Goal: Transaction & Acquisition: Purchase product/service

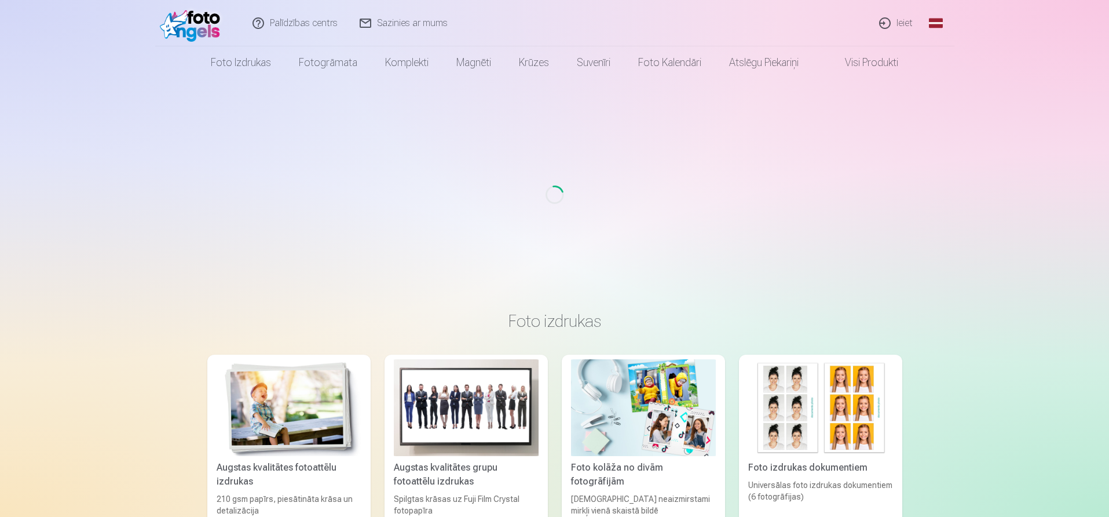
click at [902, 25] on link "Ieiet" at bounding box center [897, 23] width 56 height 46
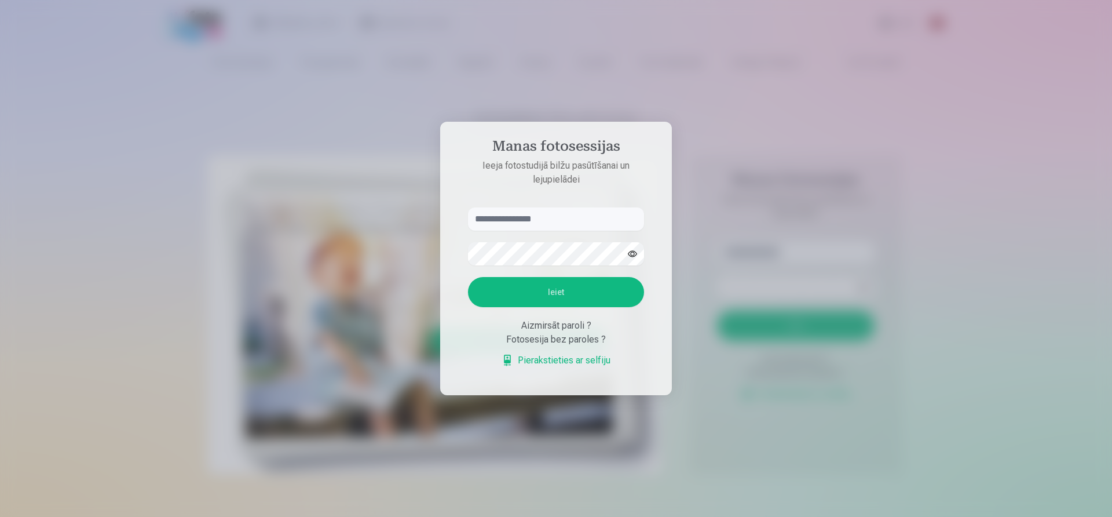
click at [500, 221] on input "text" at bounding box center [556, 218] width 176 height 23
type input "**********"
click at [535, 295] on button "Ieiet" at bounding box center [556, 292] width 176 height 30
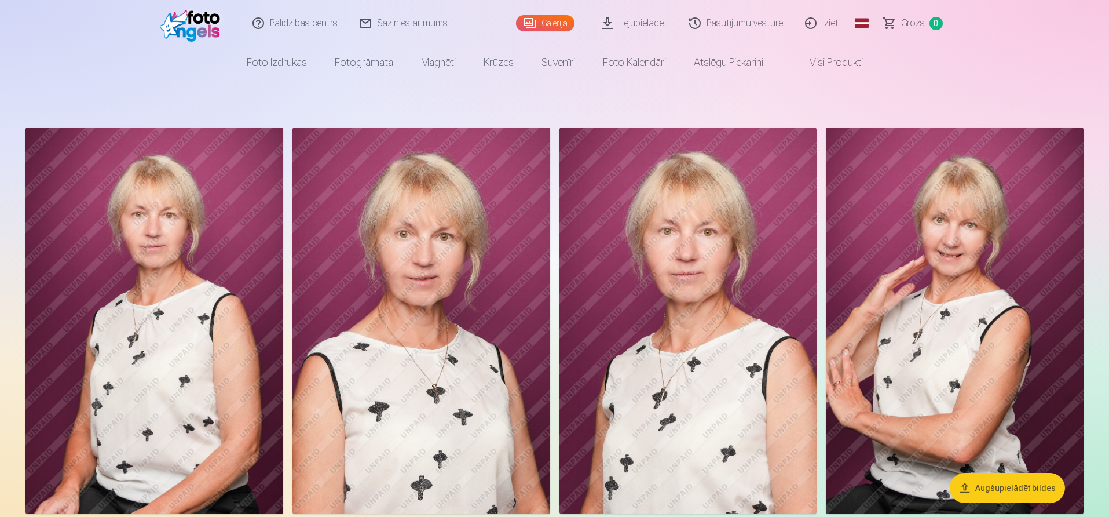
click at [648, 23] on link "Lejupielādēt" at bounding box center [634, 23] width 87 height 46
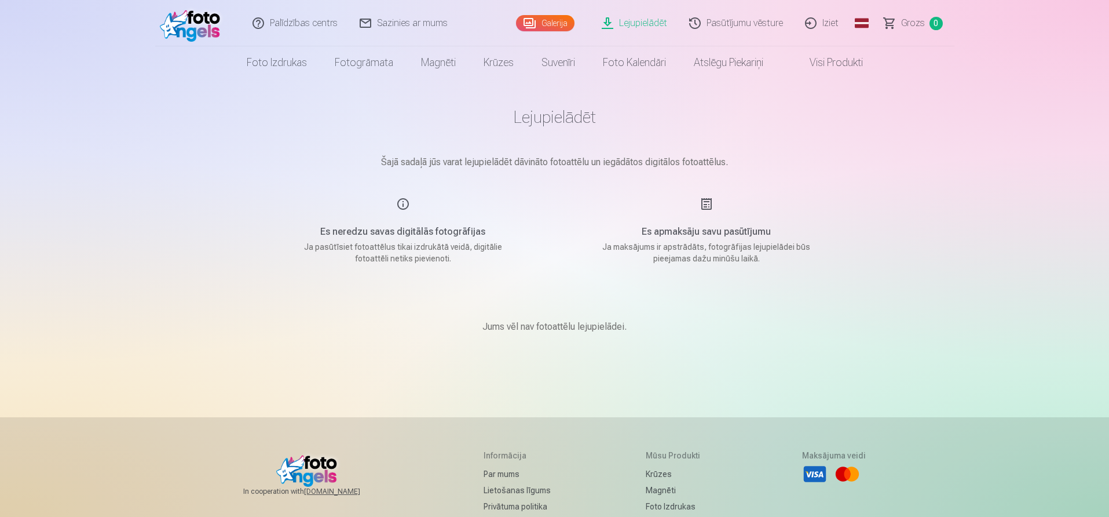
drag, startPoint x: 403, startPoint y: 204, endPoint x: 384, endPoint y: 245, distance: 44.6
click at [399, 213] on div "Es neredzu savas digitālās fotogrāfijas Ja pasūtīsiet fotoattēlus tikai izdrukā…" at bounding box center [403, 230] width 276 height 67
click at [383, 256] on p "Ja pasūtīsiet fotoattēlus tikai izdrukātā veidā, digitālie fotoattēli netiks pi…" at bounding box center [403, 252] width 220 height 23
drag, startPoint x: 394, startPoint y: 244, endPoint x: 414, endPoint y: 258, distance: 24.6
click at [396, 244] on p "Ja pasūtīsiet fotoattēlus tikai izdrukātā veidā, digitālie fotoattēli netiks pi…" at bounding box center [403, 252] width 220 height 23
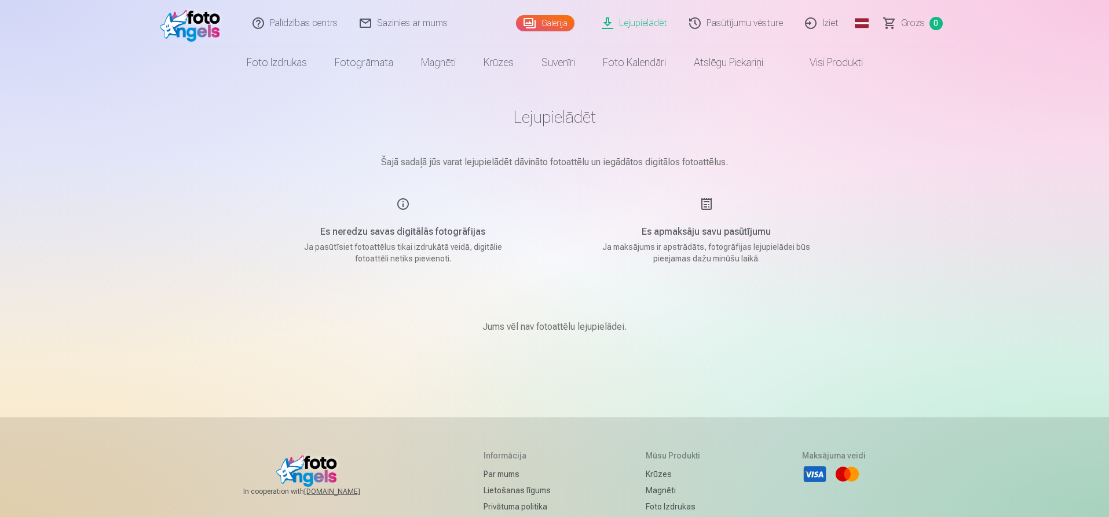
click at [421, 288] on main "Lejupielādēt Šajā sadaļā jūs varat lejupielādēt dāvināto fotoattēlu un iegādāto…" at bounding box center [554, 234] width 579 height 310
click at [558, 118] on h1 "Lejupielādēt" at bounding box center [554, 117] width 579 height 21
click at [628, 25] on link "Lejupielādēt" at bounding box center [634, 23] width 87 height 46
click at [827, 60] on link "Visi produkti" at bounding box center [827, 62] width 100 height 32
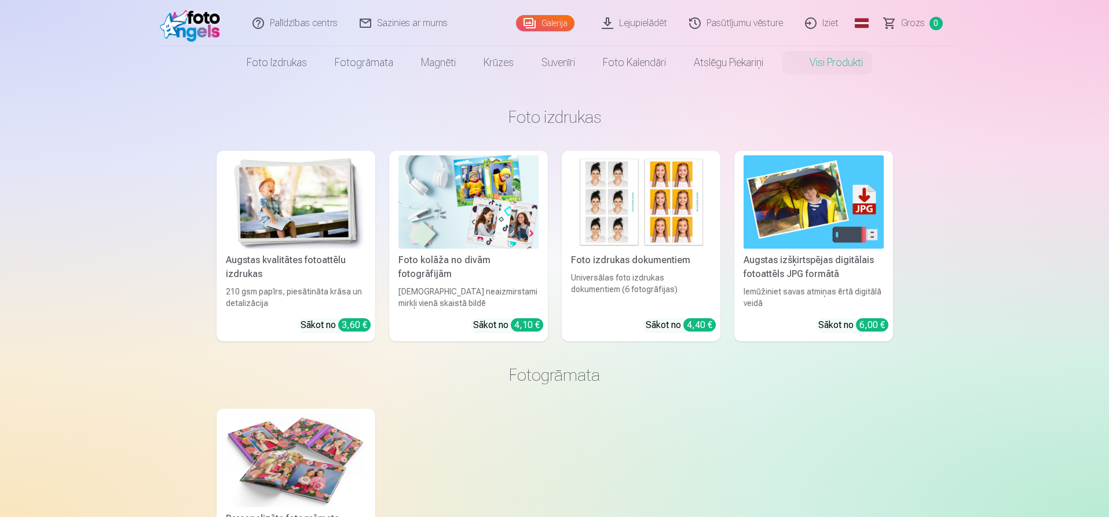
click at [554, 23] on link "Galerija" at bounding box center [545, 23] width 59 height 16
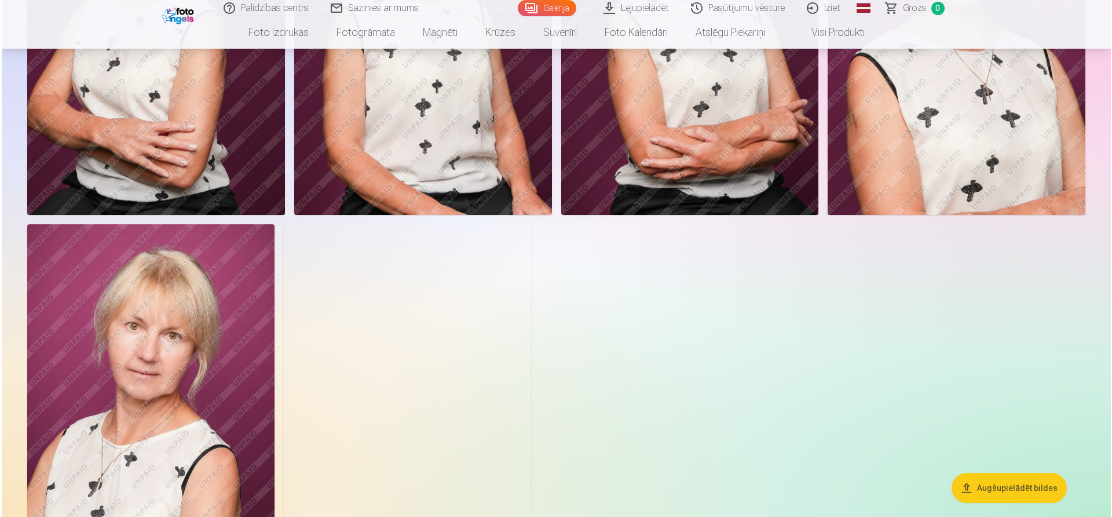
scroll to position [521, 0]
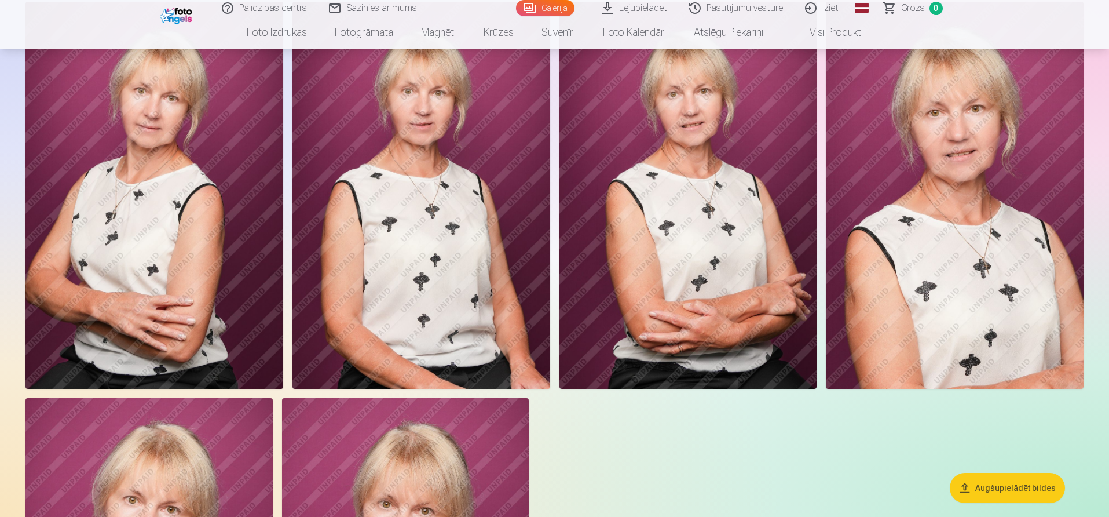
click at [161, 261] on img at bounding box center [154, 195] width 258 height 386
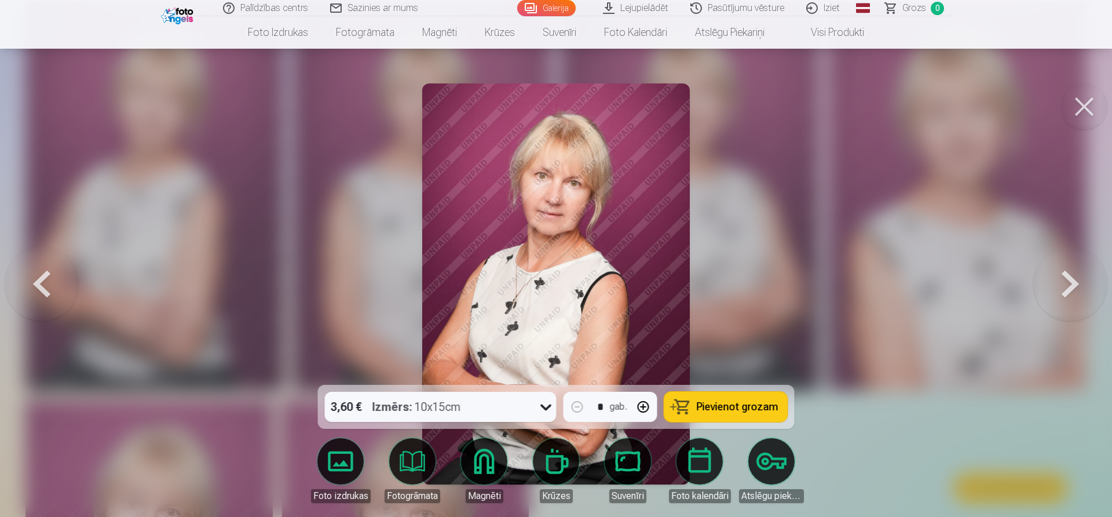
click at [543, 410] on icon at bounding box center [546, 406] width 19 height 19
click at [732, 410] on span "Pievienot grozam" at bounding box center [738, 406] width 82 height 10
drag, startPoint x: 1085, startPoint y: 111, endPoint x: 1077, endPoint y: 112, distance: 7.6
click at [1083, 112] on button at bounding box center [1084, 106] width 46 height 46
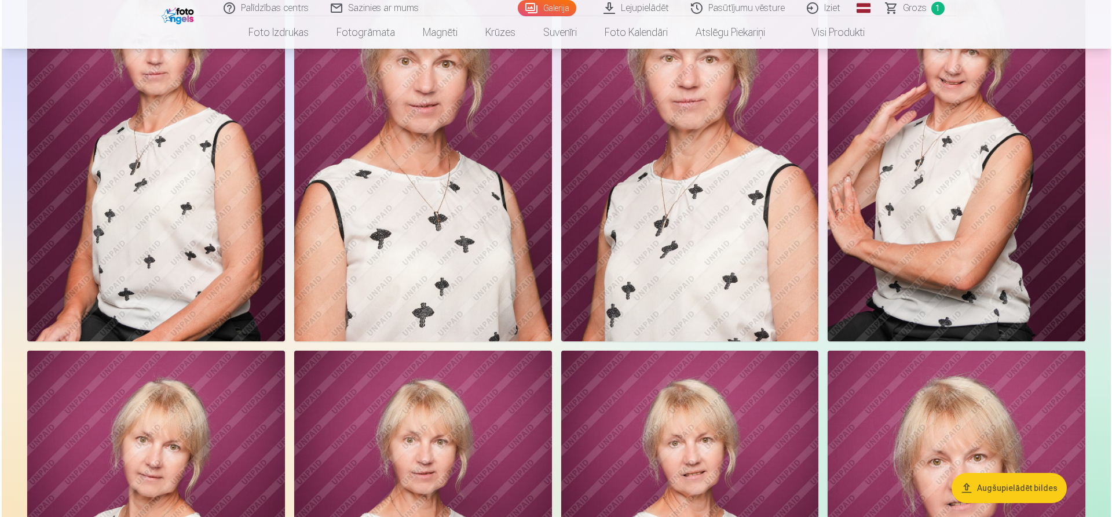
scroll to position [57, 0]
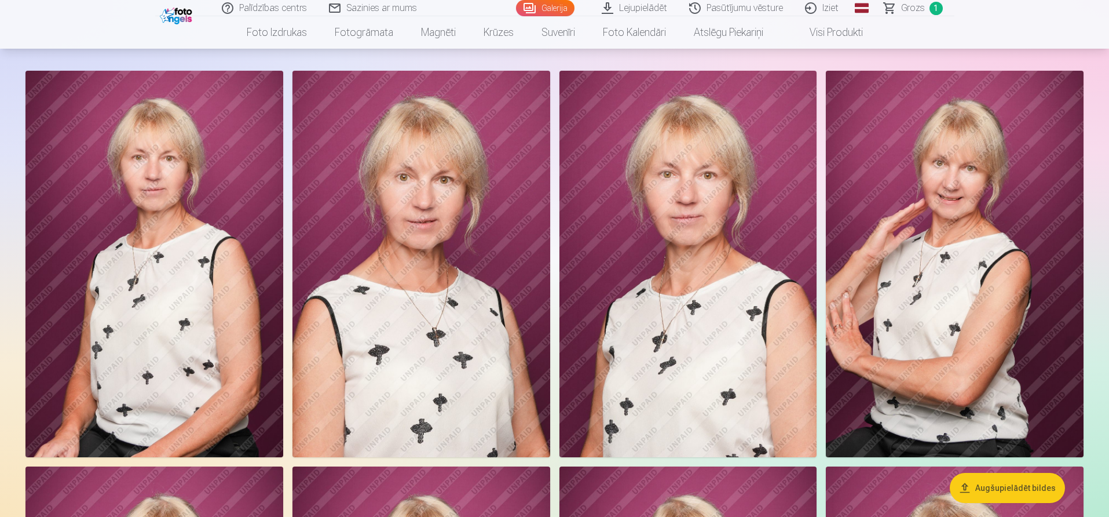
click at [382, 303] on img at bounding box center [422, 264] width 258 height 386
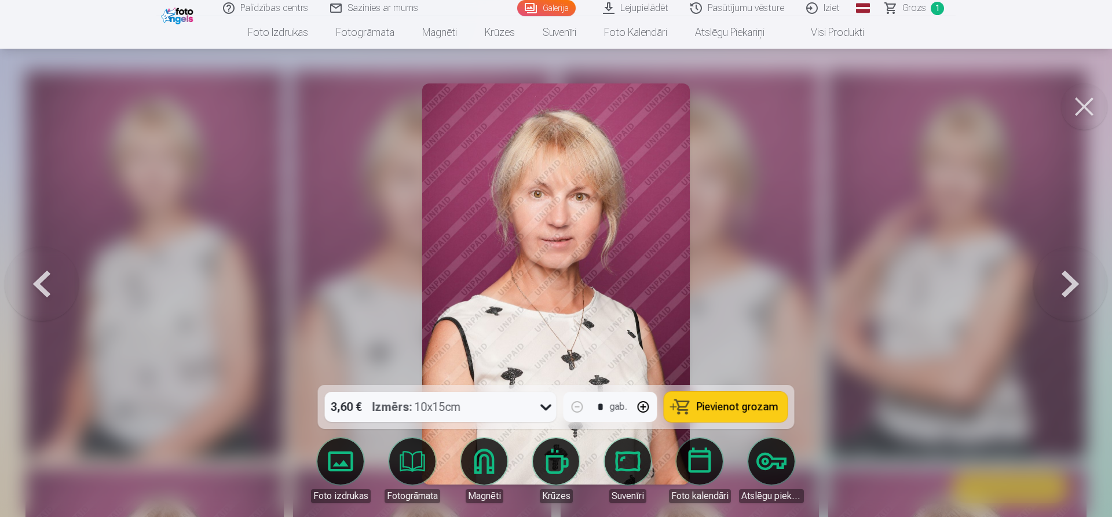
click at [699, 402] on span "Pievienot grozam" at bounding box center [738, 406] width 82 height 10
click at [1088, 109] on button at bounding box center [1084, 106] width 46 height 46
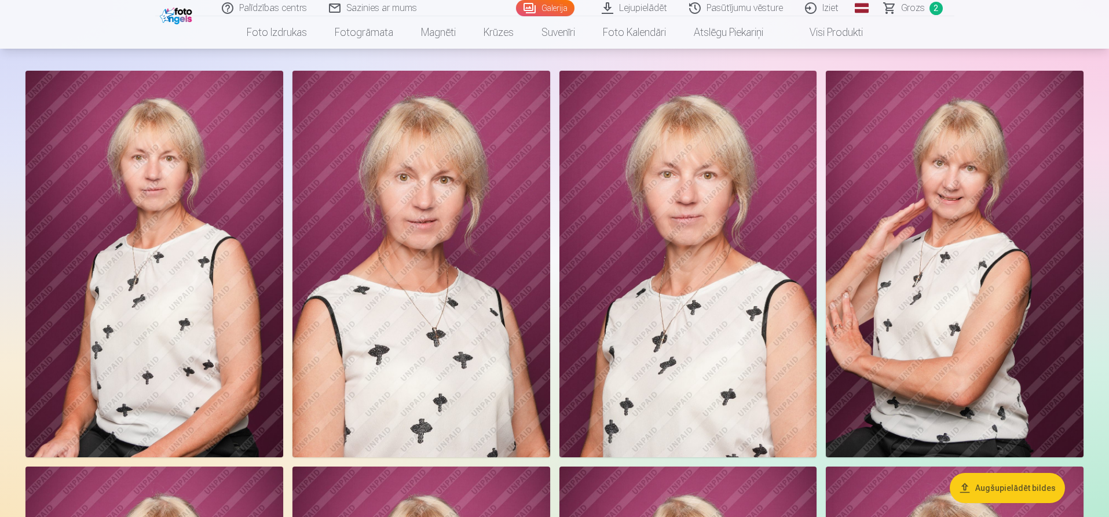
click at [182, 253] on img at bounding box center [154, 264] width 258 height 386
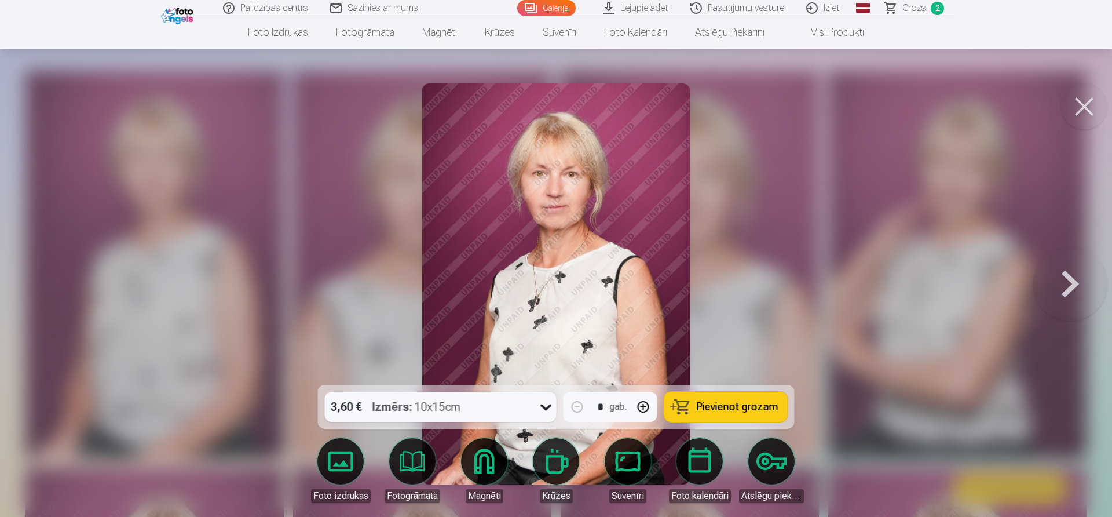
click at [722, 405] on span "Pievienot grozam" at bounding box center [738, 406] width 82 height 10
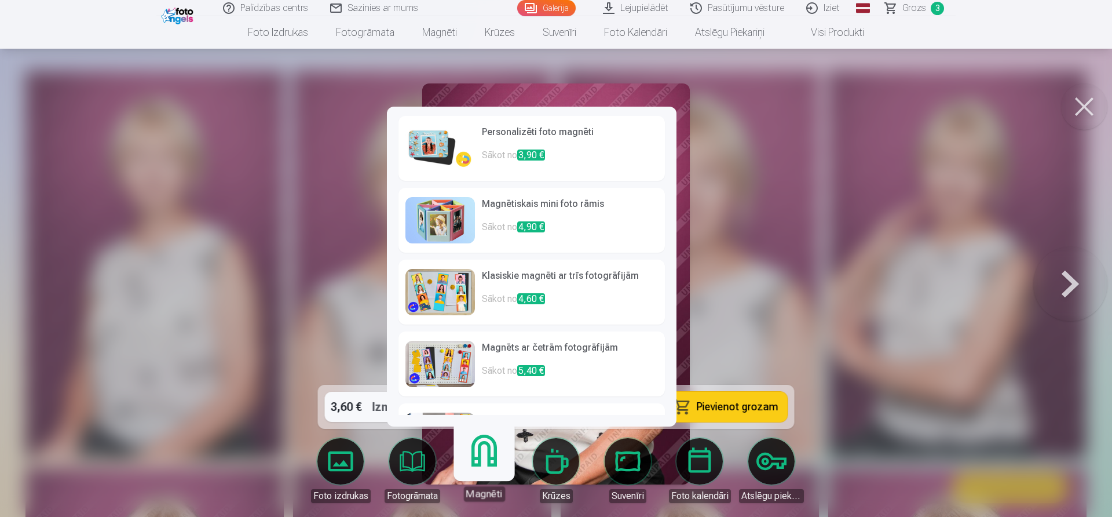
click at [487, 466] on link "Magnēti" at bounding box center [483, 465] width 71 height 71
click at [538, 153] on span "3,90 €" at bounding box center [531, 154] width 28 height 11
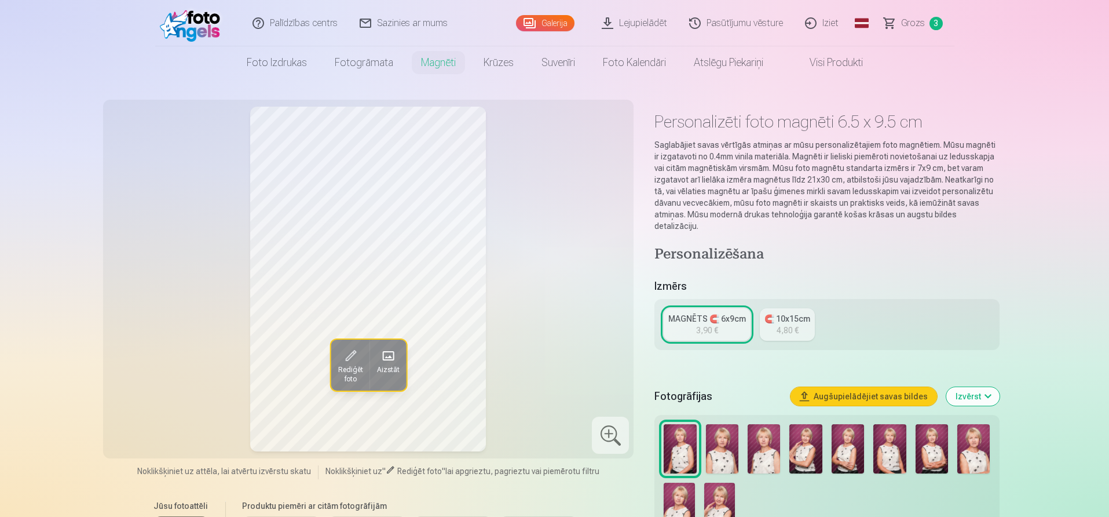
click at [347, 370] on span "Rediģēt foto" at bounding box center [350, 374] width 25 height 19
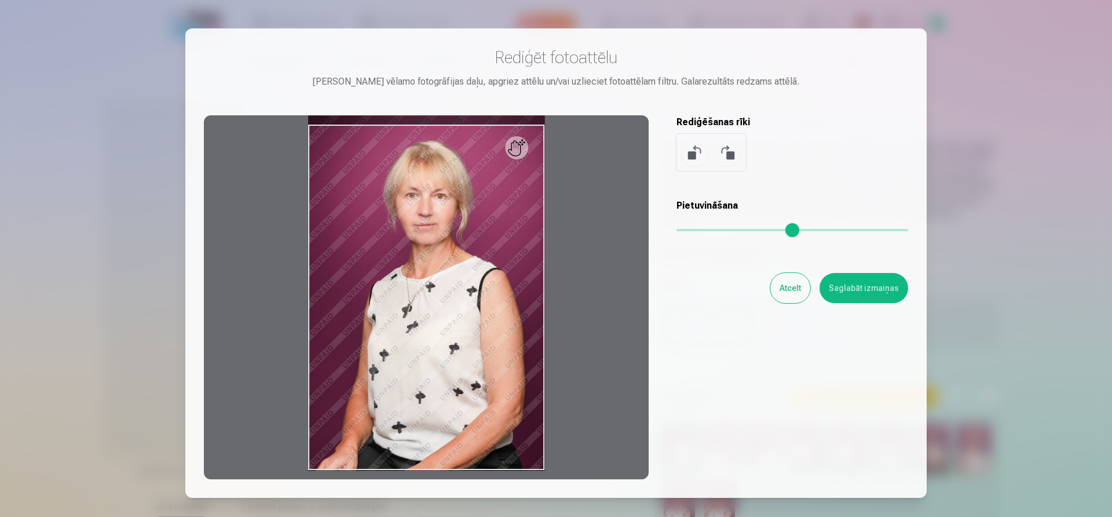
click at [519, 155] on div at bounding box center [426, 297] width 445 height 364
click at [522, 146] on div at bounding box center [426, 297] width 445 height 364
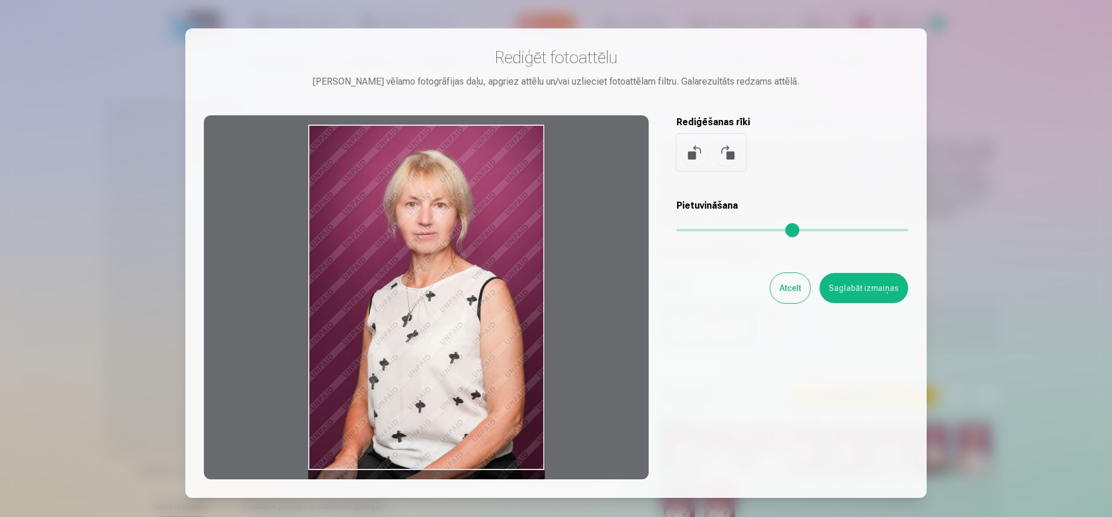
drag, startPoint x: 524, startPoint y: 148, endPoint x: 470, endPoint y: 251, distance: 116.1
click at [470, 251] on div at bounding box center [426, 297] width 445 height 364
click at [478, 244] on div at bounding box center [426, 297] width 445 height 364
click at [480, 244] on div at bounding box center [426, 297] width 445 height 364
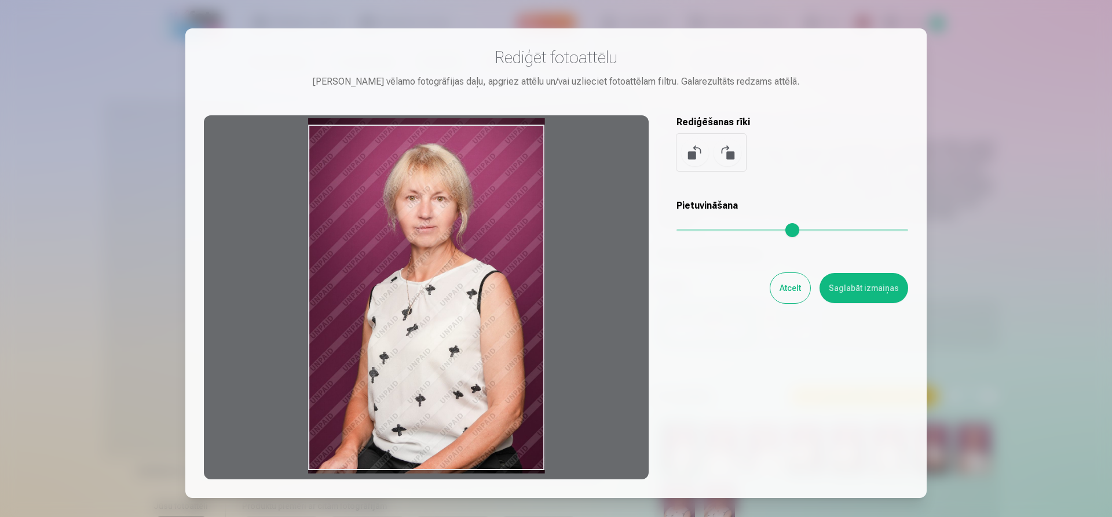
drag, startPoint x: 502, startPoint y: 220, endPoint x: 509, endPoint y: 181, distance: 39.3
click at [509, 182] on div at bounding box center [426, 297] width 445 height 364
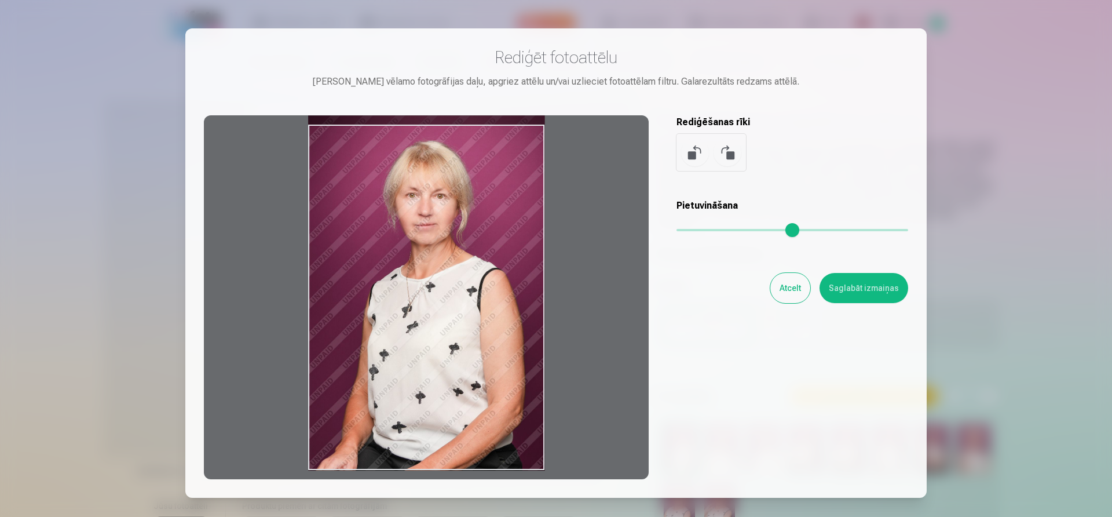
click at [509, 180] on div at bounding box center [426, 297] width 445 height 364
click at [745, 229] on input "range" at bounding box center [793, 230] width 232 height 2
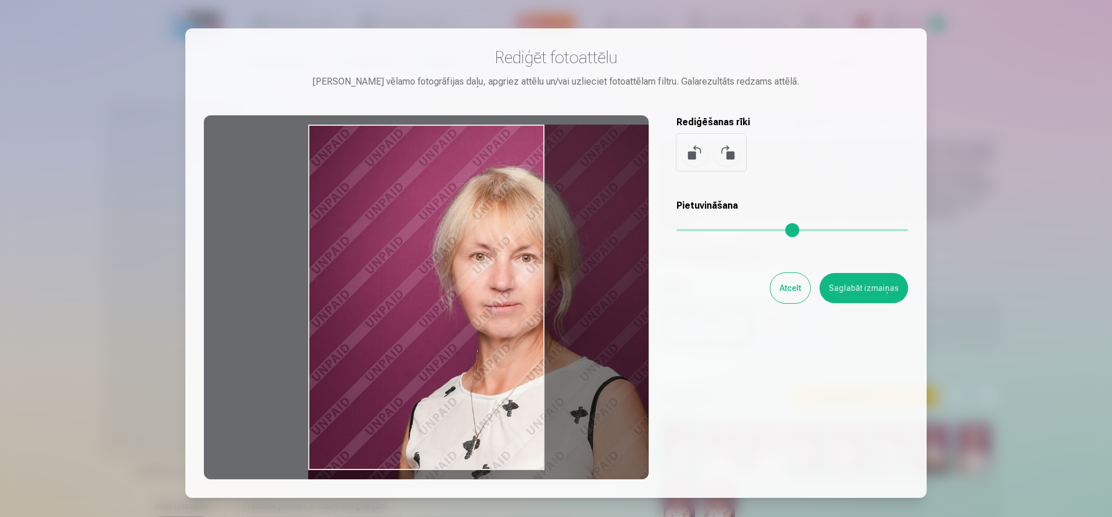
drag, startPoint x: 523, startPoint y: 323, endPoint x: 673, endPoint y: 315, distance: 150.2
click at [672, 323] on div "Rediģēt fotoattēlu Pietuvini vēlamo fotogrāfijas daļu, apgriez attēlu un/vai uz…" at bounding box center [556, 263] width 704 height 432
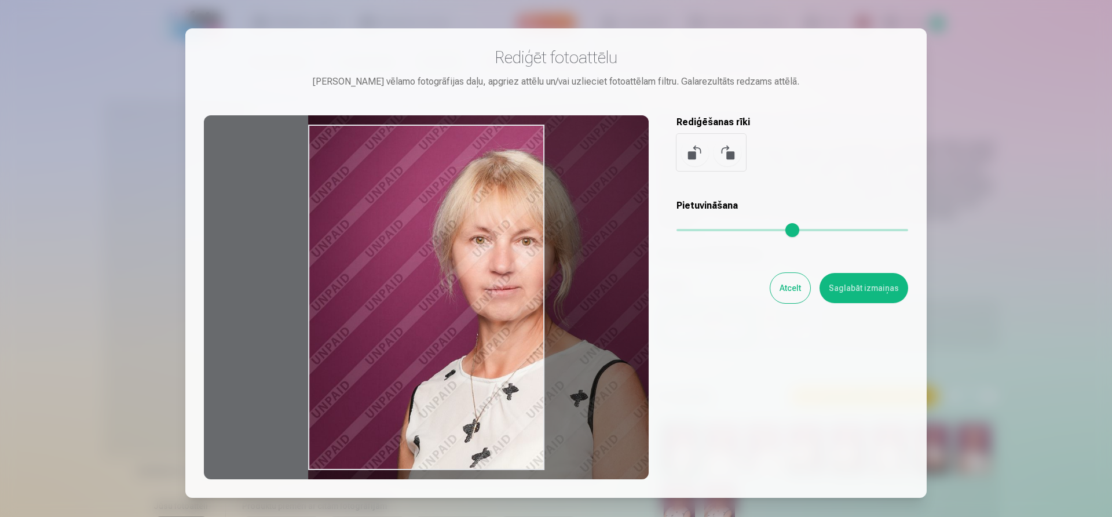
drag, startPoint x: 547, startPoint y: 171, endPoint x: 632, endPoint y: 167, distance: 85.3
click at [632, 167] on div at bounding box center [426, 297] width 445 height 364
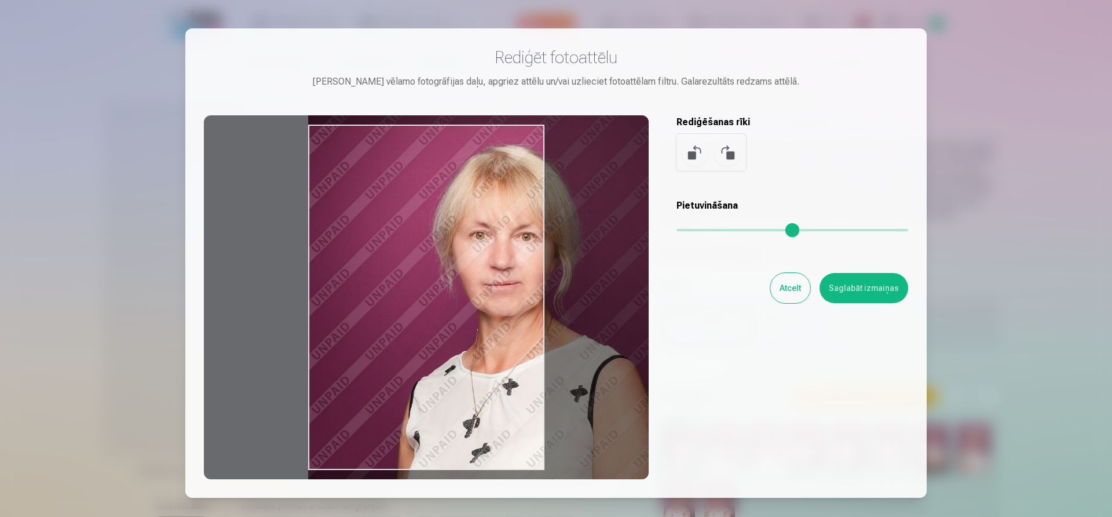
click at [550, 328] on div at bounding box center [426, 297] width 445 height 364
click at [437, 372] on div at bounding box center [426, 297] width 445 height 364
click at [392, 405] on div at bounding box center [426, 297] width 445 height 364
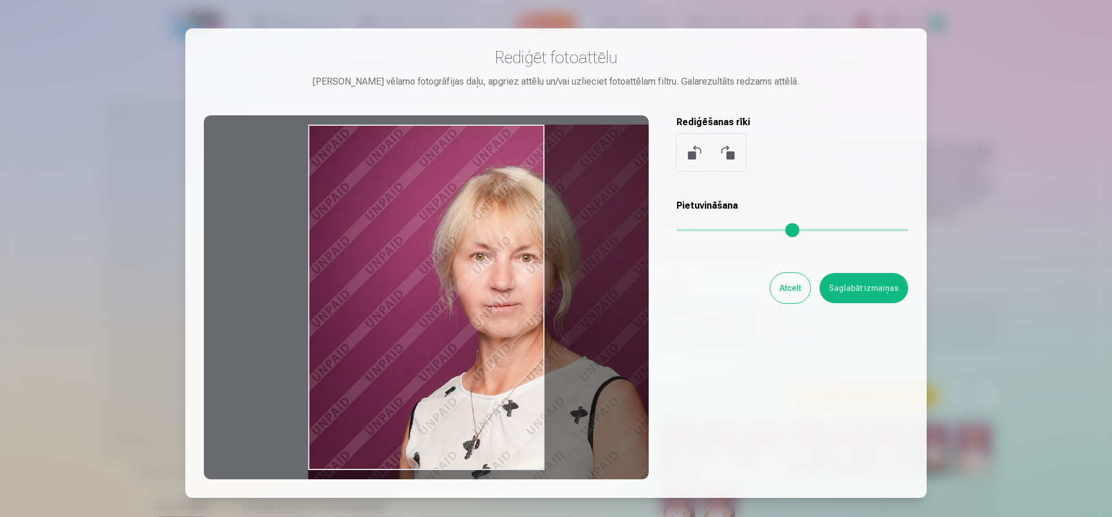
drag, startPoint x: 316, startPoint y: 471, endPoint x: 430, endPoint y: 498, distance: 117.2
click at [430, 498] on div "​ Rediģēt fotoattēlu Pietuvini vēlamo fotogrāfijas daļu, apgriez attēlu un/vai …" at bounding box center [556, 297] width 1112 height 595
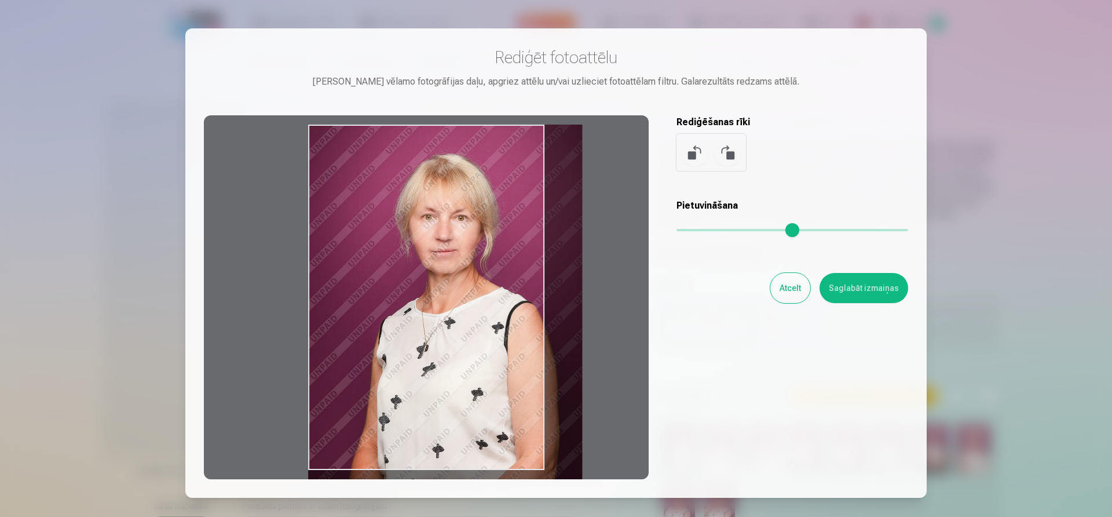
click at [698, 231] on input "range" at bounding box center [793, 230] width 232 height 2
type input "****"
click at [793, 287] on button "Atcelt" at bounding box center [790, 288] width 40 height 30
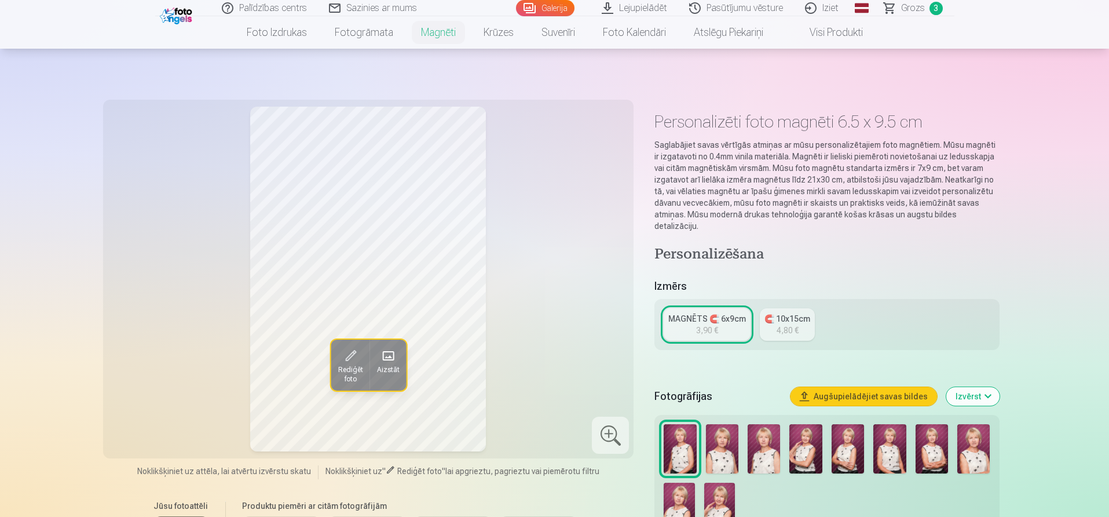
scroll to position [116, 0]
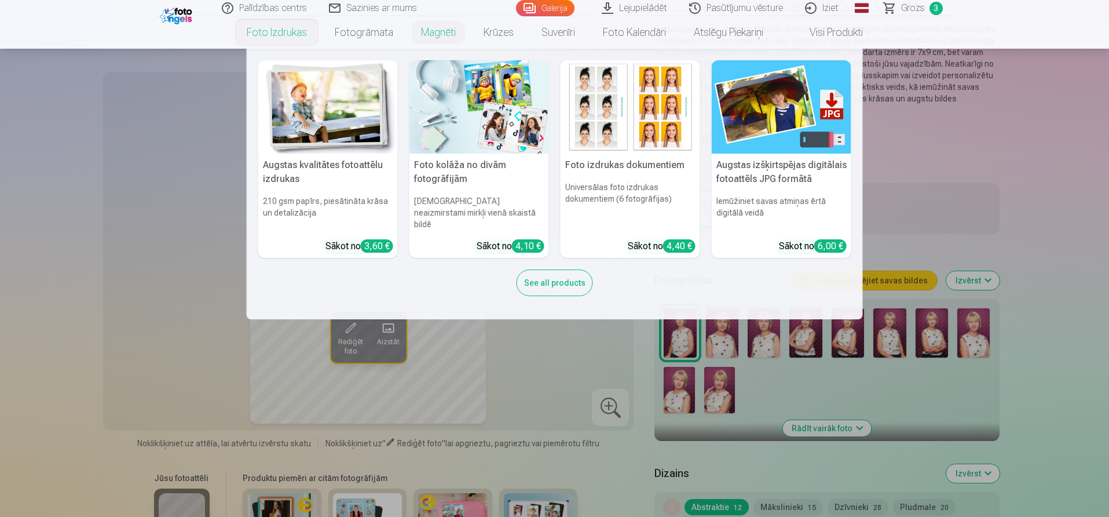
click at [264, 36] on link "Foto izdrukas" at bounding box center [277, 32] width 88 height 32
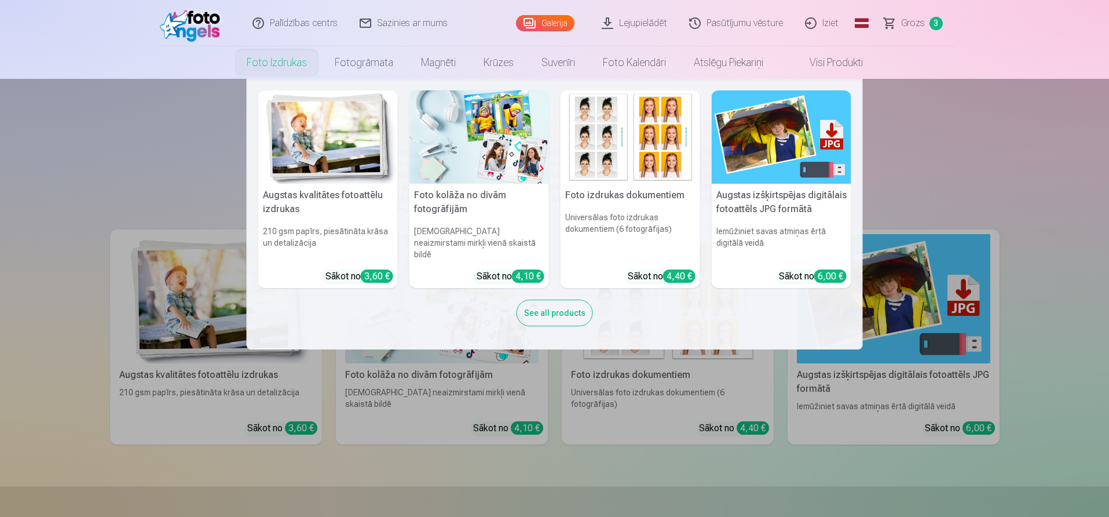
click at [458, 215] on h5 "Foto kolāža no divām fotogrāfijām" at bounding box center [480, 202] width 140 height 37
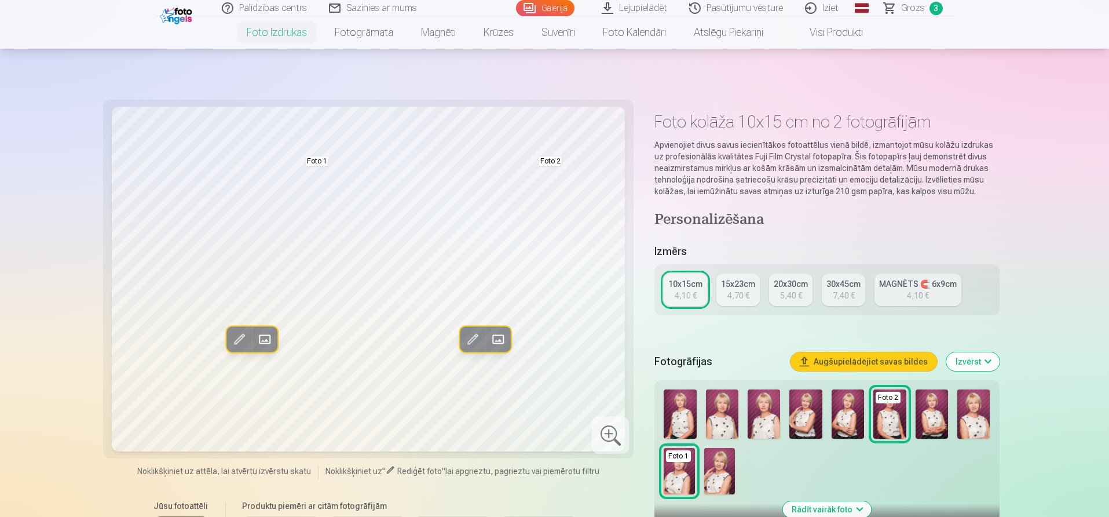
scroll to position [174, 0]
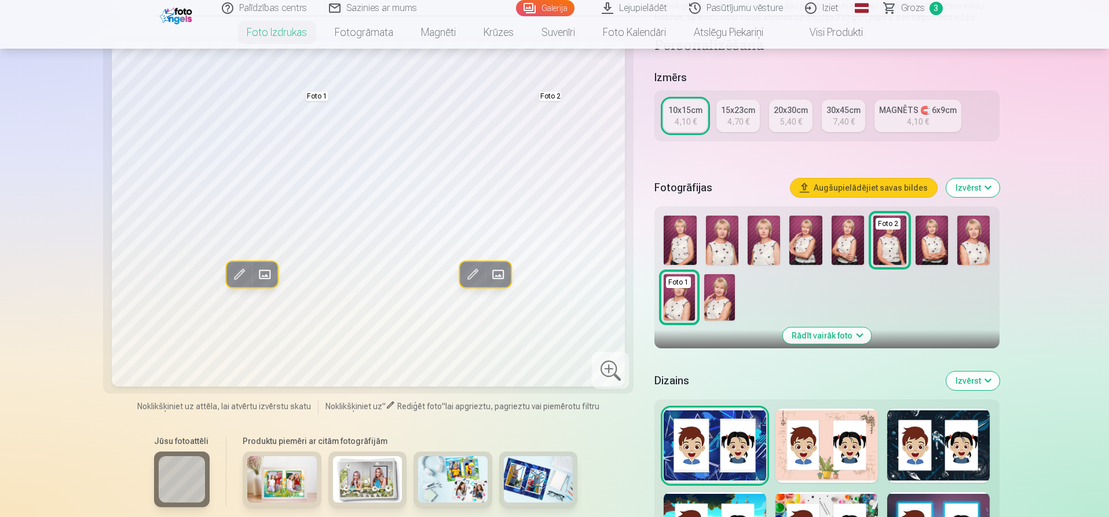
click at [828, 416] on div at bounding box center [827, 445] width 103 height 74
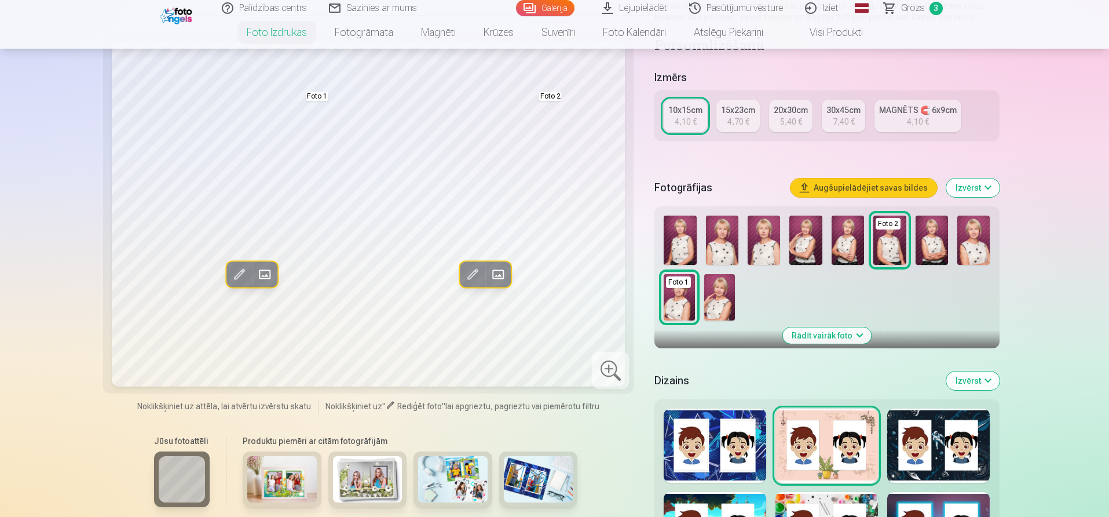
click at [723, 301] on img at bounding box center [719, 297] width 31 height 46
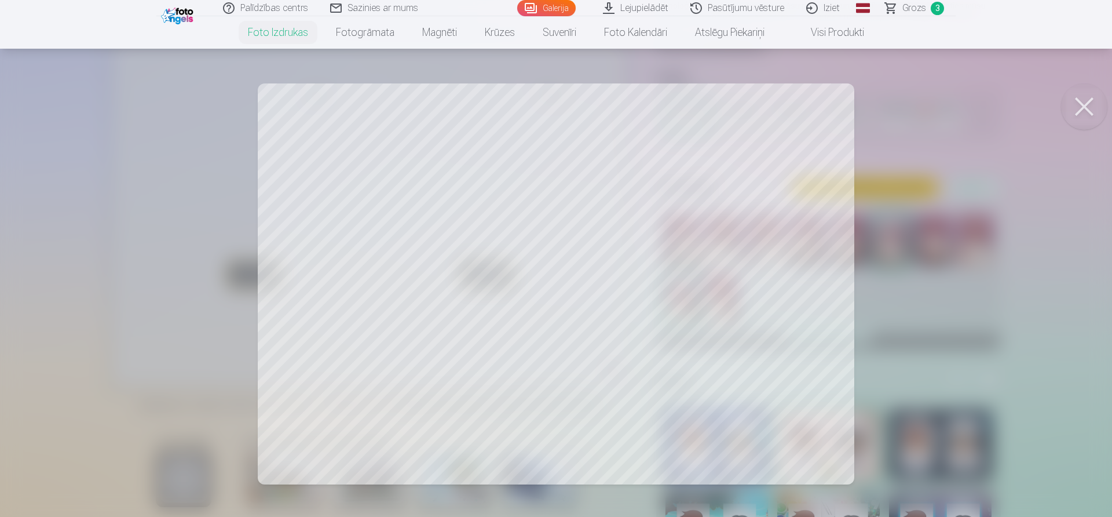
click at [1084, 103] on button at bounding box center [1084, 106] width 46 height 46
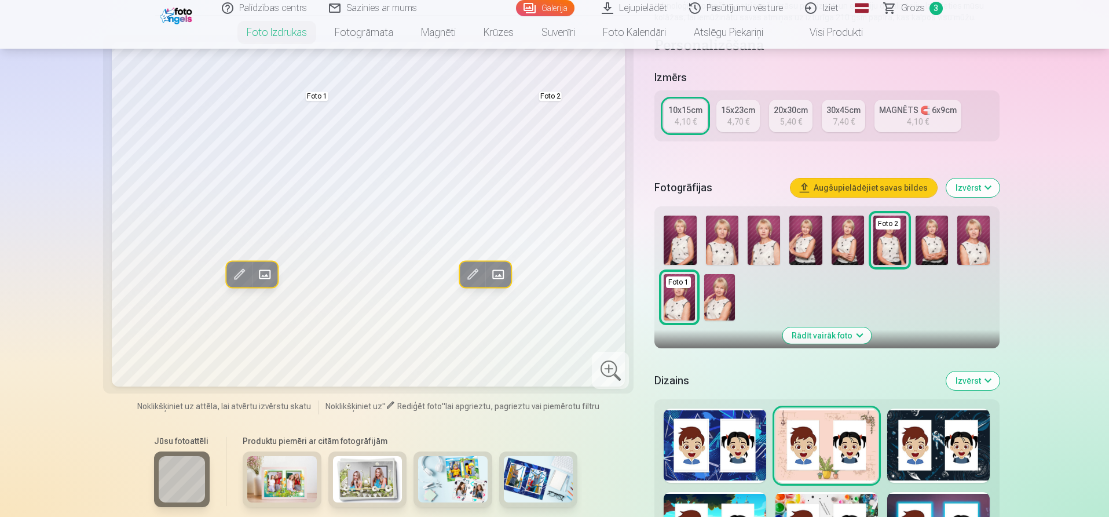
click at [833, 183] on button "Augšupielādējiet savas bildes" at bounding box center [864, 187] width 147 height 19
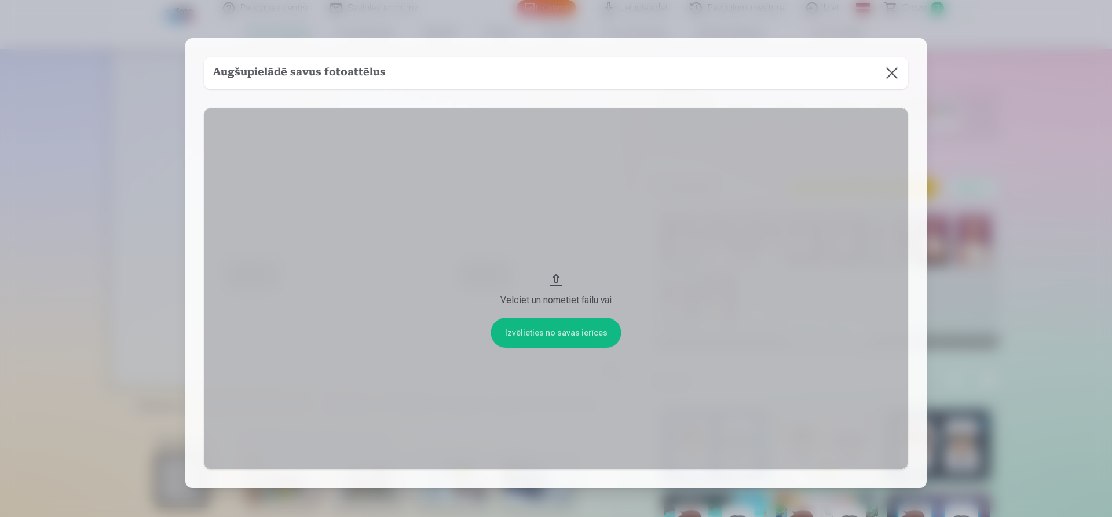
click at [542, 334] on button "Velciet un nometiet failu vai" at bounding box center [556, 288] width 704 height 361
click at [567, 296] on div "Velciet un nometiet failu vai" at bounding box center [555, 300] width 681 height 14
click at [887, 69] on button at bounding box center [892, 73] width 32 height 32
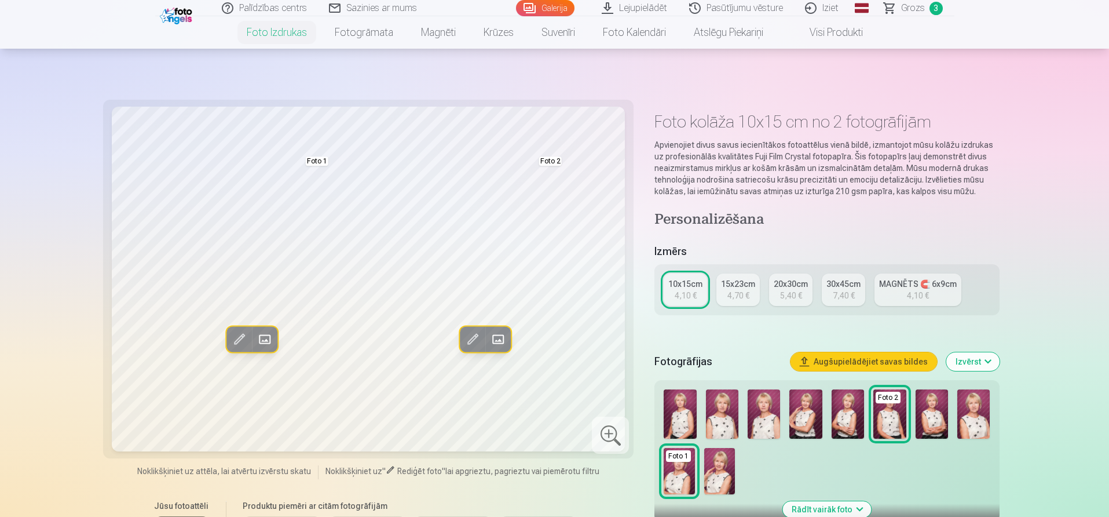
scroll to position [116, 0]
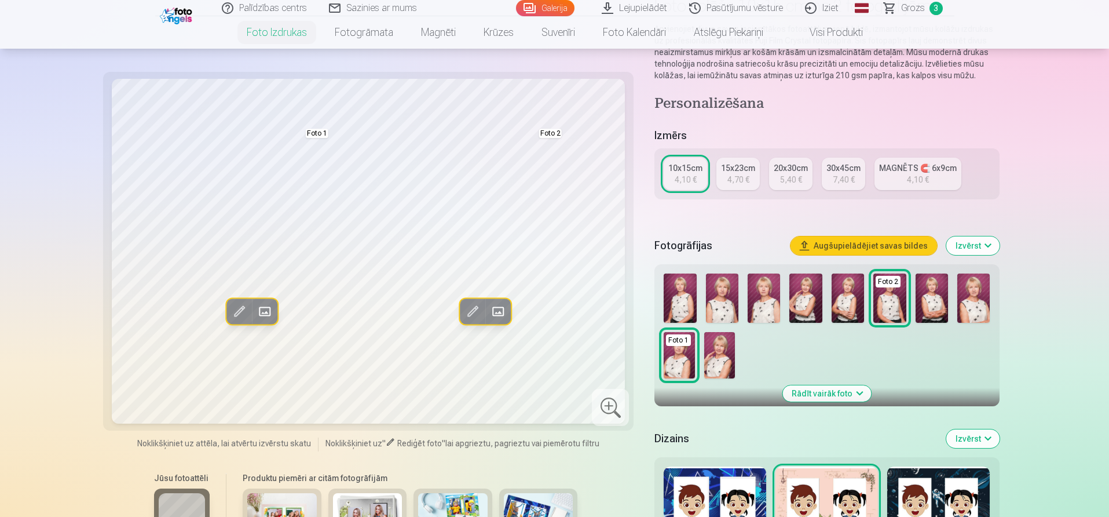
click at [829, 392] on button "Rādīt vairāk foto" at bounding box center [827, 393] width 89 height 16
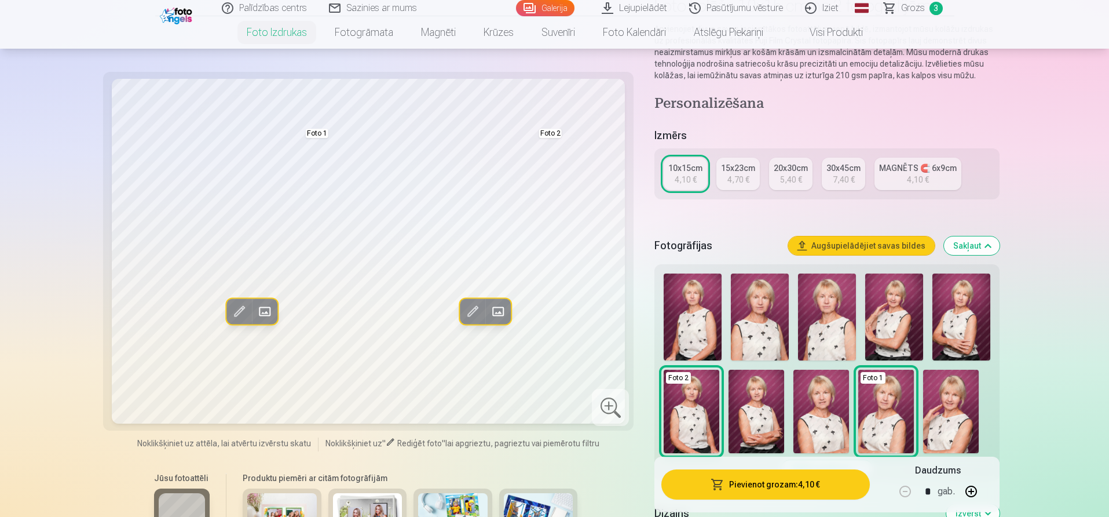
scroll to position [232, 0]
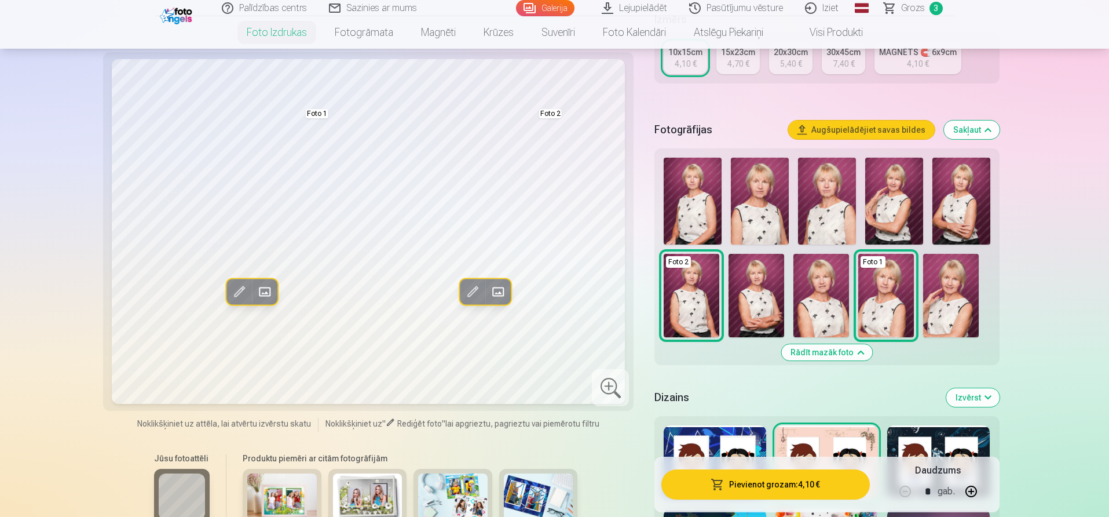
click at [968, 441] on div at bounding box center [938, 462] width 103 height 74
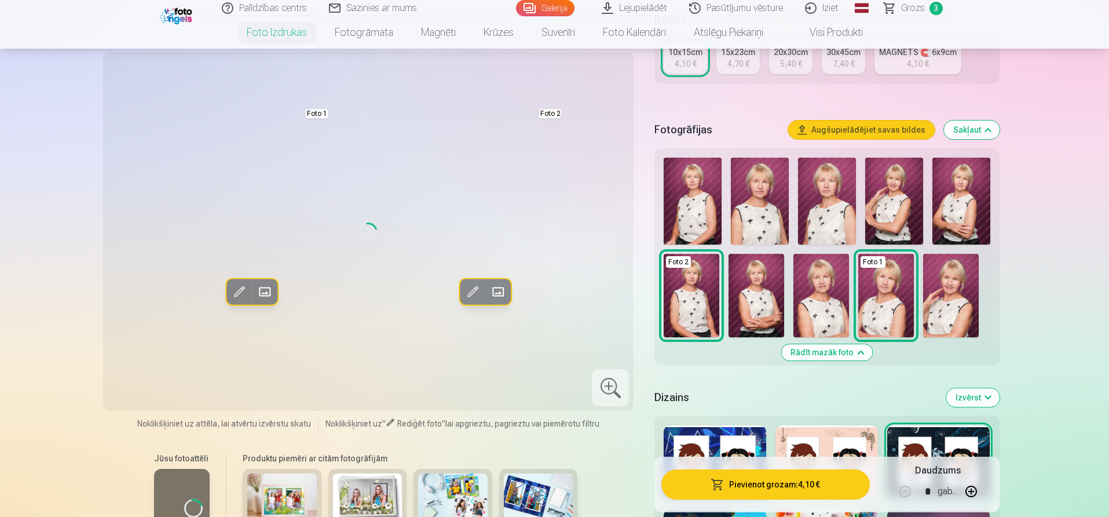
click at [941, 301] on img at bounding box center [951, 295] width 56 height 83
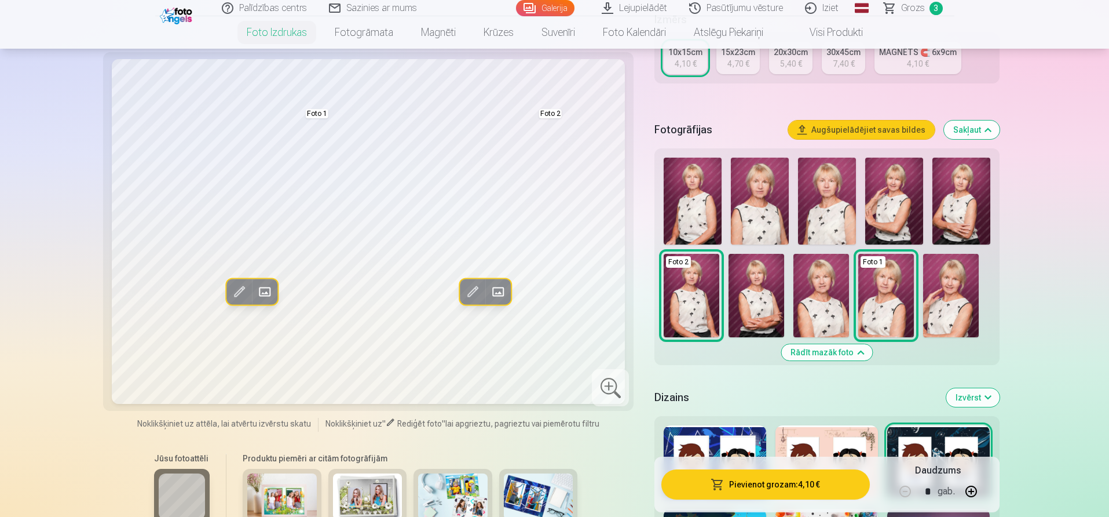
click at [942, 298] on img at bounding box center [951, 295] width 56 height 83
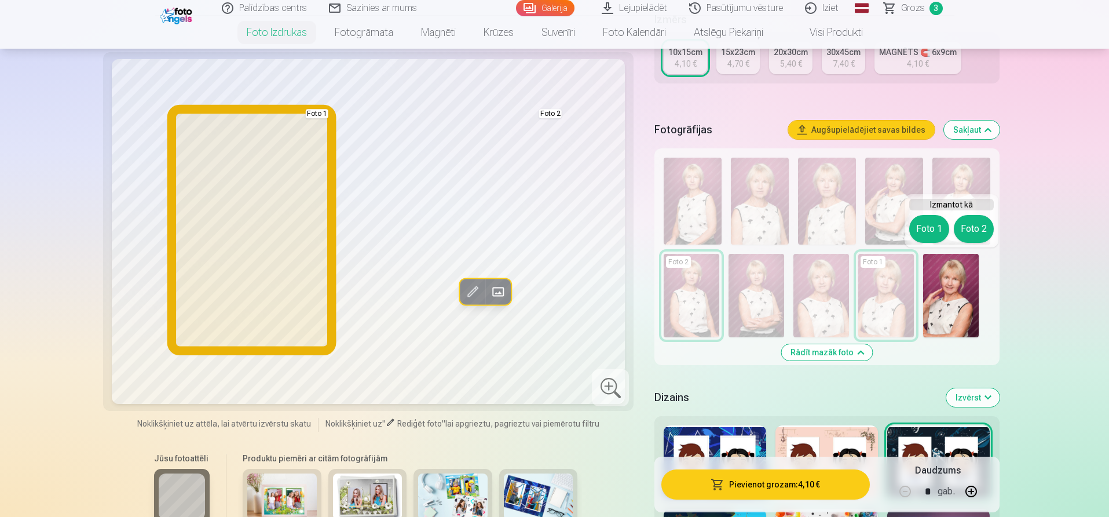
click at [930, 227] on button "Foto 1" at bounding box center [929, 229] width 40 height 28
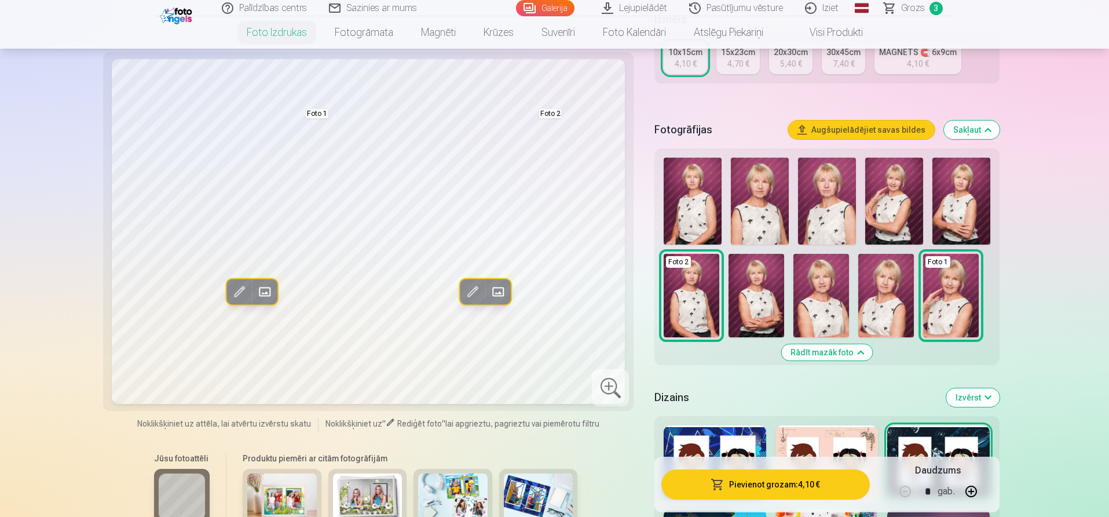
click at [882, 282] on img at bounding box center [886, 295] width 56 height 83
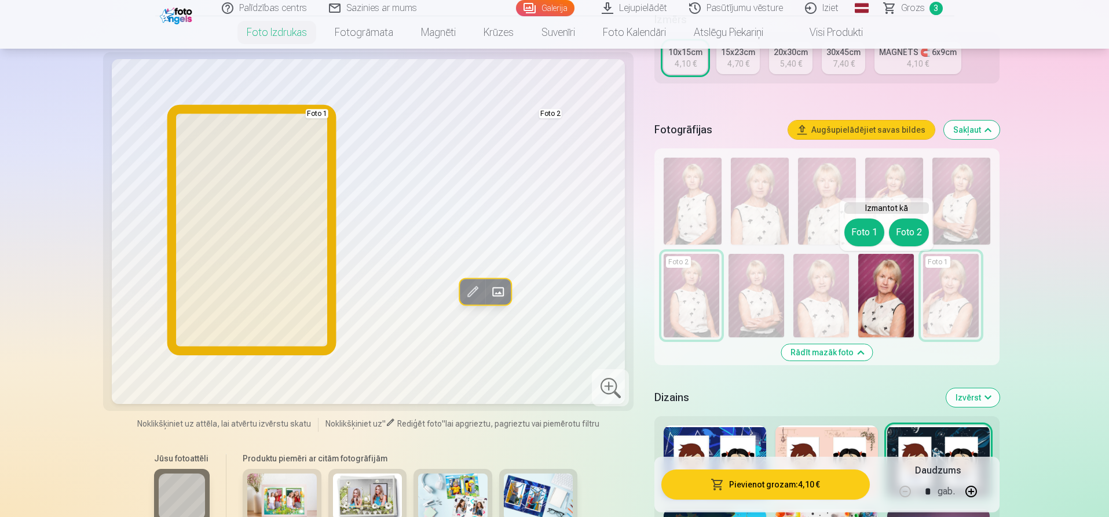
click at [860, 230] on button "Foto 1" at bounding box center [864, 232] width 40 height 28
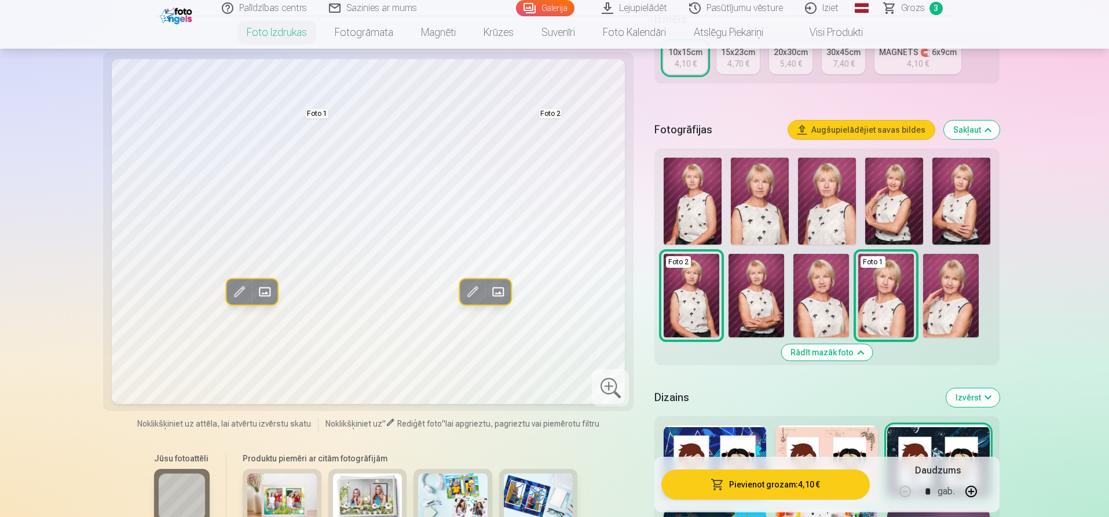
click at [952, 308] on img at bounding box center [951, 295] width 56 height 83
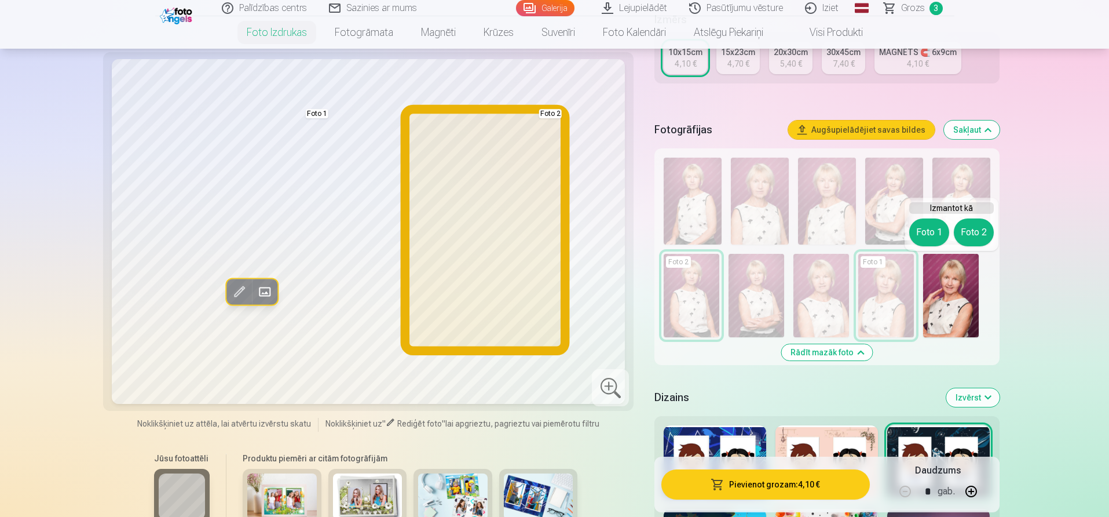
click at [977, 240] on button "Foto 2" at bounding box center [974, 232] width 40 height 28
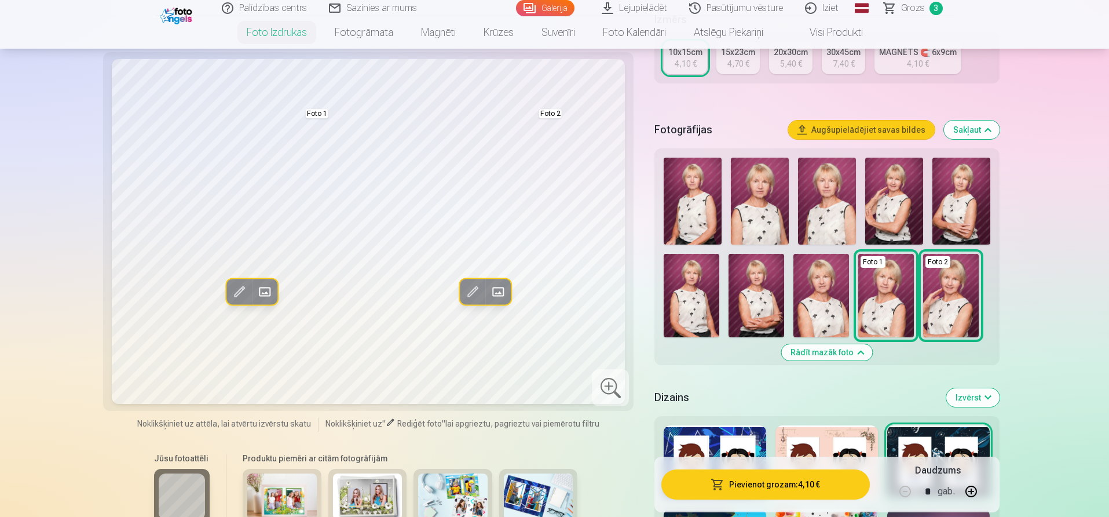
scroll to position [348, 0]
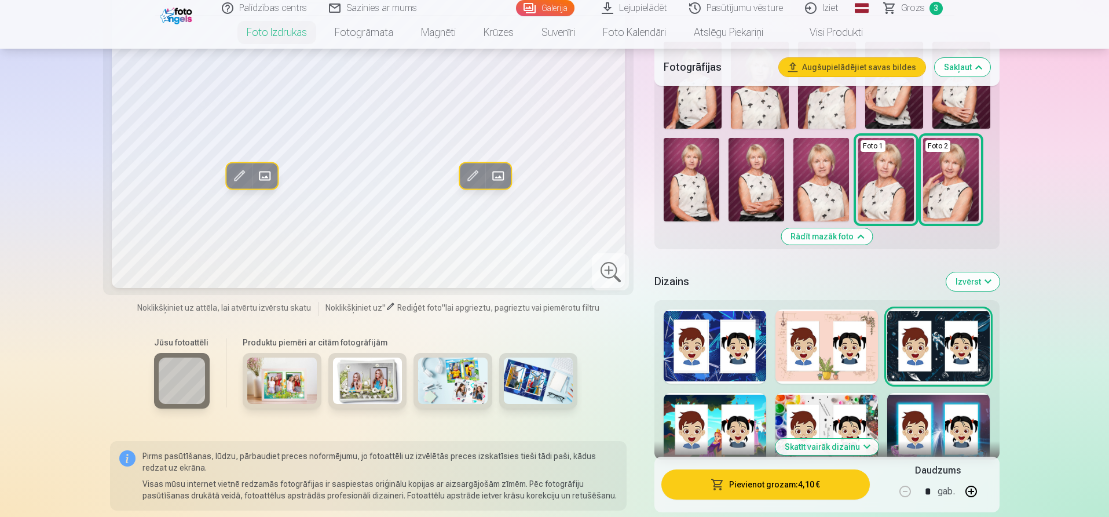
click at [931, 422] on div at bounding box center [938, 430] width 103 height 74
click at [834, 405] on div at bounding box center [827, 430] width 103 height 74
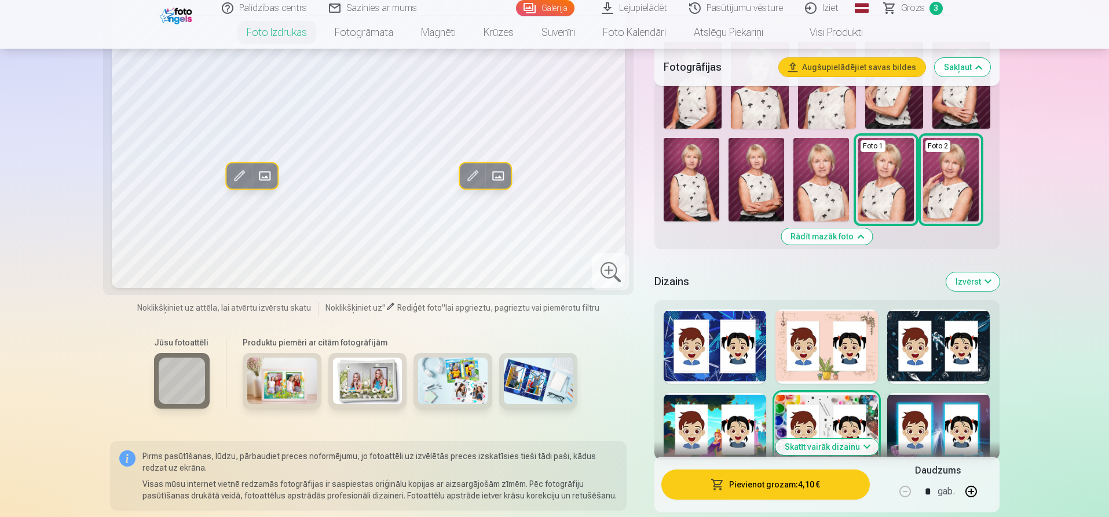
click at [716, 405] on div at bounding box center [715, 430] width 103 height 74
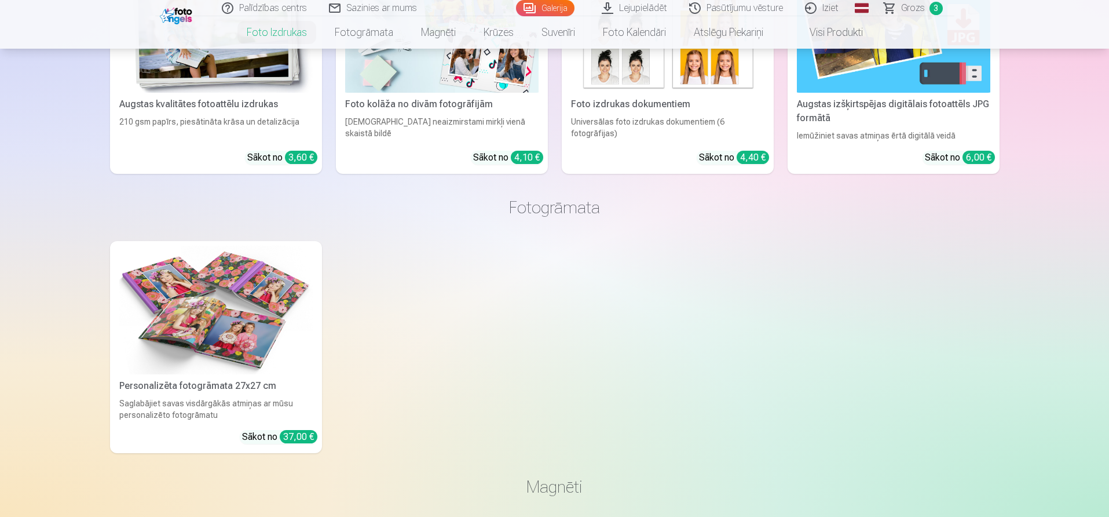
scroll to position [579, 0]
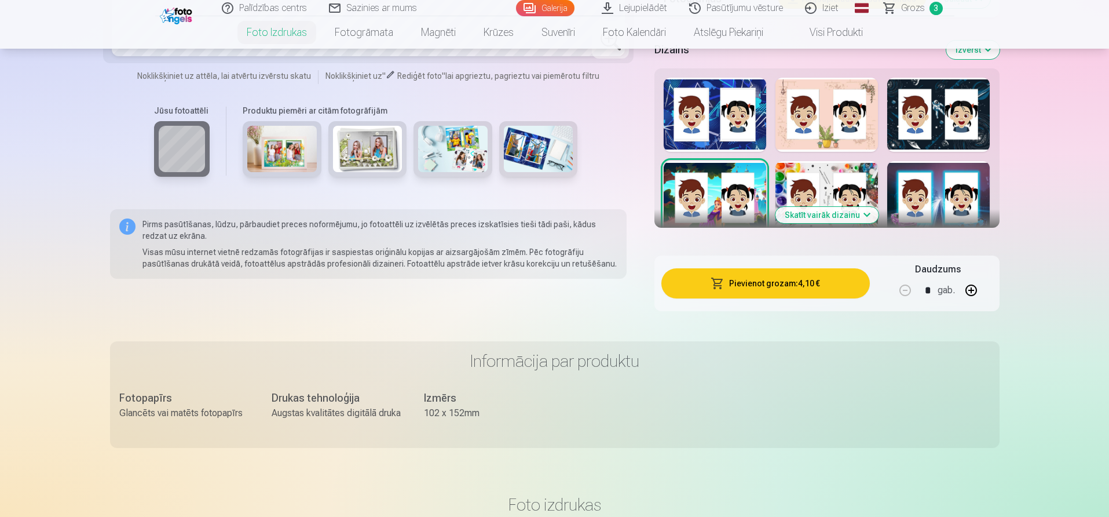
click at [864, 214] on button "Skatīt vairāk dizainu" at bounding box center [827, 215] width 103 height 16
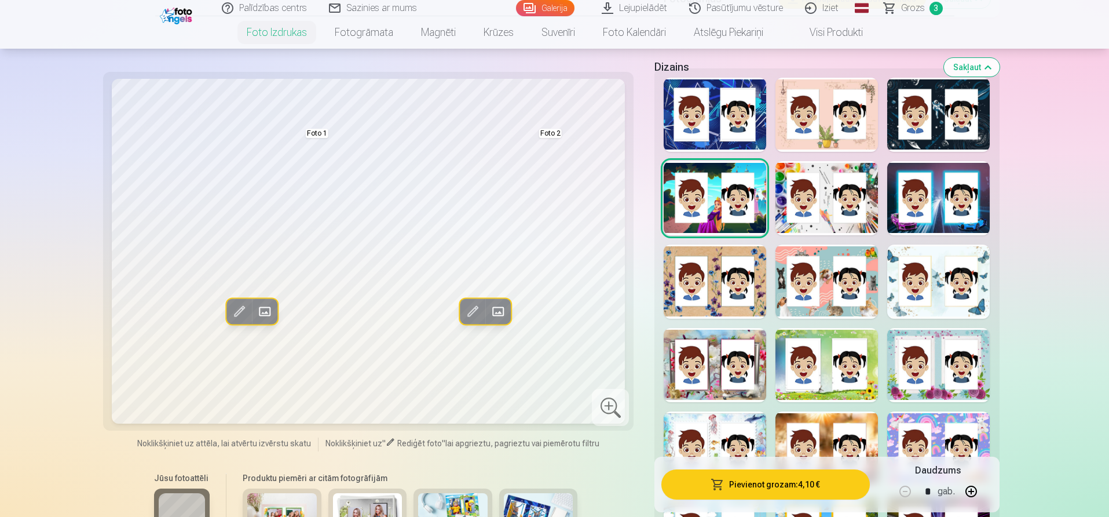
click at [935, 333] on div at bounding box center [938, 365] width 103 height 74
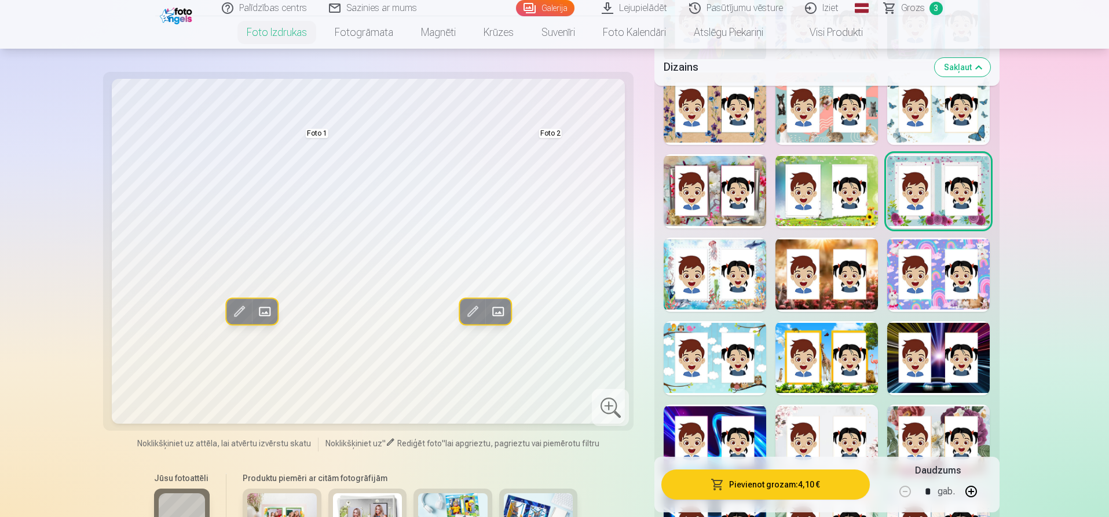
scroll to position [869, 0]
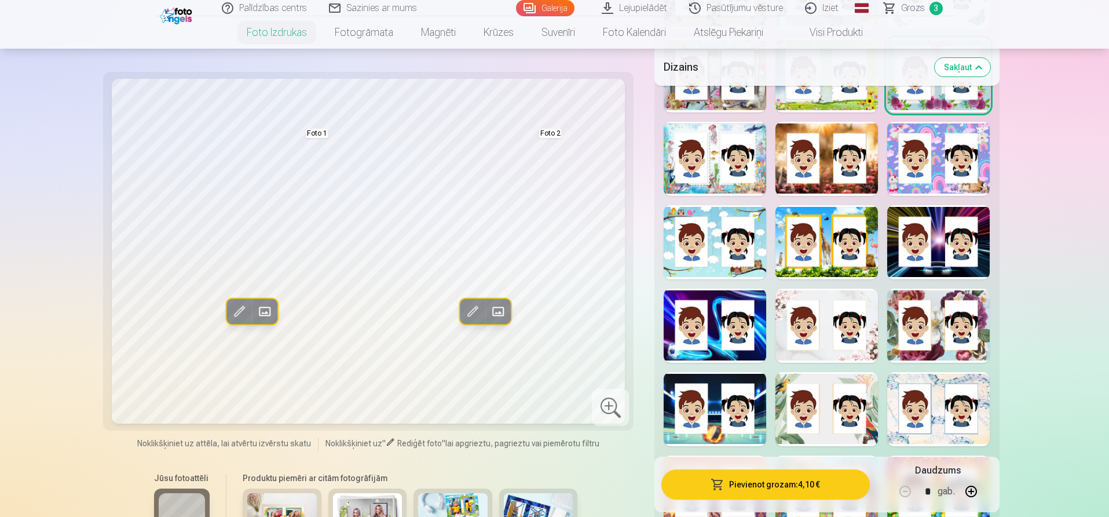
click at [820, 376] on div at bounding box center [827, 409] width 103 height 74
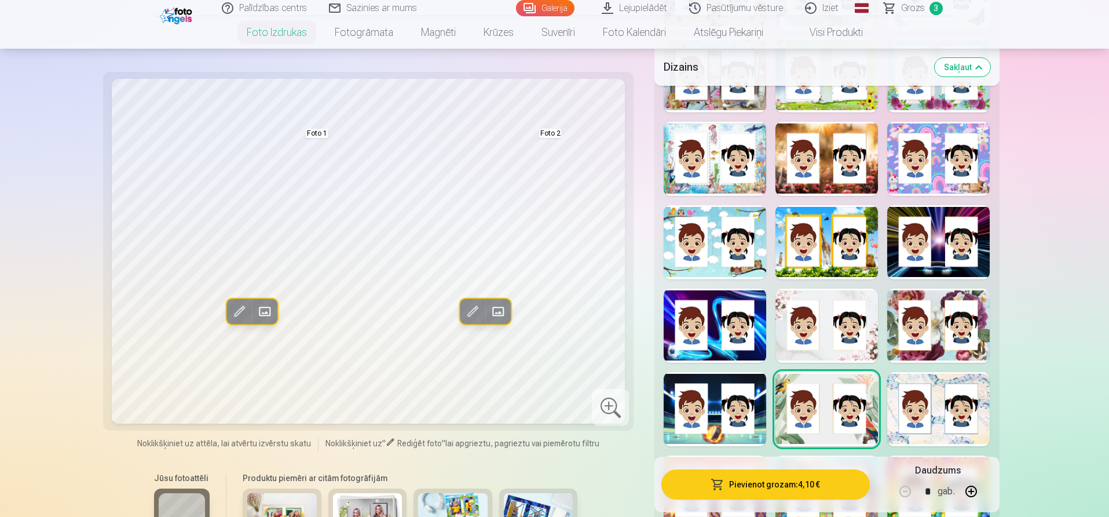
scroll to position [927, 0]
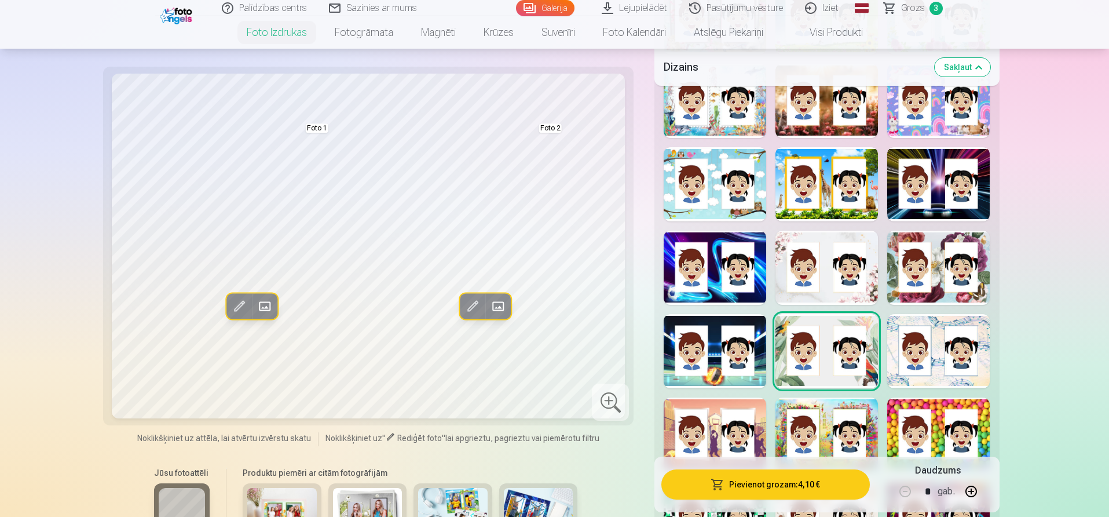
click at [940, 398] on div "Rādīt mazāk dizainu" at bounding box center [827, 155] width 345 height 869
click at [935, 410] on div at bounding box center [938, 434] width 103 height 74
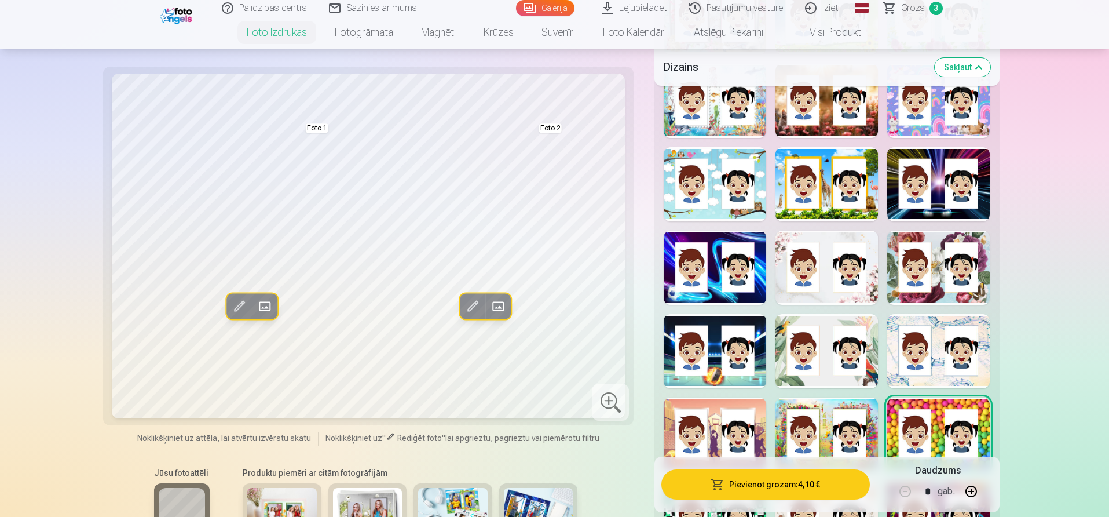
click at [825, 425] on div at bounding box center [827, 434] width 103 height 74
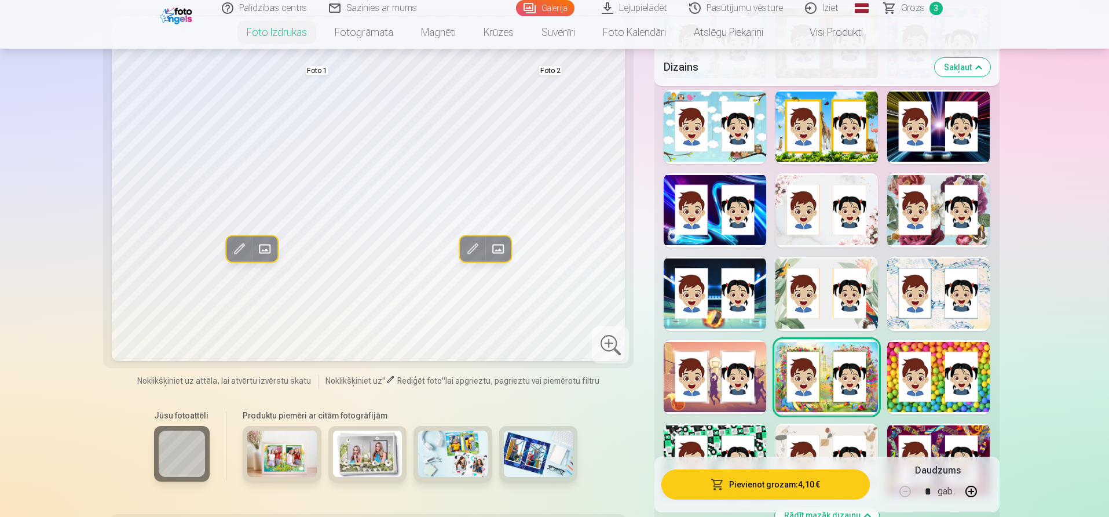
scroll to position [869, 0]
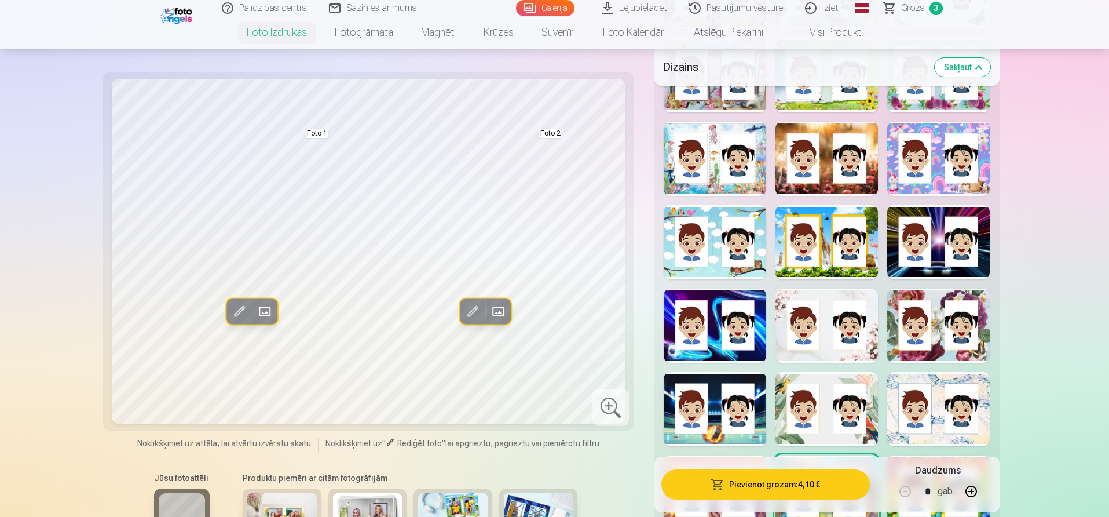
click at [939, 323] on div at bounding box center [938, 325] width 103 height 74
click at [473, 316] on span at bounding box center [472, 311] width 19 height 19
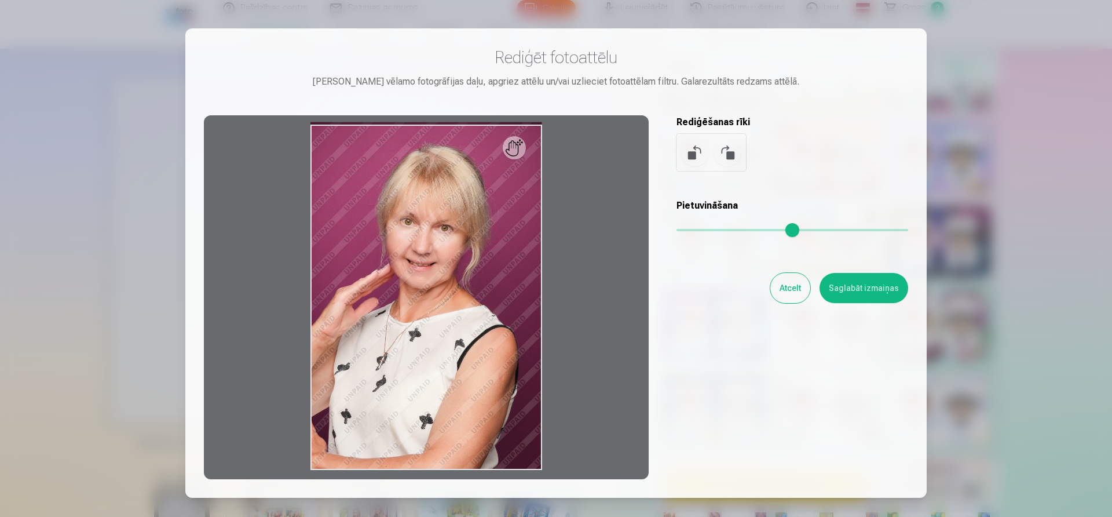
click at [522, 128] on div at bounding box center [426, 297] width 445 height 364
click at [524, 132] on div at bounding box center [426, 297] width 445 height 364
click at [525, 145] on div at bounding box center [426, 297] width 445 height 364
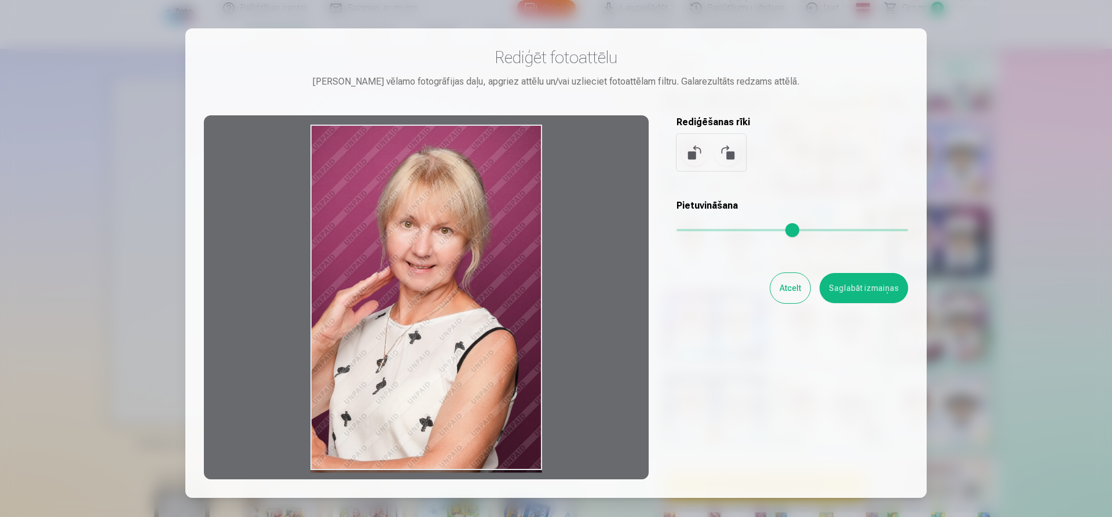
drag, startPoint x: 522, startPoint y: 152, endPoint x: 518, endPoint y: 215, distance: 62.7
click at [518, 215] on div at bounding box center [426, 297] width 445 height 364
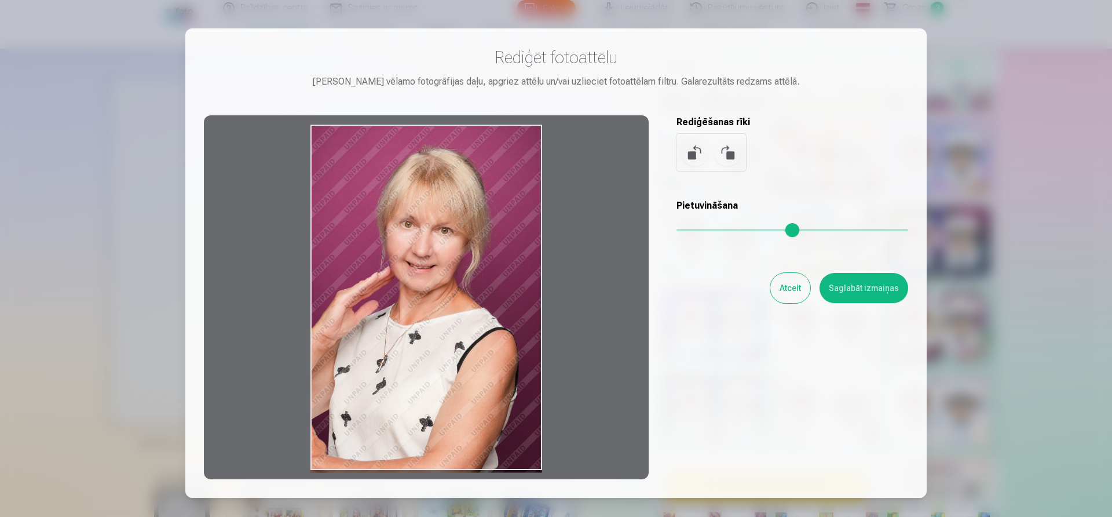
click at [518, 215] on div at bounding box center [426, 297] width 445 height 364
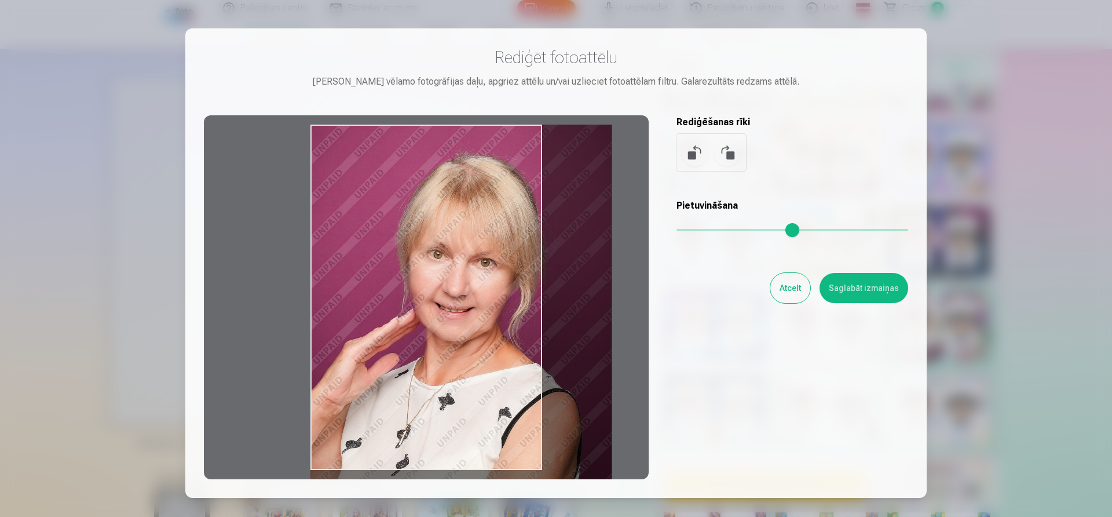
click at [712, 229] on input "range" at bounding box center [793, 230] width 232 height 2
drag, startPoint x: 573, startPoint y: 242, endPoint x: 587, endPoint y: 239, distance: 14.1
click at [586, 239] on div at bounding box center [426, 297] width 445 height 364
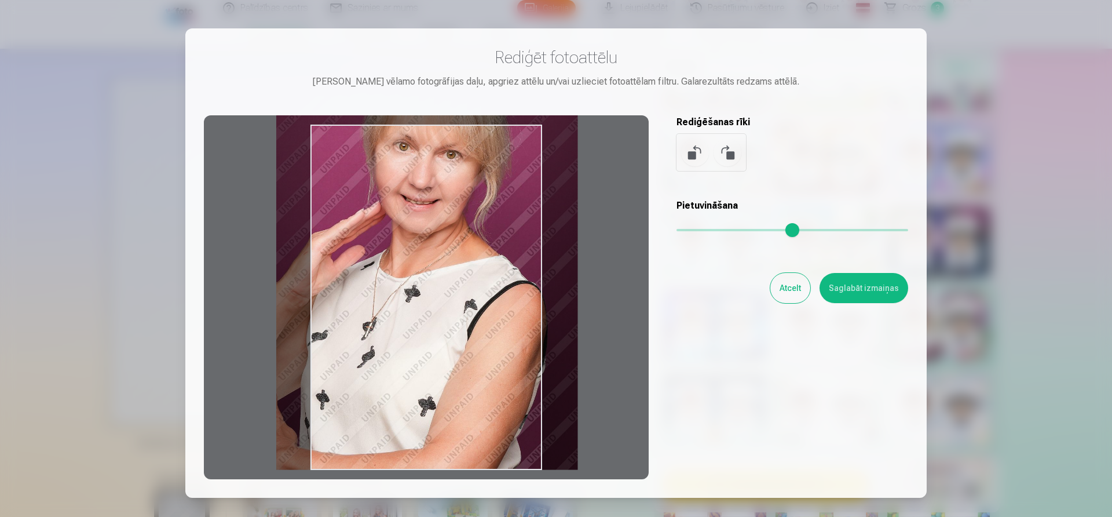
click at [518, 130] on div at bounding box center [426, 297] width 445 height 364
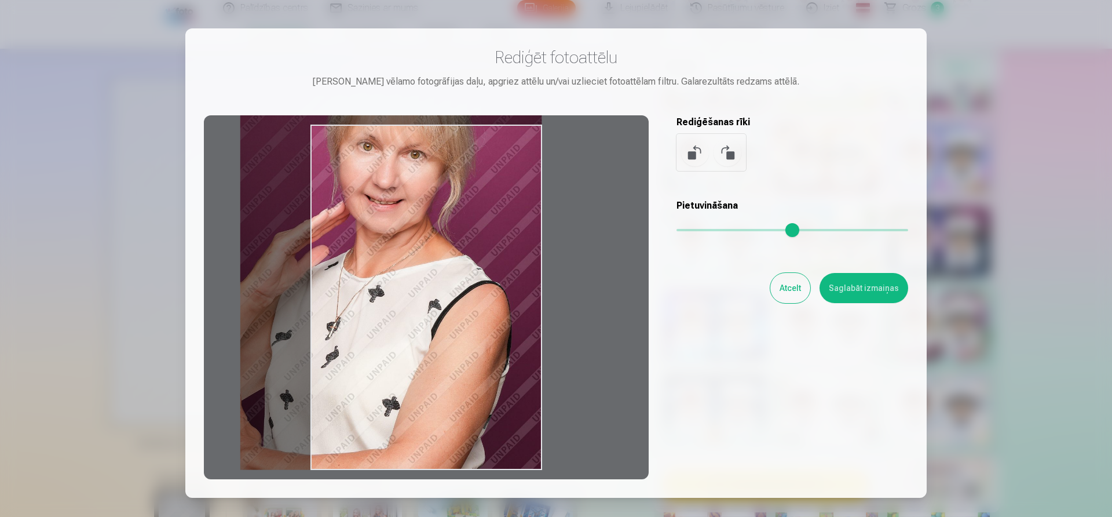
drag, startPoint x: 507, startPoint y: 270, endPoint x: 459, endPoint y: 189, distance: 94.3
click at [459, 189] on div at bounding box center [426, 297] width 445 height 364
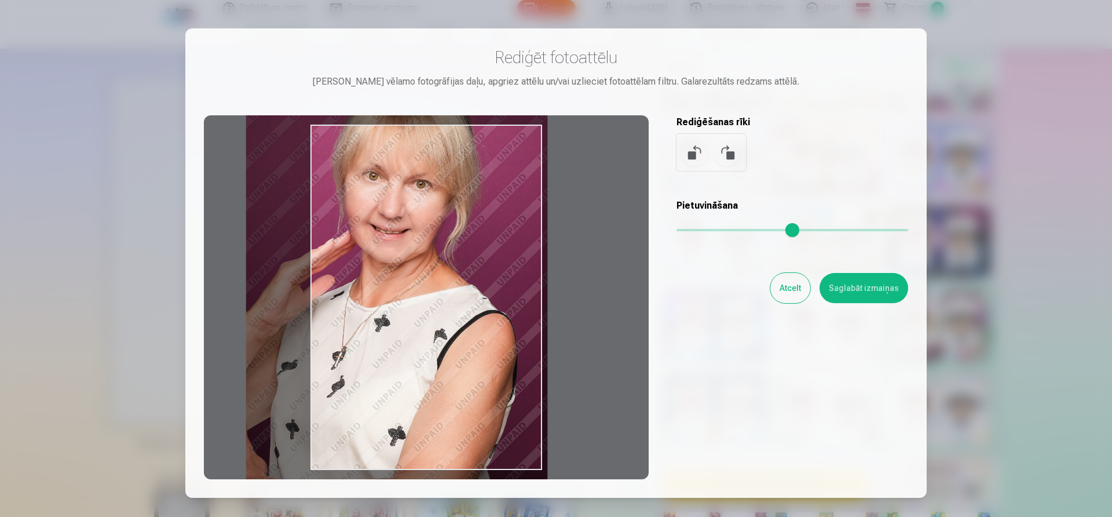
drag, startPoint x: 412, startPoint y: 321, endPoint x: 423, endPoint y: 376, distance: 56.2
click at [423, 376] on div at bounding box center [426, 297] width 445 height 364
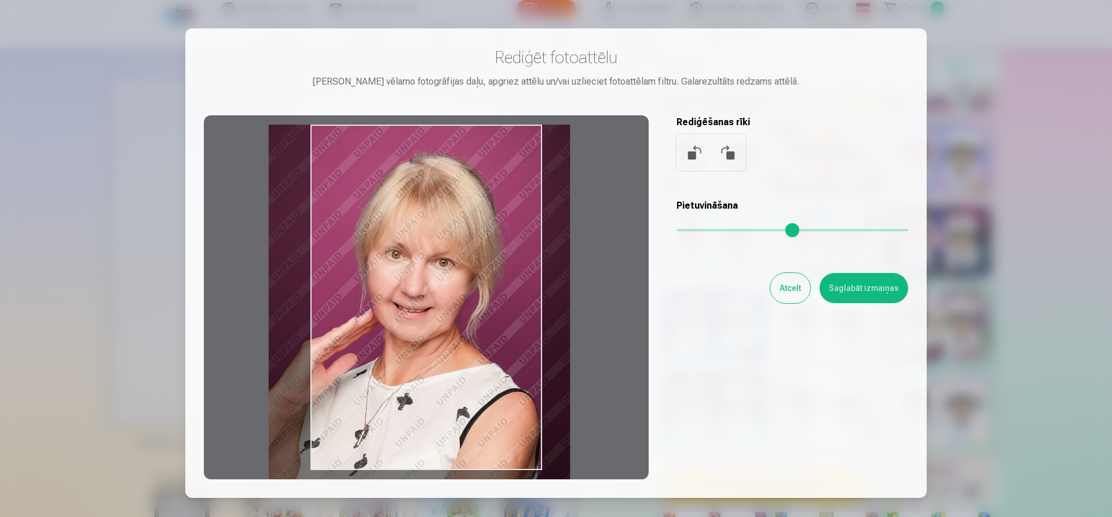
drag, startPoint x: 294, startPoint y: 355, endPoint x: 296, endPoint y: 409, distance: 53.9
click at [296, 409] on div at bounding box center [426, 297] width 445 height 364
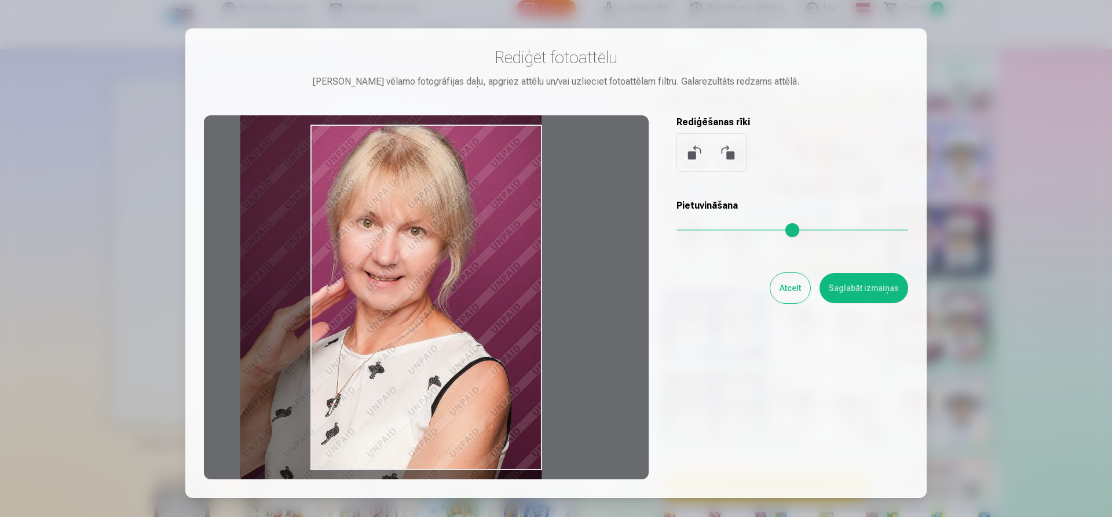
drag, startPoint x: 386, startPoint y: 434, endPoint x: 342, endPoint y: 403, distance: 54.0
click at [342, 403] on div at bounding box center [426, 297] width 445 height 364
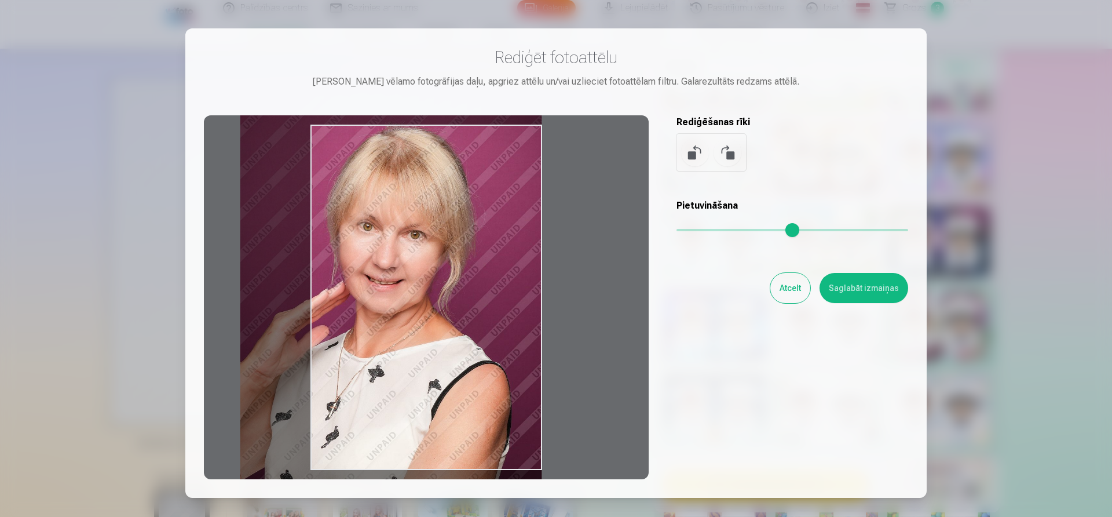
drag, startPoint x: 328, startPoint y: 333, endPoint x: 298, endPoint y: 331, distance: 30.8
click at [298, 331] on div at bounding box center [426, 297] width 445 height 364
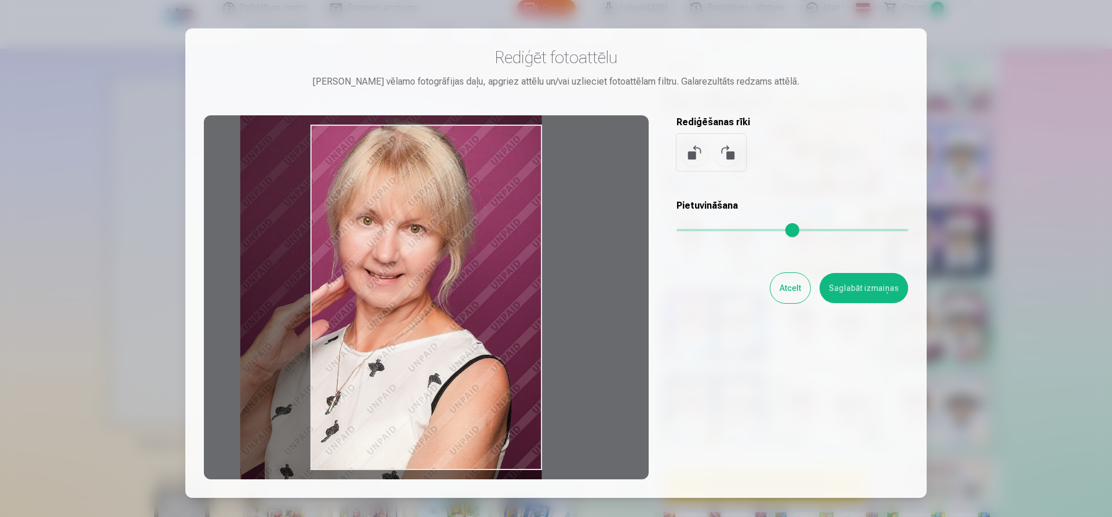
click at [265, 316] on div at bounding box center [426, 297] width 445 height 364
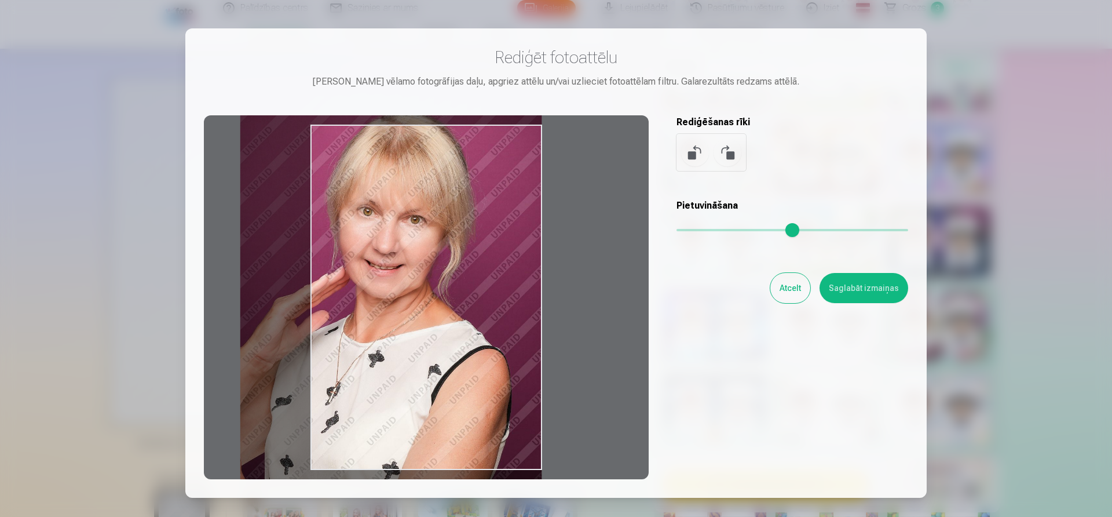
drag, startPoint x: 311, startPoint y: 324, endPoint x: 263, endPoint y: 315, distance: 49.0
click at [263, 315] on div at bounding box center [426, 297] width 445 height 364
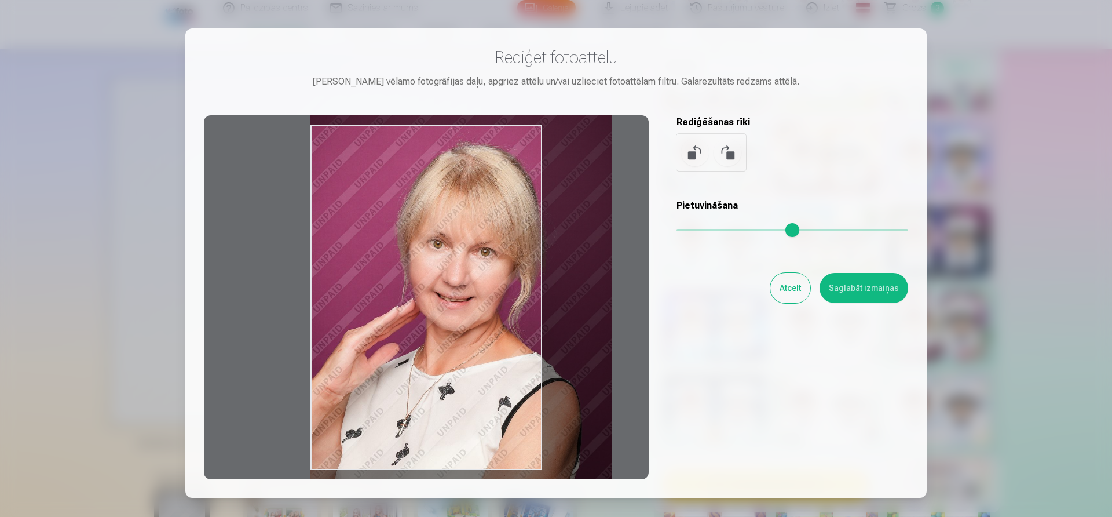
drag, startPoint x: 269, startPoint y: 324, endPoint x: 405, endPoint y: 370, distance: 144.1
click at [405, 370] on div at bounding box center [426, 297] width 445 height 364
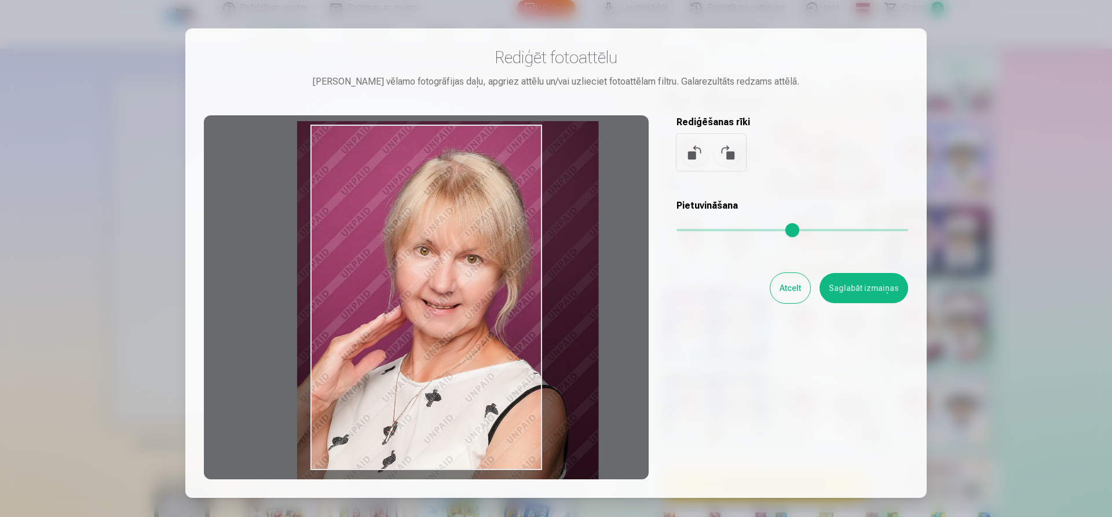
drag, startPoint x: 586, startPoint y: 356, endPoint x: 570, endPoint y: 353, distance: 16.6
click at [570, 353] on div at bounding box center [426, 297] width 445 height 364
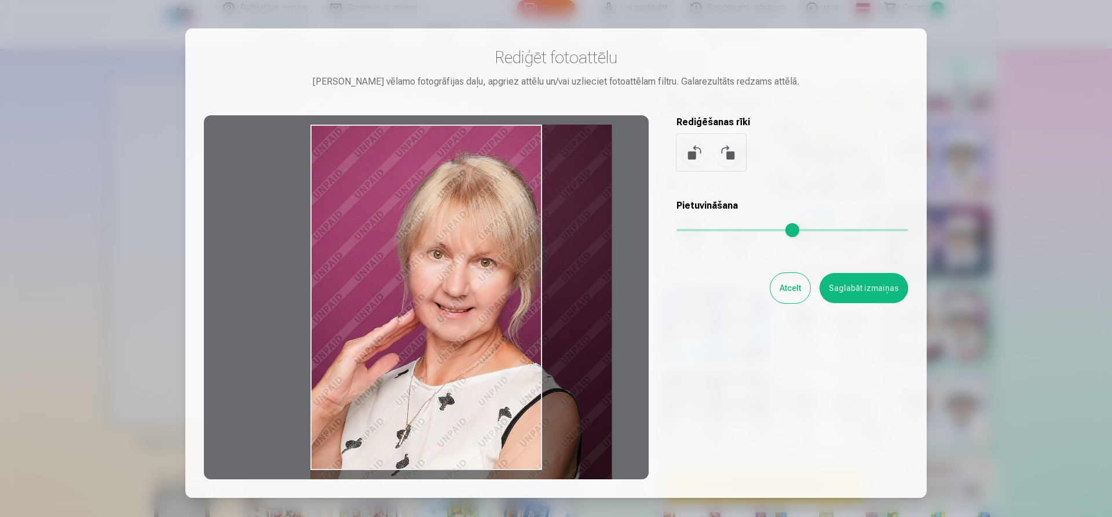
drag, startPoint x: 478, startPoint y: 130, endPoint x: 494, endPoint y: 150, distance: 25.5
click at [494, 150] on div at bounding box center [426, 297] width 445 height 364
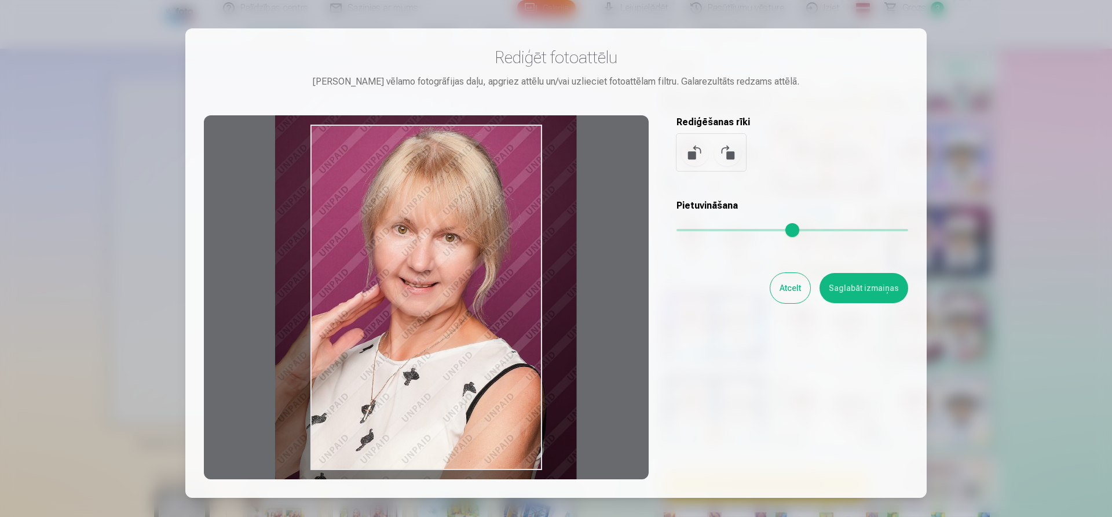
type input "****"
drag, startPoint x: 575, startPoint y: 170, endPoint x: 540, endPoint y: 144, distance: 43.4
click at [540, 144] on div at bounding box center [426, 297] width 445 height 364
click at [781, 290] on button "Atcelt" at bounding box center [790, 288] width 40 height 30
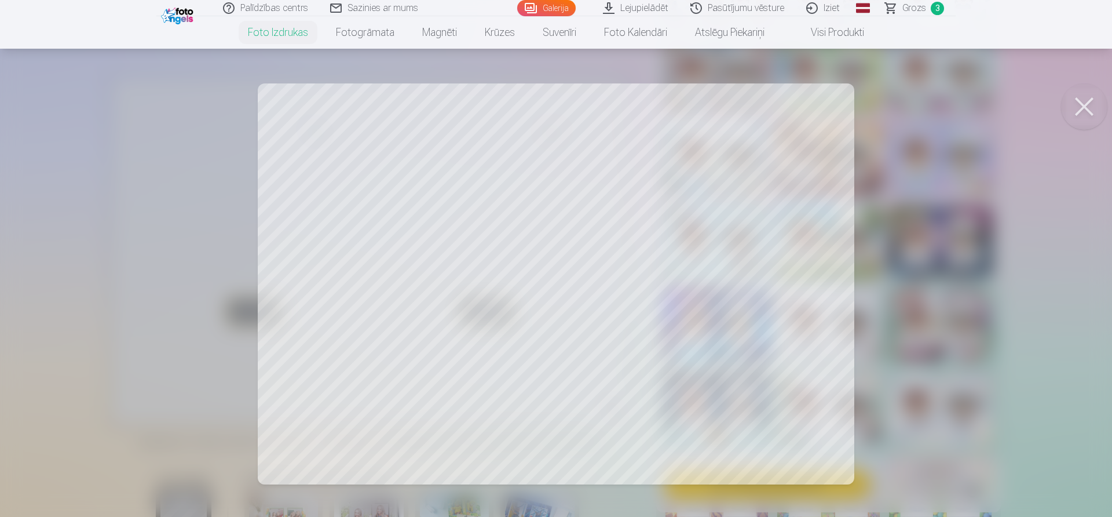
click at [1085, 107] on button at bounding box center [1084, 106] width 46 height 46
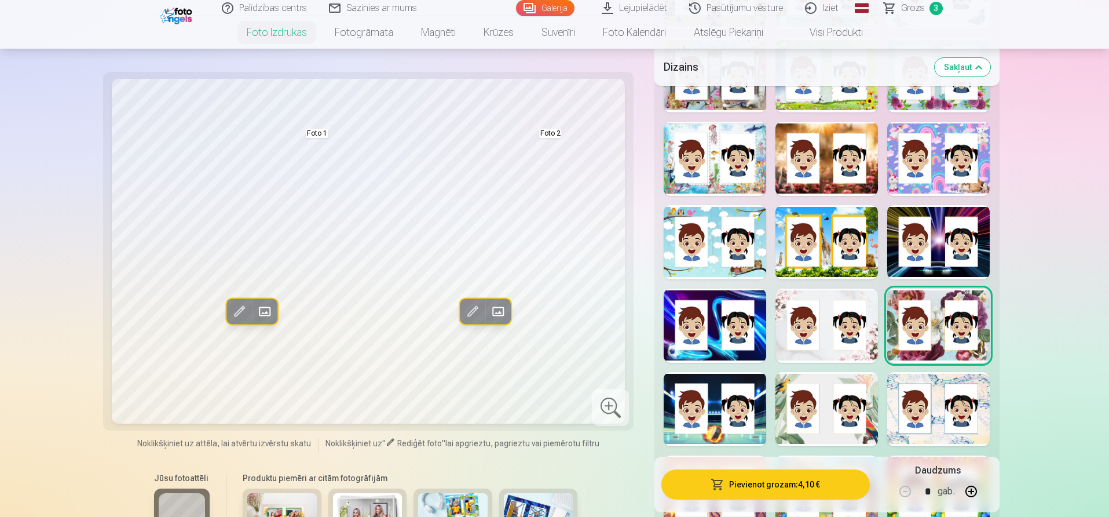
click at [915, 107] on div at bounding box center [938, 75] width 103 height 74
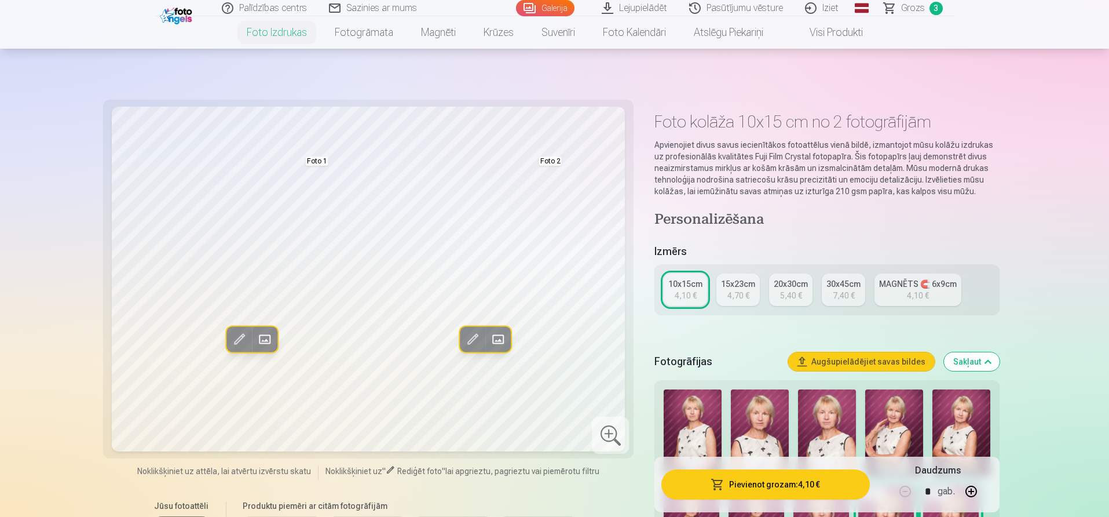
scroll to position [116, 0]
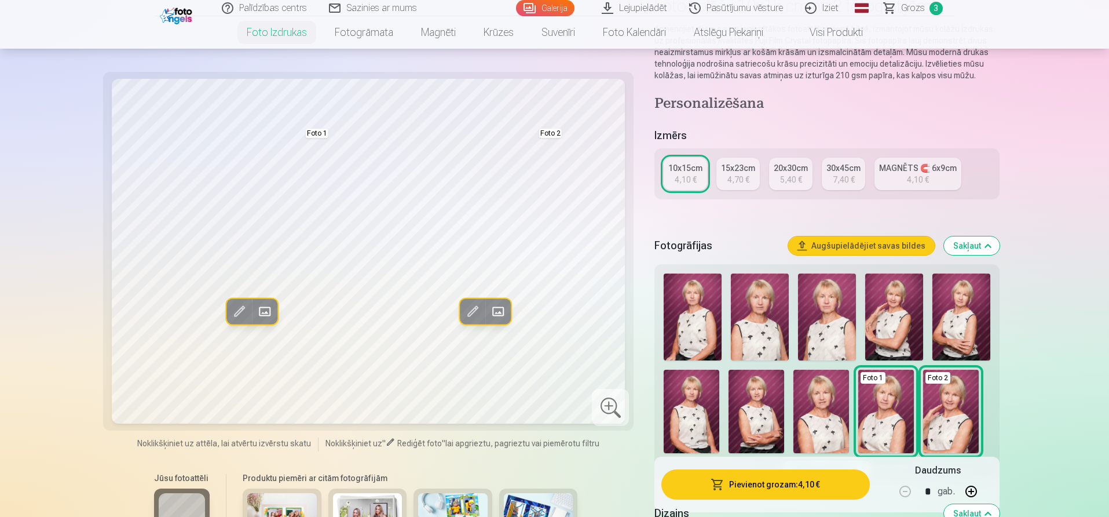
click at [765, 295] on img at bounding box center [760, 316] width 58 height 87
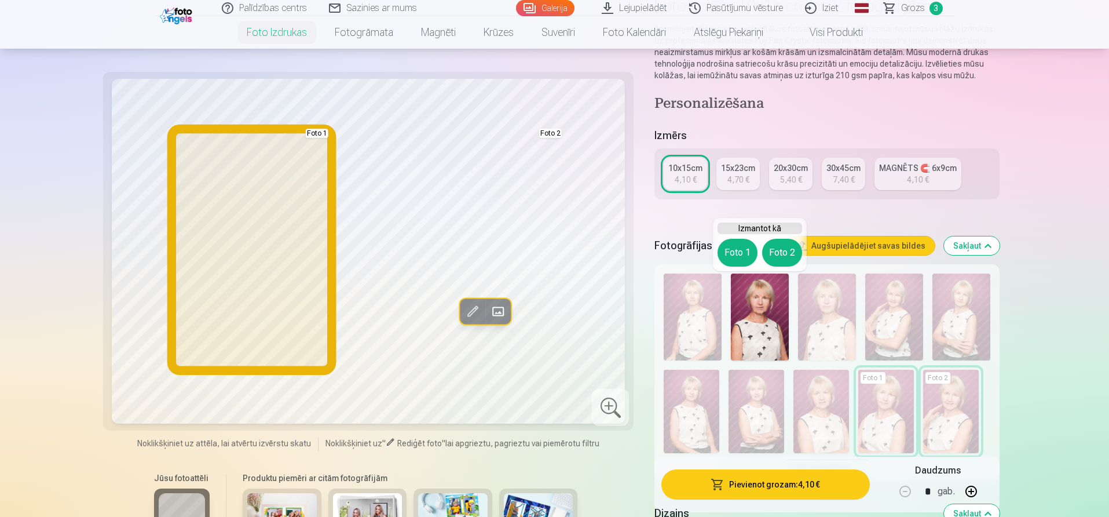
click at [735, 259] on button "Foto 1" at bounding box center [738, 253] width 40 height 28
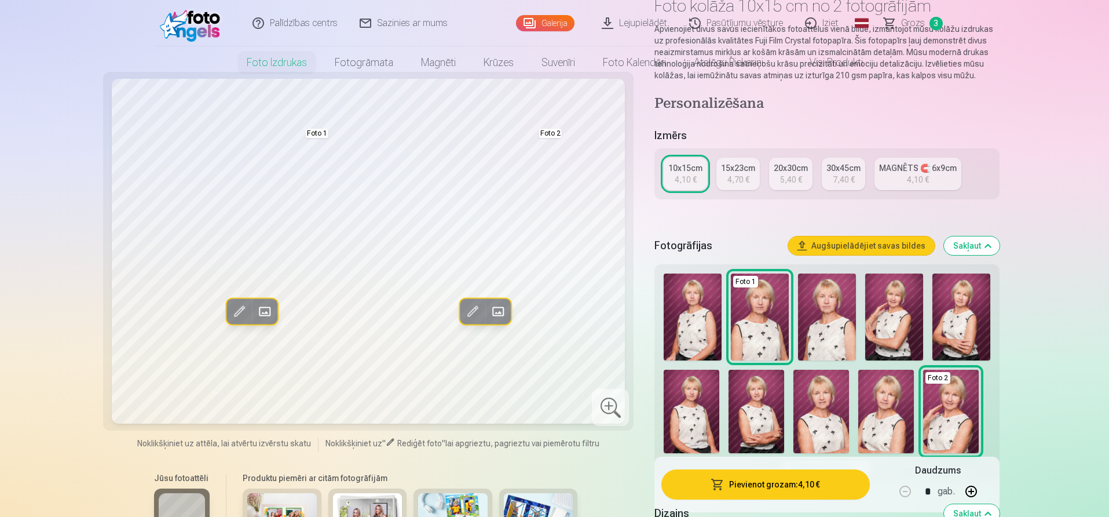
scroll to position [0, 0]
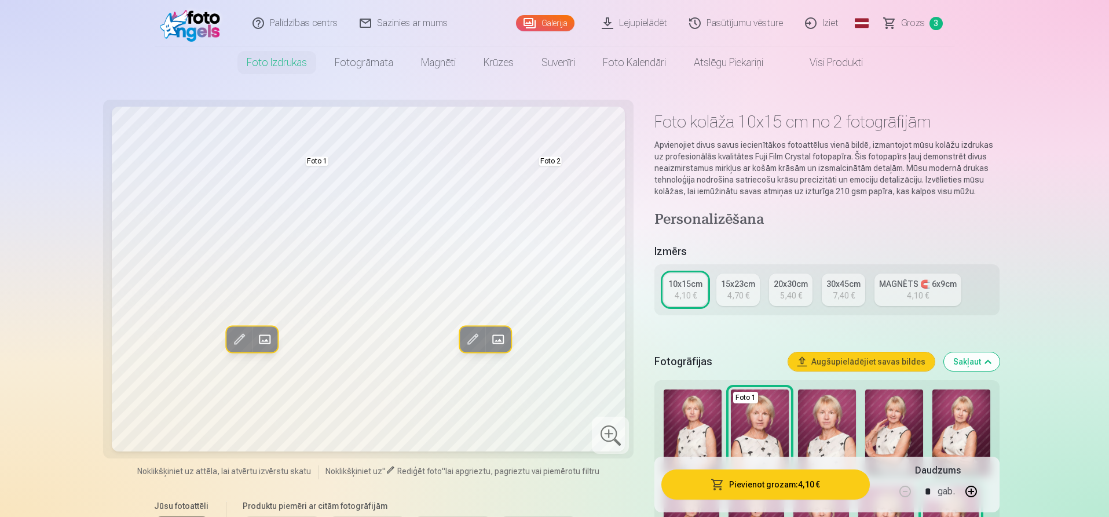
click at [985, 364] on button "Sakļaut" at bounding box center [972, 361] width 56 height 19
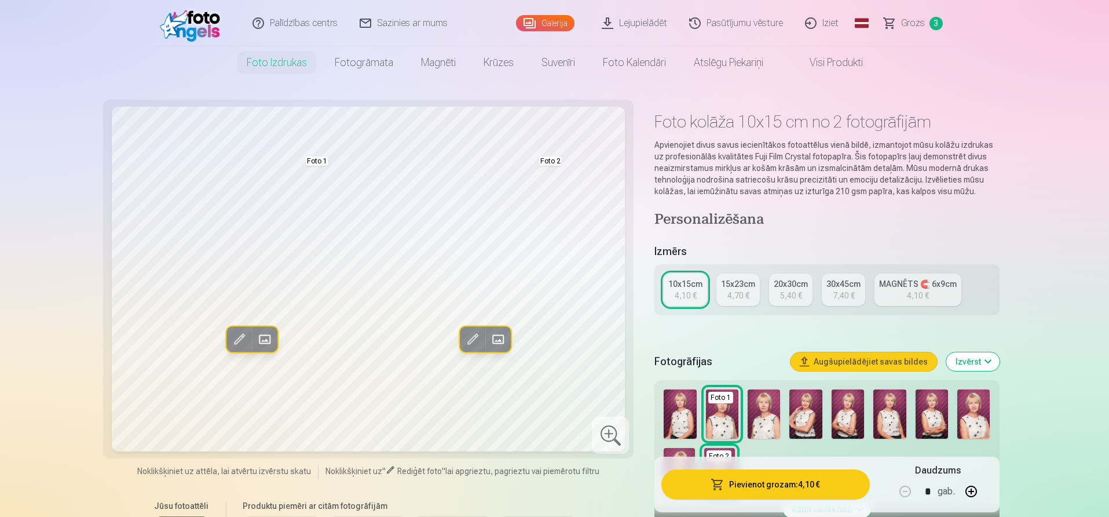
click at [755, 481] on button "Pievienot grozam : 4,10 €" at bounding box center [765, 484] width 208 height 30
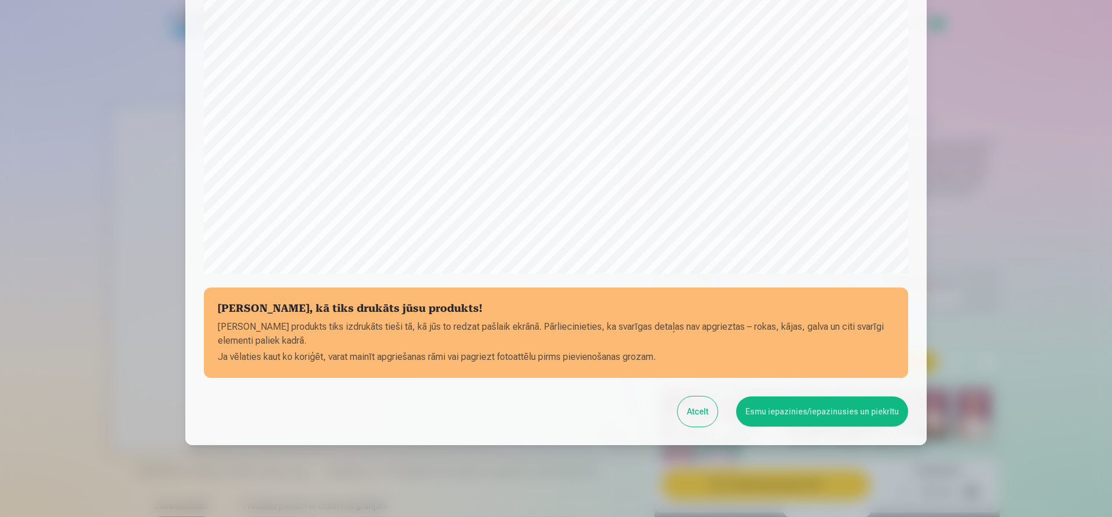
scroll to position [65, 0]
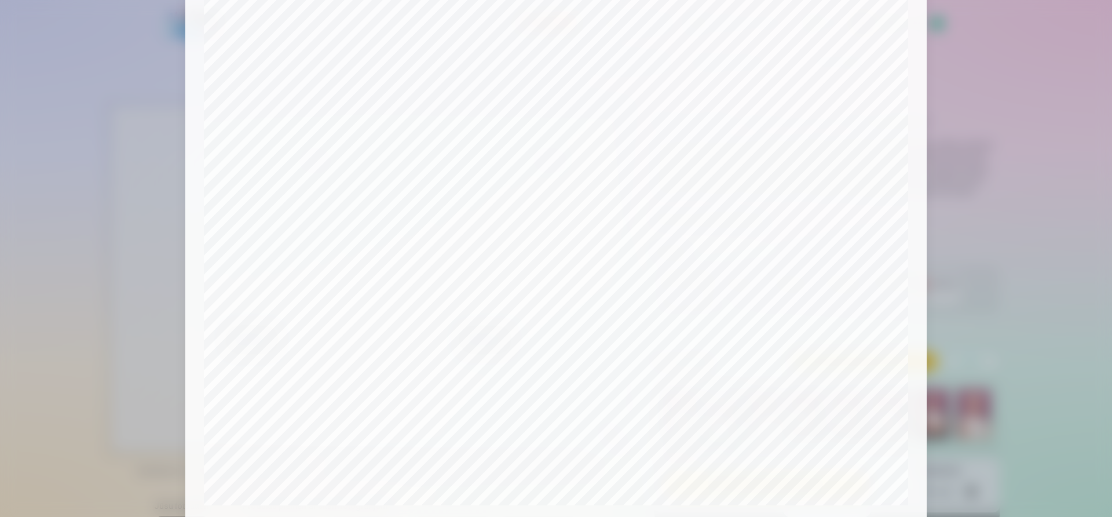
click at [966, 235] on div at bounding box center [556, 258] width 1112 height 517
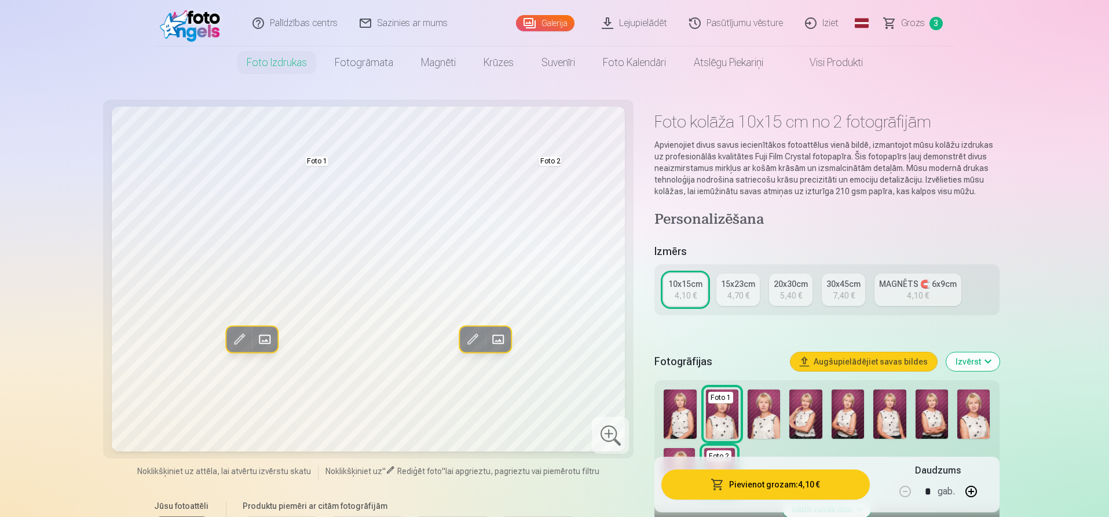
click at [792, 480] on button "Pievienot grozam : 4,10 €" at bounding box center [765, 484] width 208 height 30
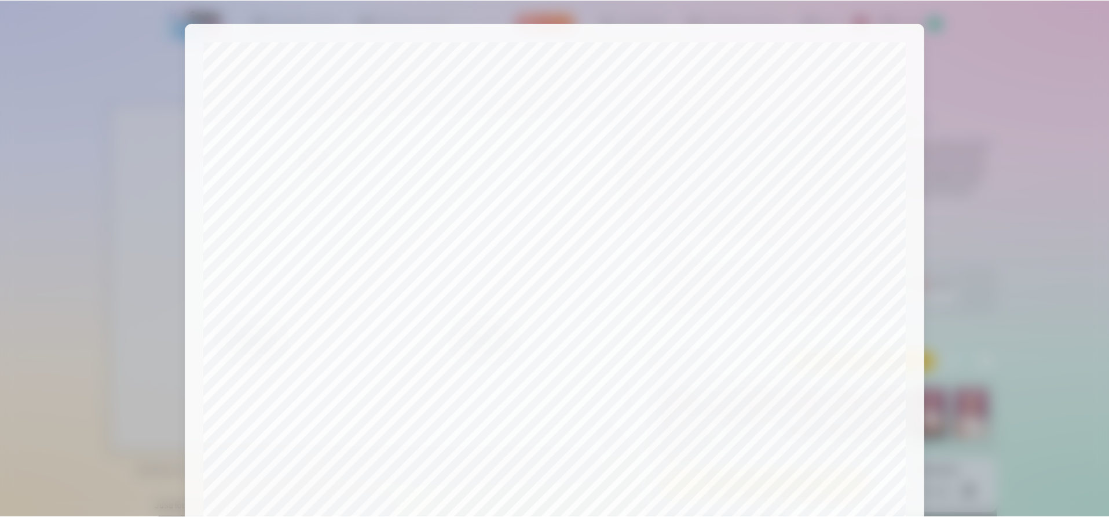
scroll to position [297, 0]
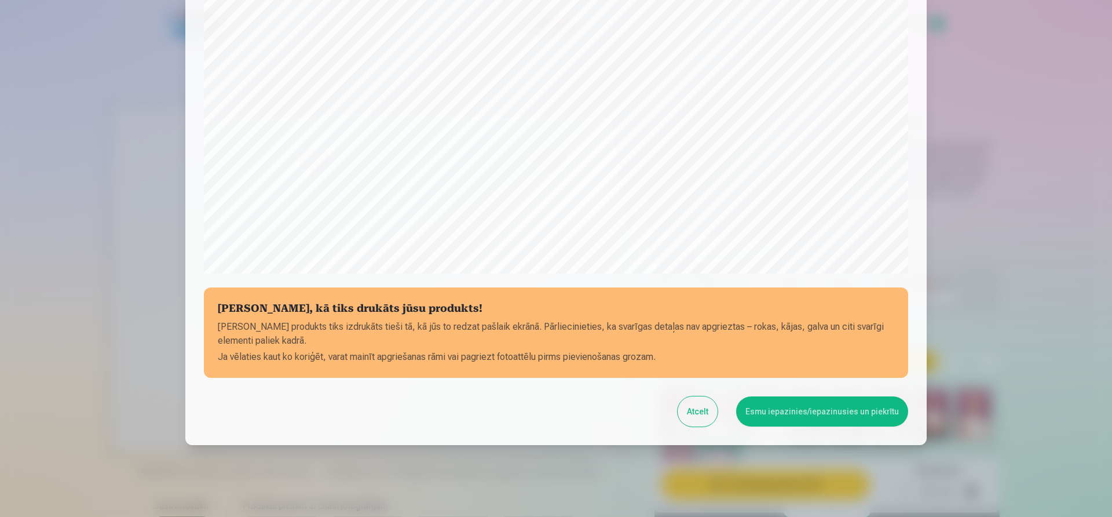
click at [785, 407] on button "Esmu iepazinies/iepazinusies un piekrītu" at bounding box center [822, 411] width 172 height 30
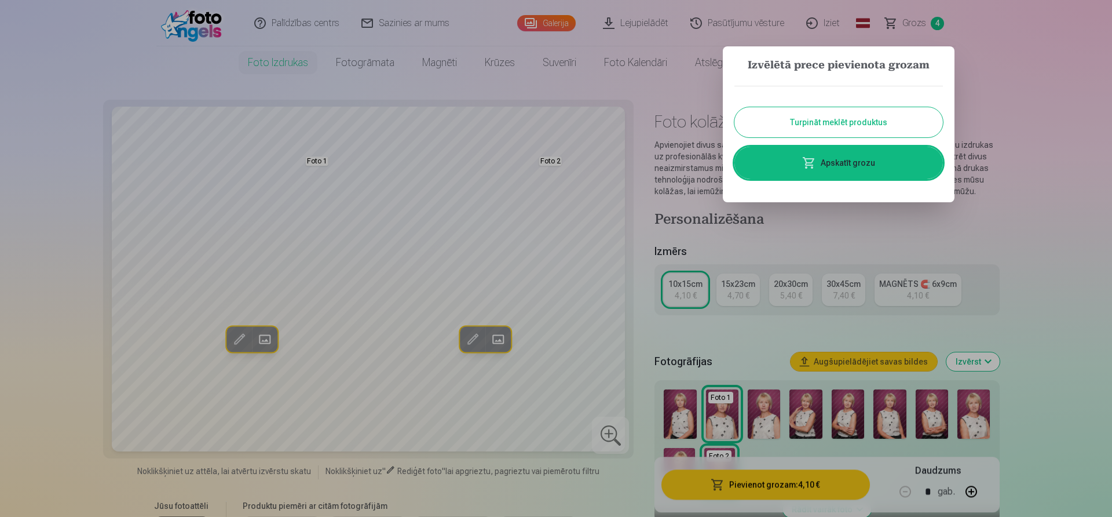
click at [850, 172] on link "Apskatīt grozu" at bounding box center [838, 163] width 209 height 32
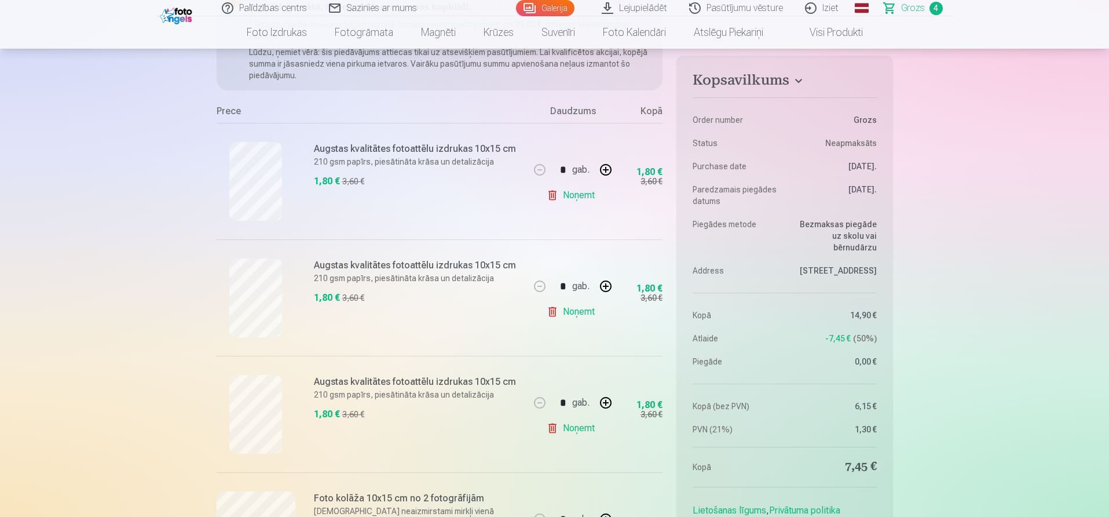
scroll to position [232, 0]
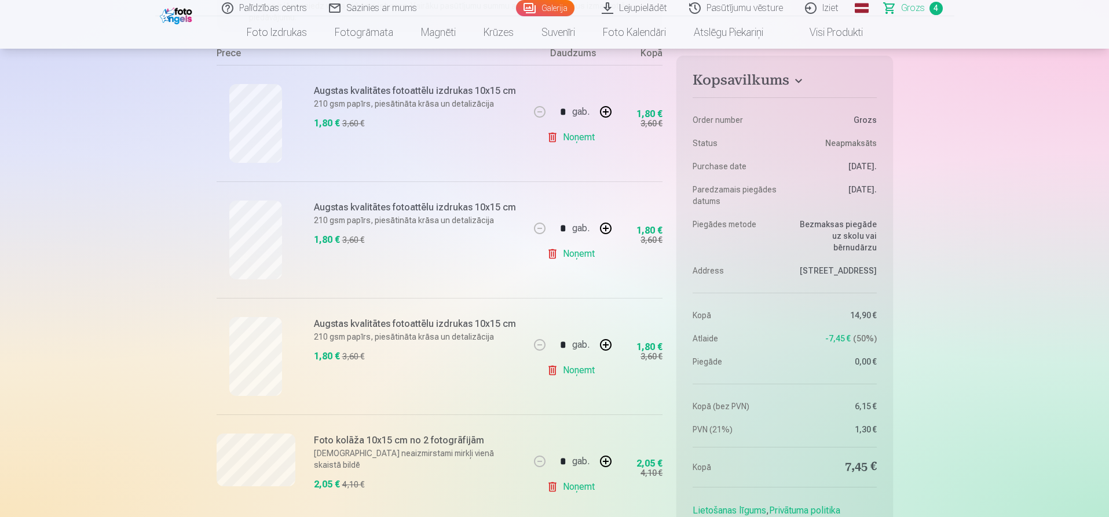
click at [572, 253] on link "Noņemt" at bounding box center [573, 253] width 53 height 23
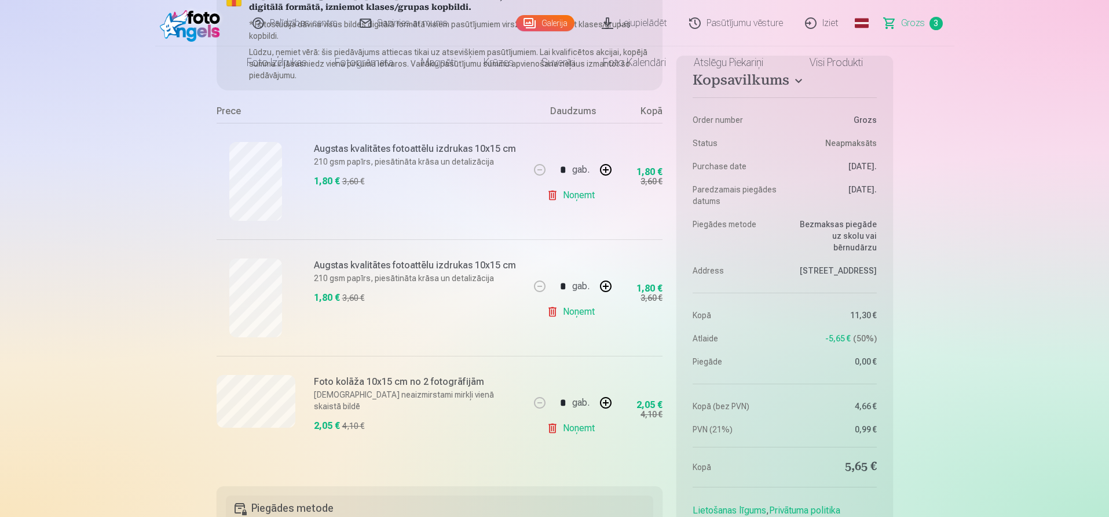
scroll to position [0, 0]
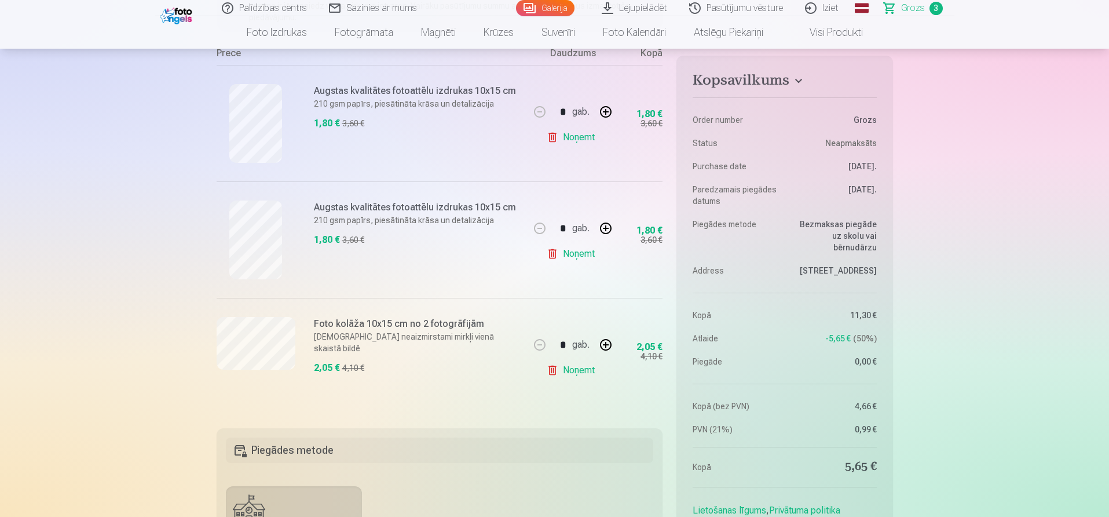
scroll to position [463, 0]
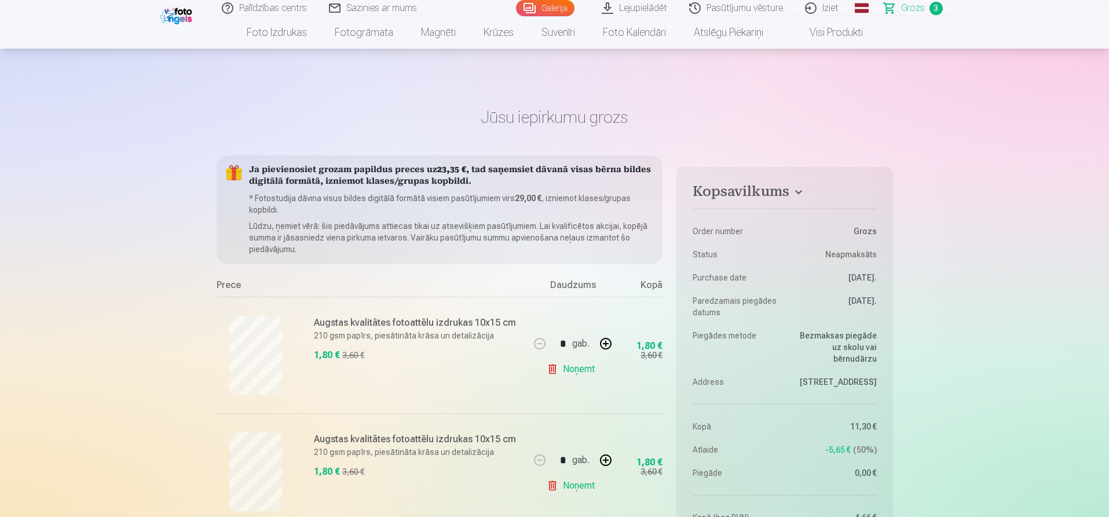
scroll to position [174, 0]
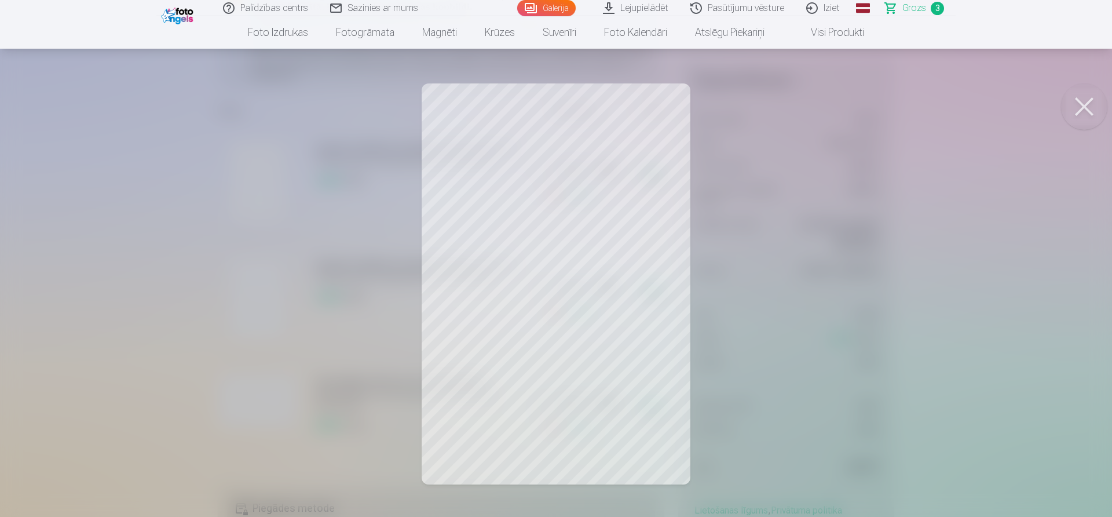
click at [1084, 110] on button at bounding box center [1084, 106] width 46 height 46
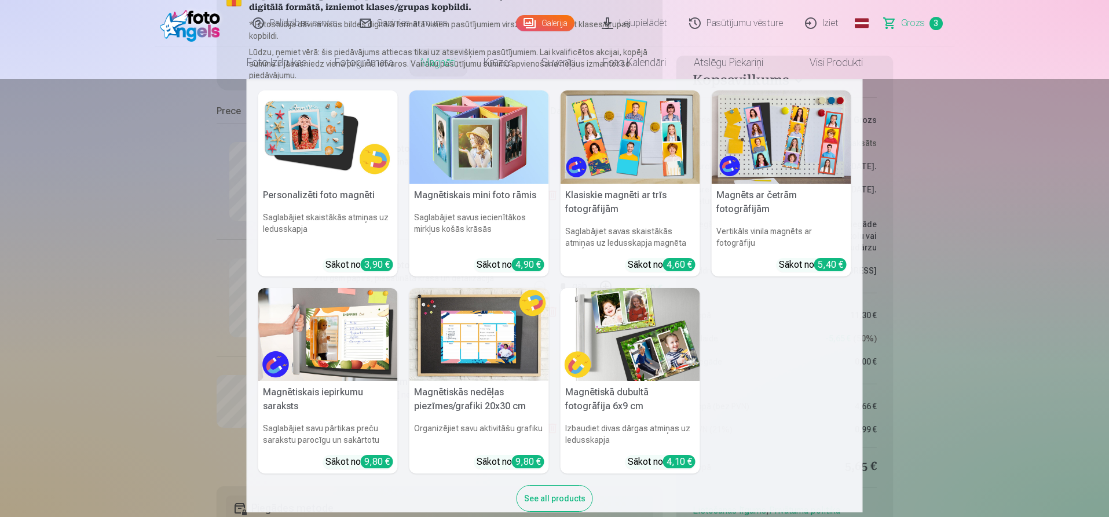
scroll to position [0, 0]
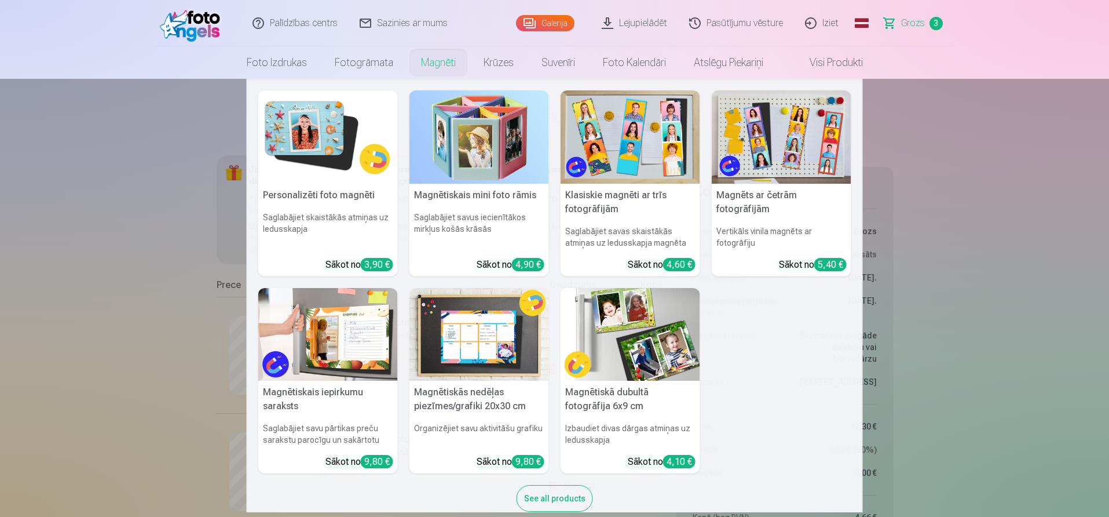
click at [178, 277] on nav "Personalizēti foto magnēti Saglabājiet skaistākās atmiņas uz ledusskapja Sākot …" at bounding box center [554, 295] width 1109 height 433
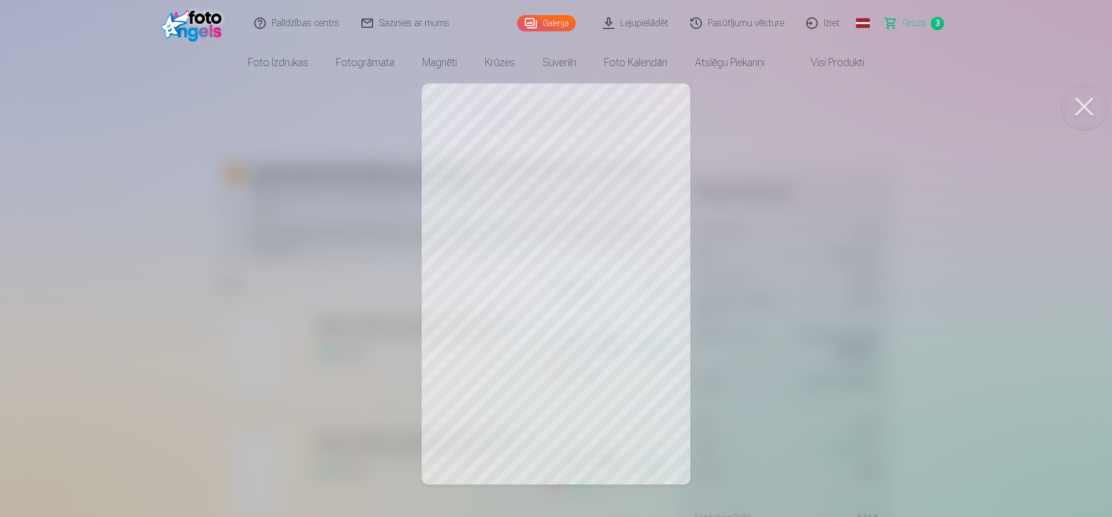
click at [1093, 104] on button at bounding box center [1084, 106] width 46 height 46
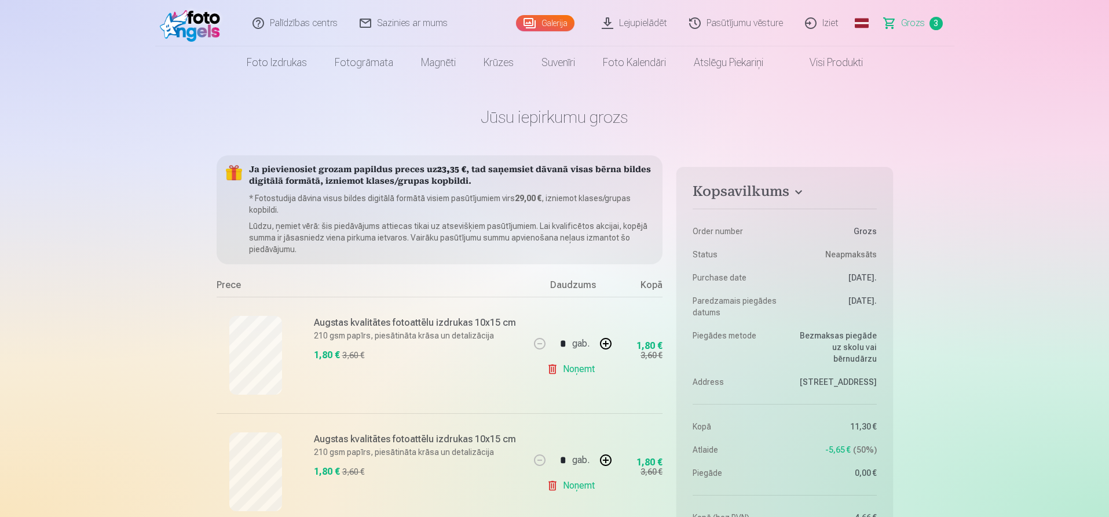
click at [577, 486] on link "Noņemt" at bounding box center [573, 485] width 53 height 23
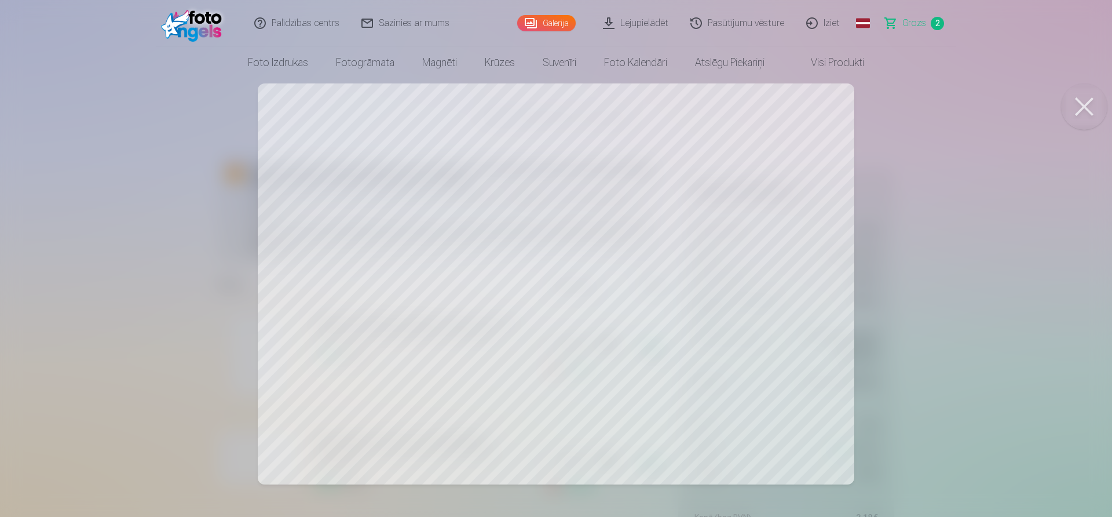
click at [1087, 101] on button at bounding box center [1084, 106] width 46 height 46
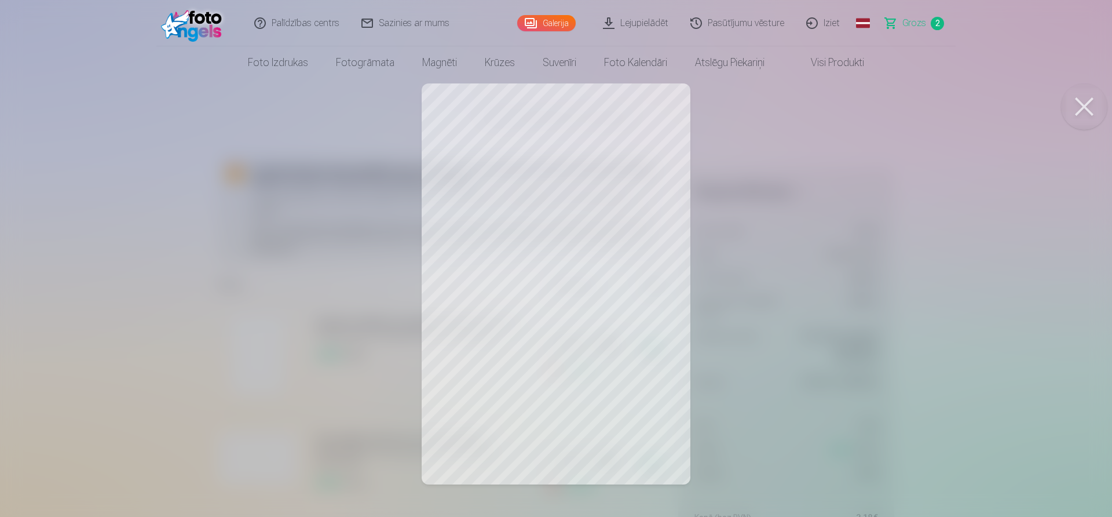
drag, startPoint x: 1082, startPoint y: 101, endPoint x: 1060, endPoint y: 87, distance: 25.7
click at [1083, 102] on button at bounding box center [1084, 106] width 46 height 46
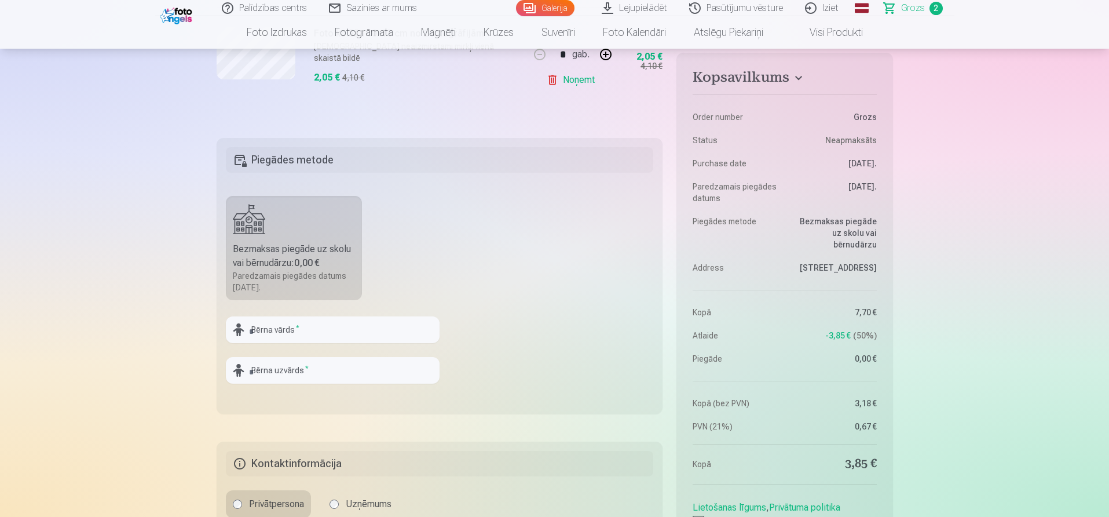
scroll to position [579, 0]
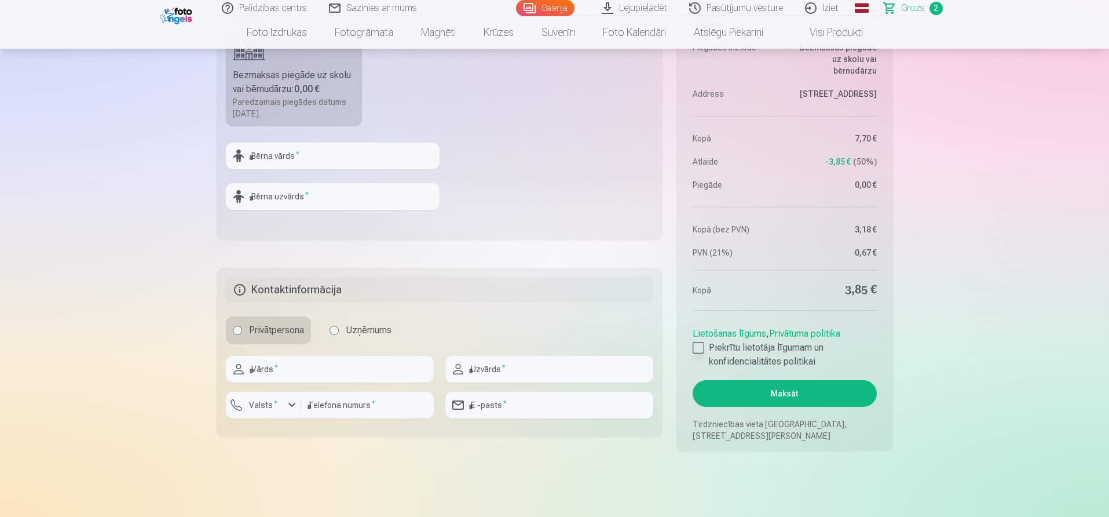
click at [696, 346] on div at bounding box center [699, 348] width 12 height 12
click at [777, 396] on button "Maksāt" at bounding box center [785, 393] width 184 height 27
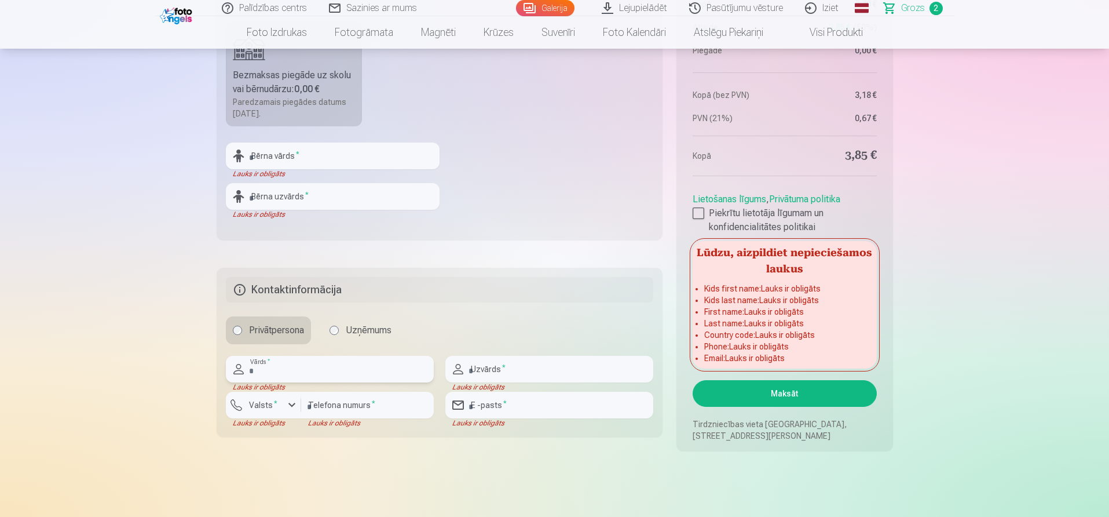
click at [253, 363] on input "text" at bounding box center [330, 369] width 208 height 27
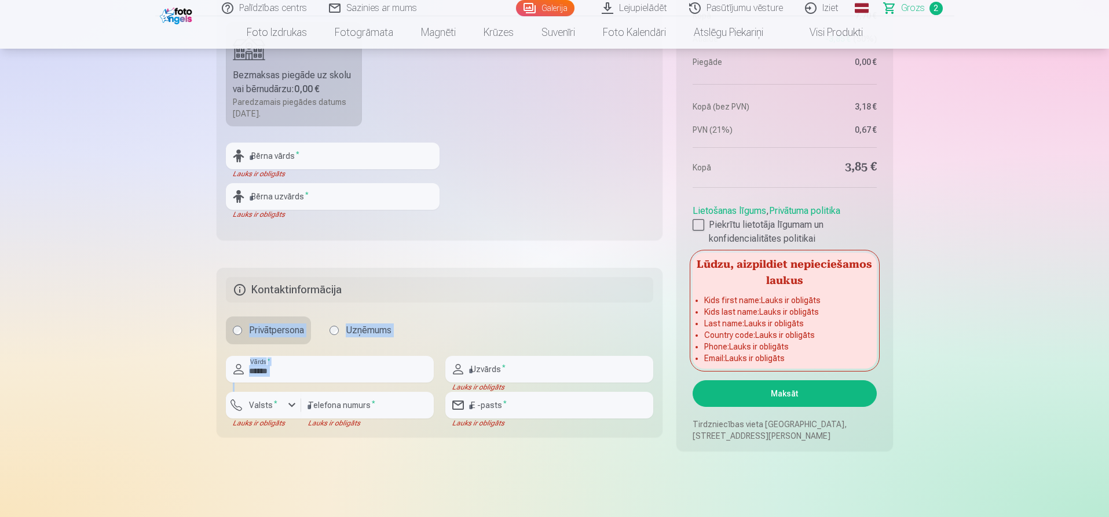
drag, startPoint x: 303, startPoint y: 386, endPoint x: 209, endPoint y: 342, distance: 103.9
click at [321, 370] on input "******" at bounding box center [330, 369] width 208 height 27
click at [289, 373] on input "******" at bounding box center [330, 369] width 208 height 27
click at [269, 376] on input "******" at bounding box center [330, 369] width 208 height 27
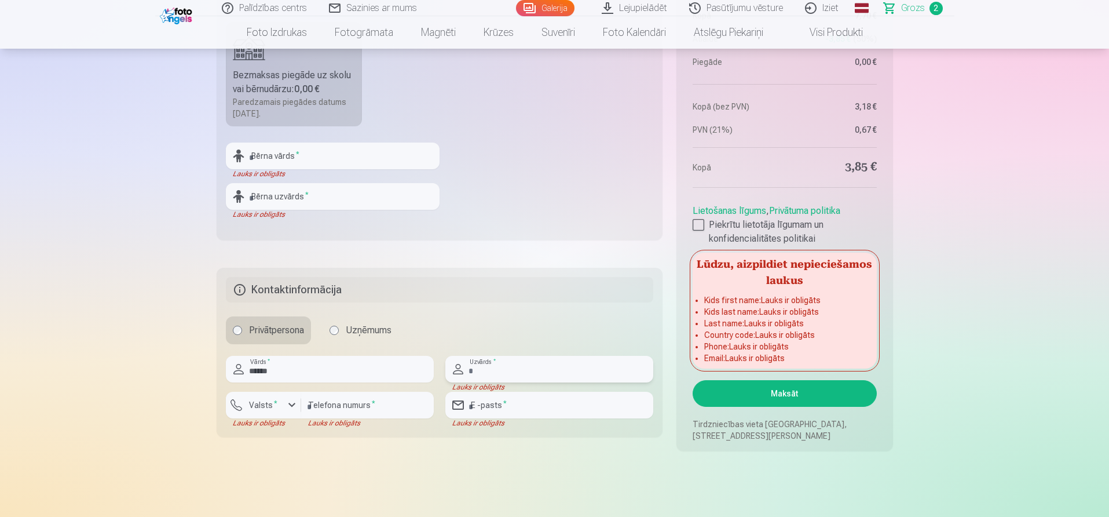
drag, startPoint x: 506, startPoint y: 378, endPoint x: 518, endPoint y: 383, distance: 14.0
click at [506, 378] on input "text" at bounding box center [549, 369] width 208 height 27
click at [271, 371] on input "******" at bounding box center [330, 369] width 208 height 27
type input "*"
type input "******"
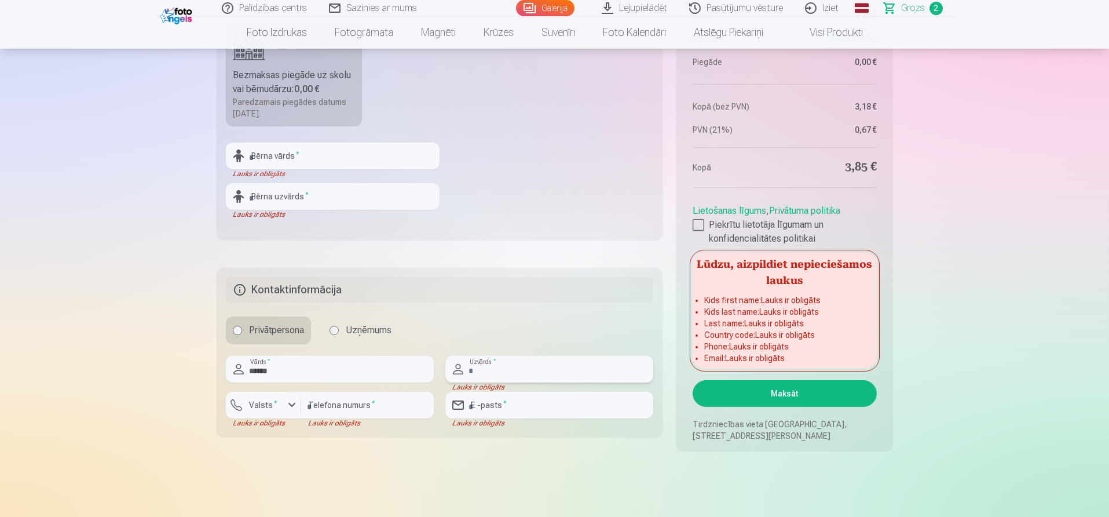
click at [513, 378] on input "text" at bounding box center [549, 369] width 208 height 27
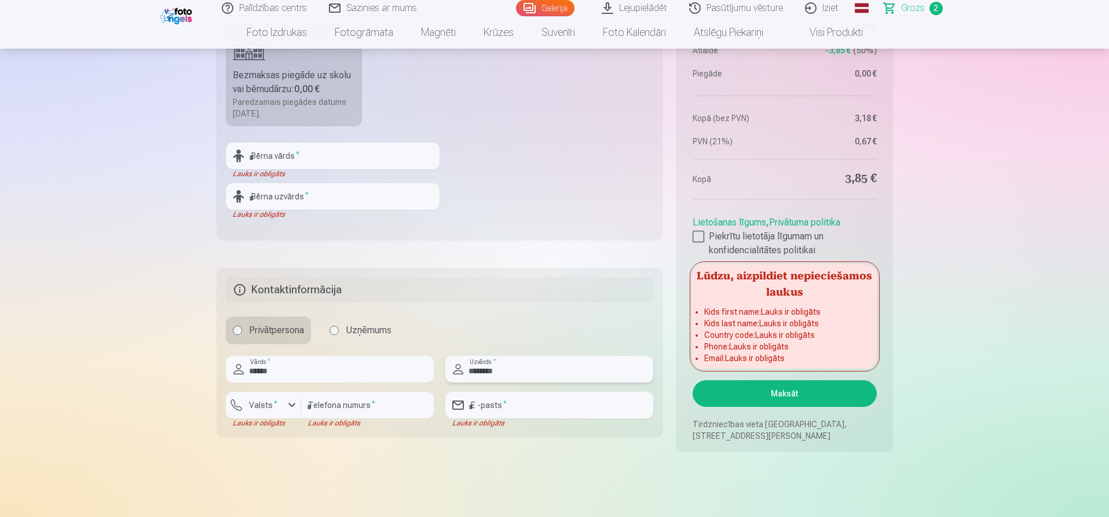
type input "********"
click at [296, 402] on div "button" at bounding box center [292, 405] width 14 height 14
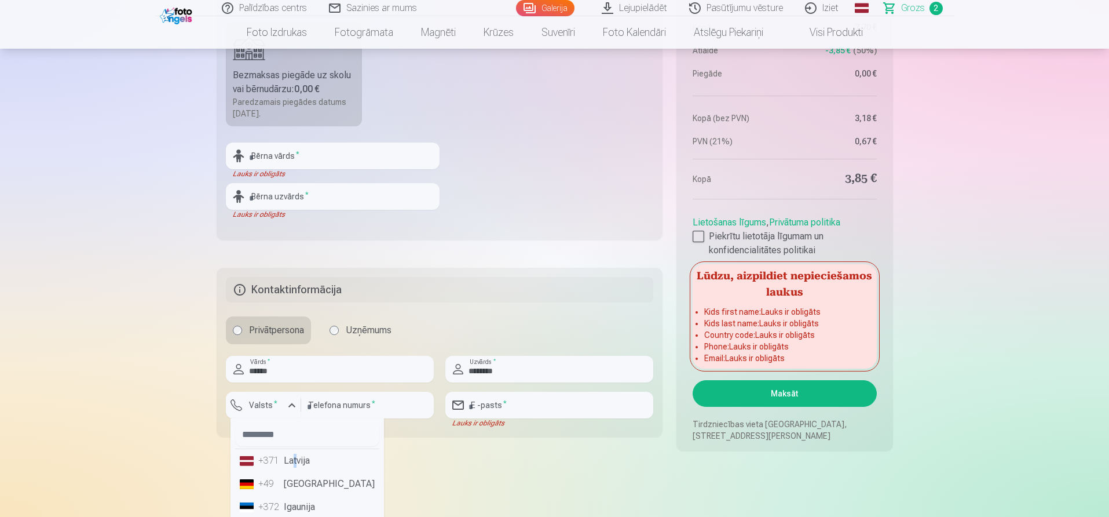
click at [295, 462] on li "+371 Latvija" at bounding box center [307, 460] width 144 height 23
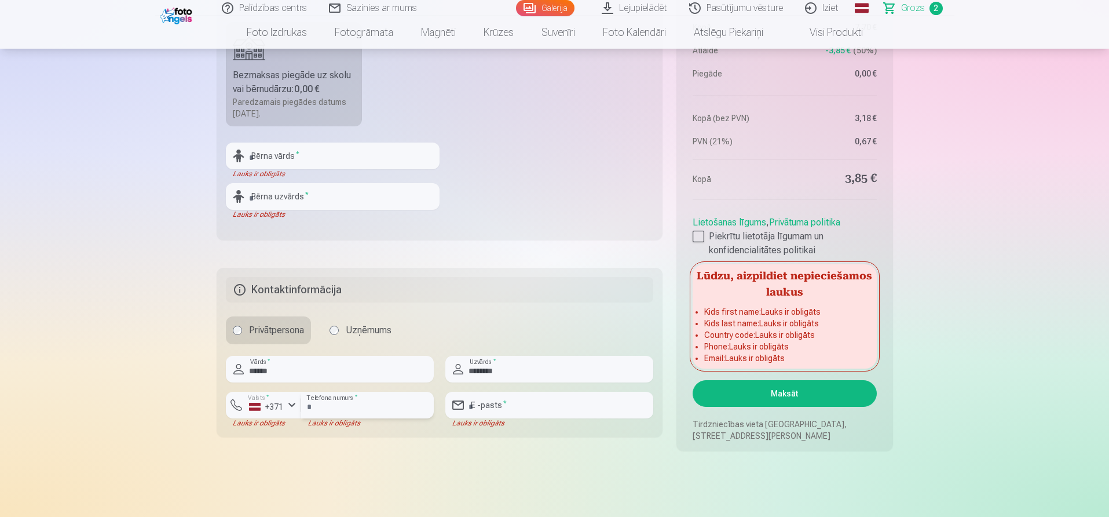
click at [324, 410] on input "number" at bounding box center [367, 405] width 133 height 27
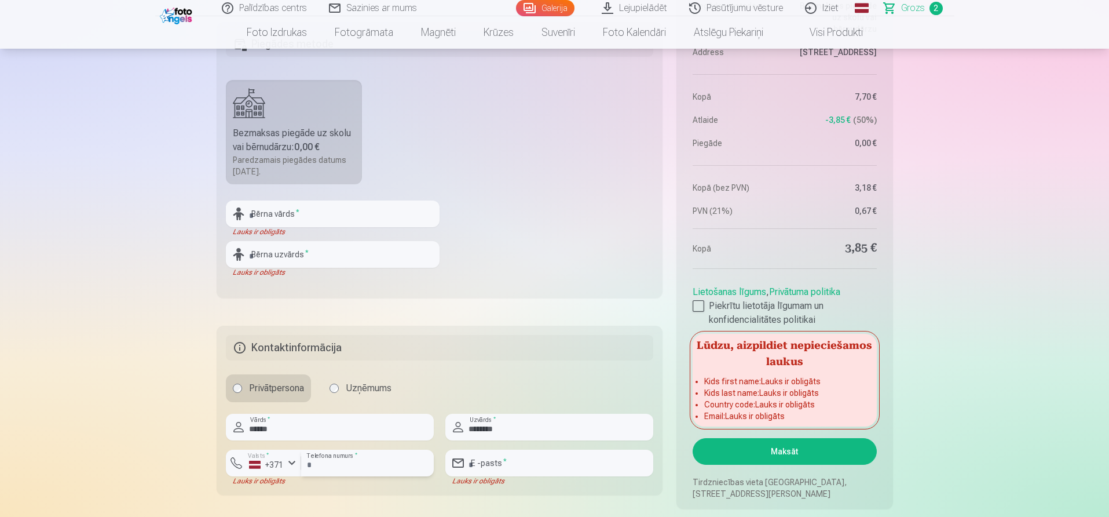
click at [315, 467] on input "*********" at bounding box center [367, 462] width 133 height 27
click at [315, 465] on input "*********" at bounding box center [367, 462] width 133 height 27
click at [315, 462] on input "*********" at bounding box center [367, 462] width 133 height 27
click at [316, 464] on input "*********" at bounding box center [367, 462] width 133 height 27
click at [317, 464] on input "*********" at bounding box center [367, 462] width 133 height 27
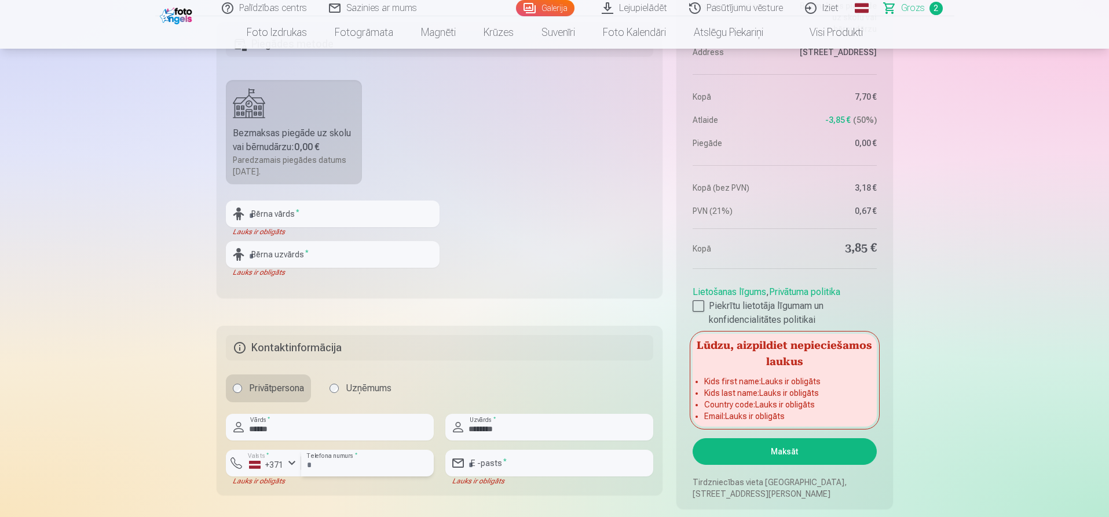
click at [315, 462] on input "*********" at bounding box center [367, 462] width 133 height 27
click at [315, 465] on input "*********" at bounding box center [367, 462] width 133 height 27
click at [312, 465] on input "*********" at bounding box center [367, 462] width 133 height 27
click at [310, 463] on input "*********" at bounding box center [367, 462] width 133 height 27
click at [317, 465] on input "********" at bounding box center [367, 462] width 133 height 27
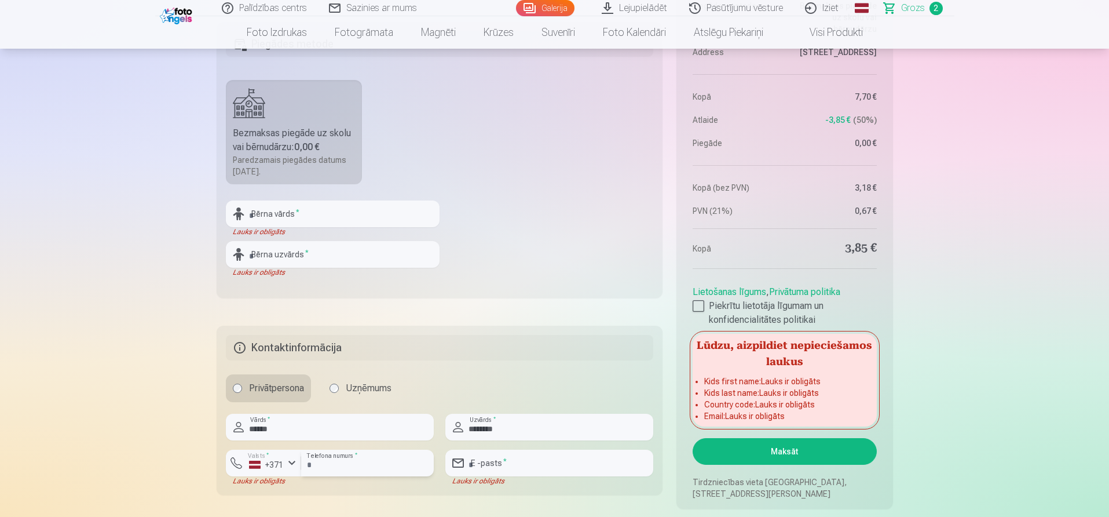
click at [329, 463] on input "*********" at bounding box center [367, 462] width 133 height 27
type input "********"
click at [494, 468] on input "email" at bounding box center [549, 462] width 208 height 27
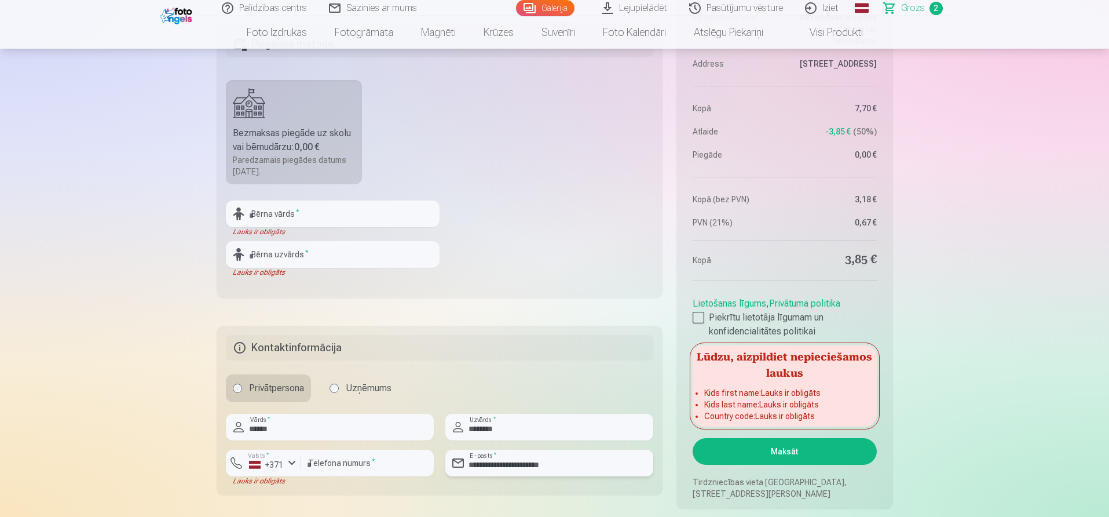
type input "**********"
click at [350, 486] on fieldset "**********" at bounding box center [440, 410] width 447 height 169
click at [306, 481] on div at bounding box center [367, 480] width 133 height 9
click at [268, 481] on div "Lauks ir obligāts" at bounding box center [263, 480] width 75 height 9
click at [284, 481] on div "Lauks ir obligāts" at bounding box center [263, 480] width 75 height 9
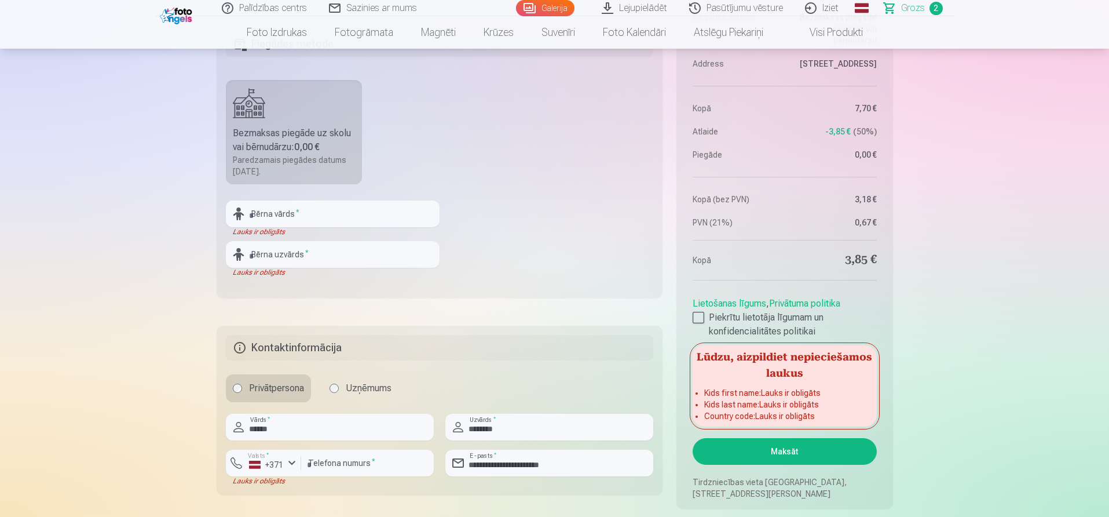
scroll to position [637, 0]
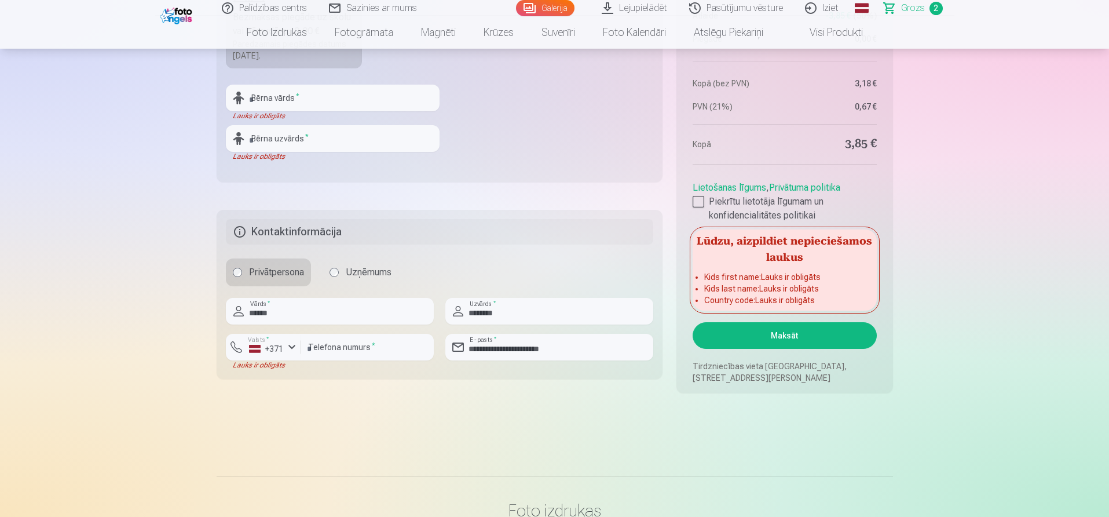
click at [787, 334] on button "Maksāt" at bounding box center [785, 335] width 184 height 27
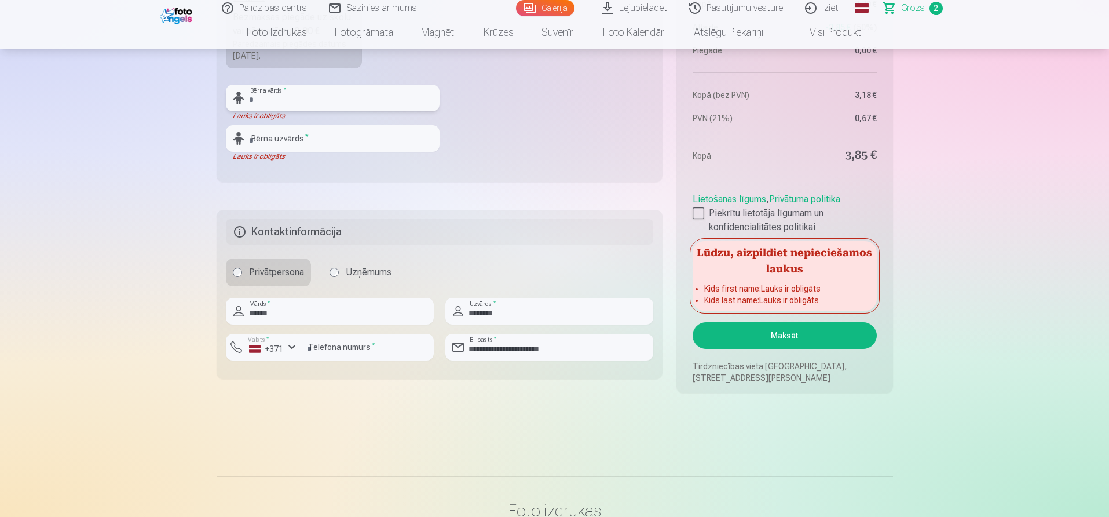
scroll to position [463, 0]
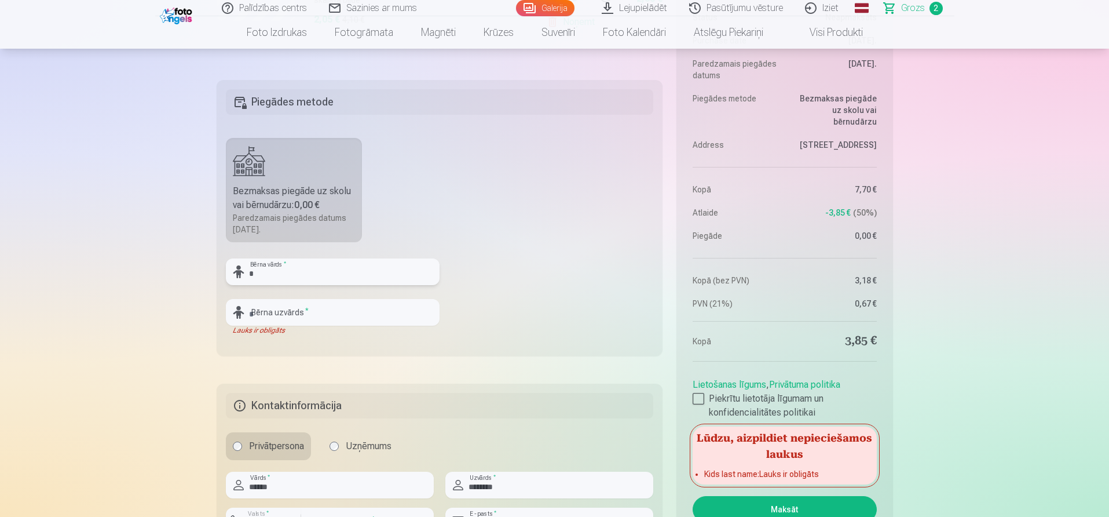
type input "*"
click at [330, 309] on input "text" at bounding box center [333, 312] width 214 height 27
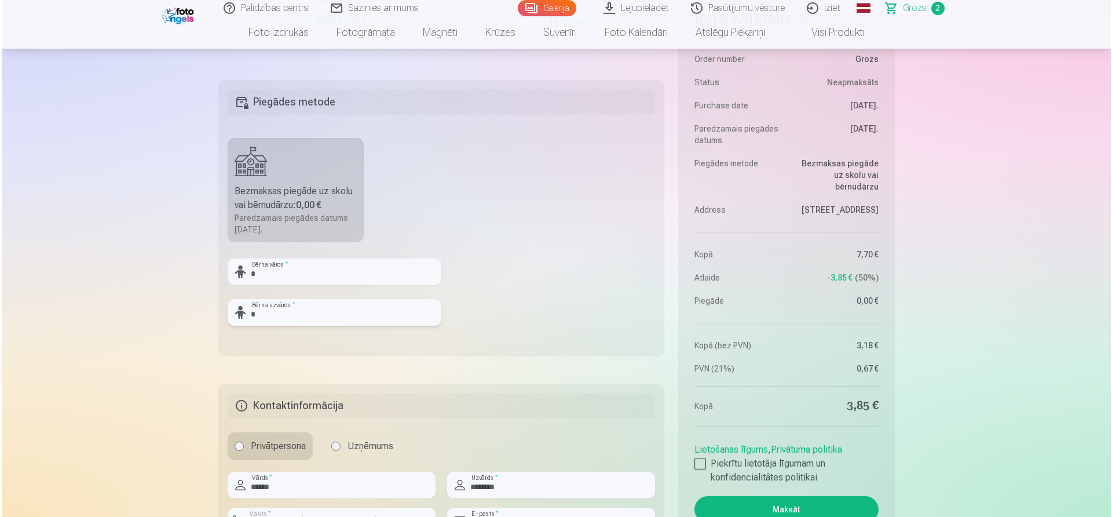
scroll to position [637, 0]
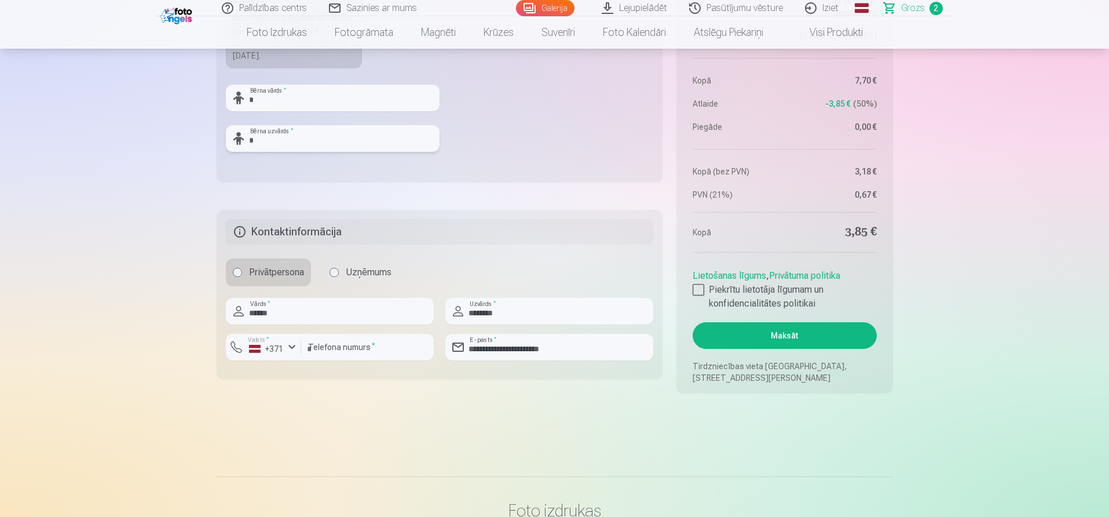
type input "*"
click at [780, 335] on button "Maksāt" at bounding box center [785, 335] width 184 height 27
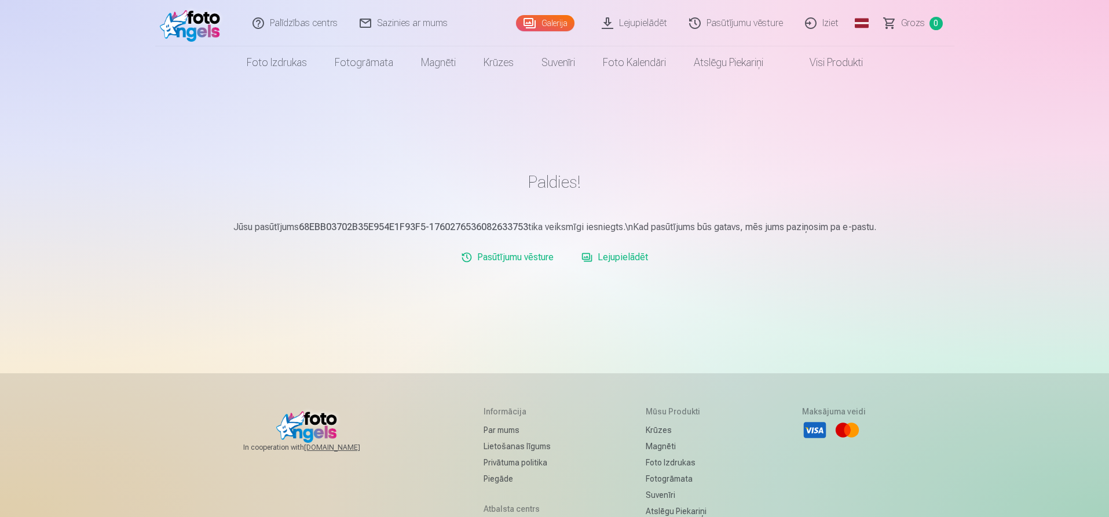
click at [612, 258] on link "Lejupielādēt" at bounding box center [615, 257] width 76 height 23
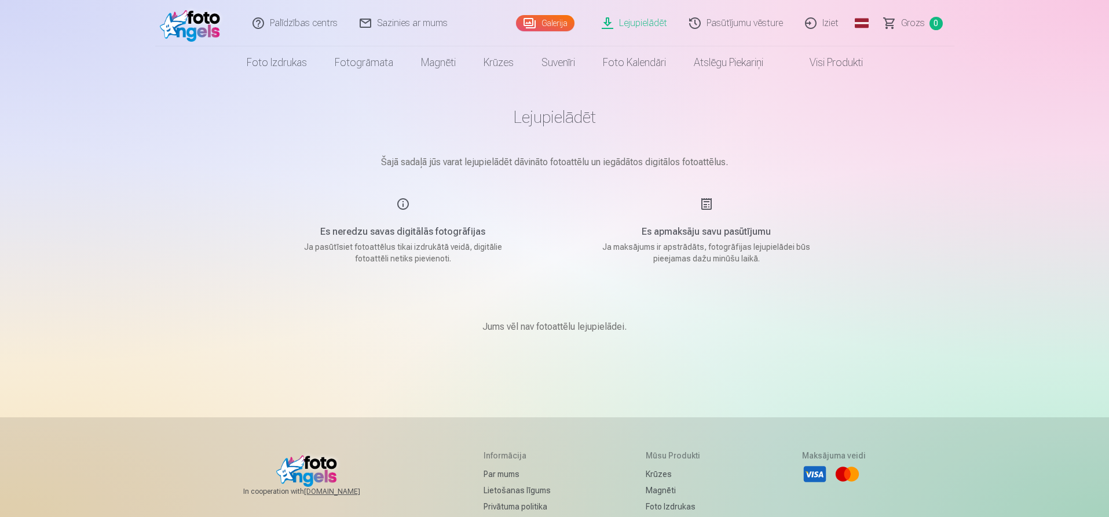
click at [362, 232] on h5 "Es neredzu savas digitālās fotogrāfijas" at bounding box center [403, 232] width 220 height 14
click at [652, 25] on link "Lejupielādēt" at bounding box center [634, 23] width 87 height 46
click at [550, 23] on link "Galerija" at bounding box center [545, 23] width 59 height 16
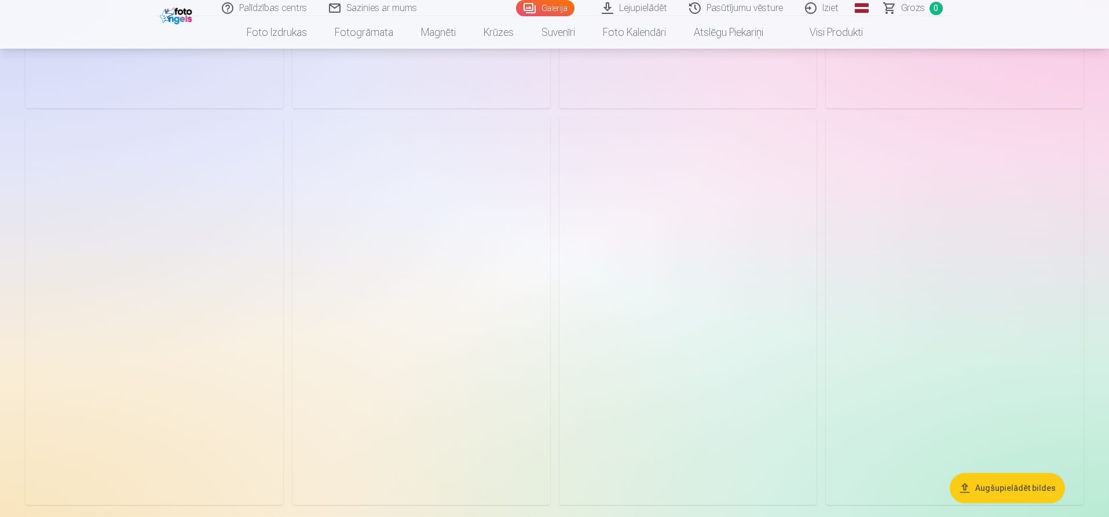
scroll to position [579, 0]
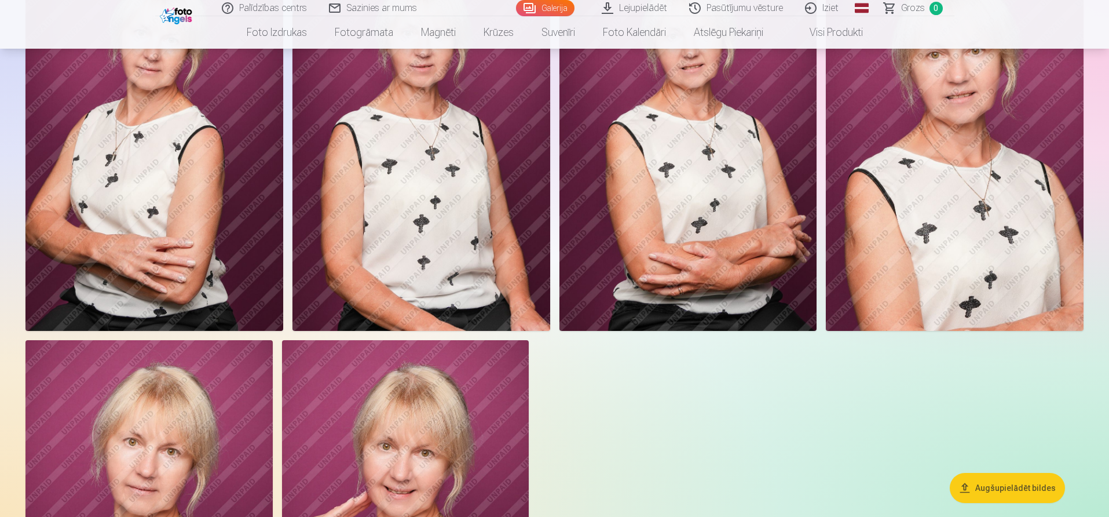
click at [206, 385] on img at bounding box center [148, 525] width 247 height 371
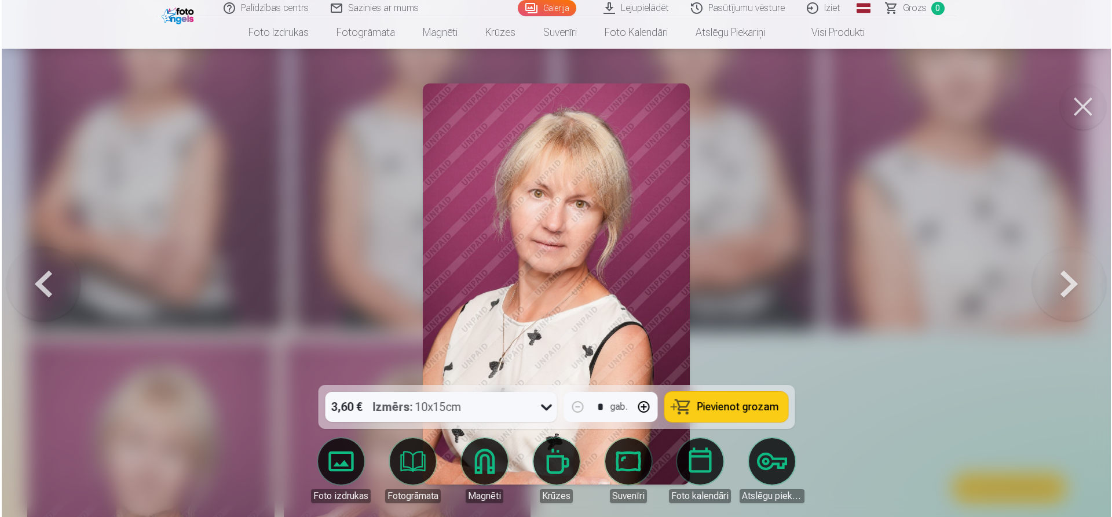
scroll to position [580, 0]
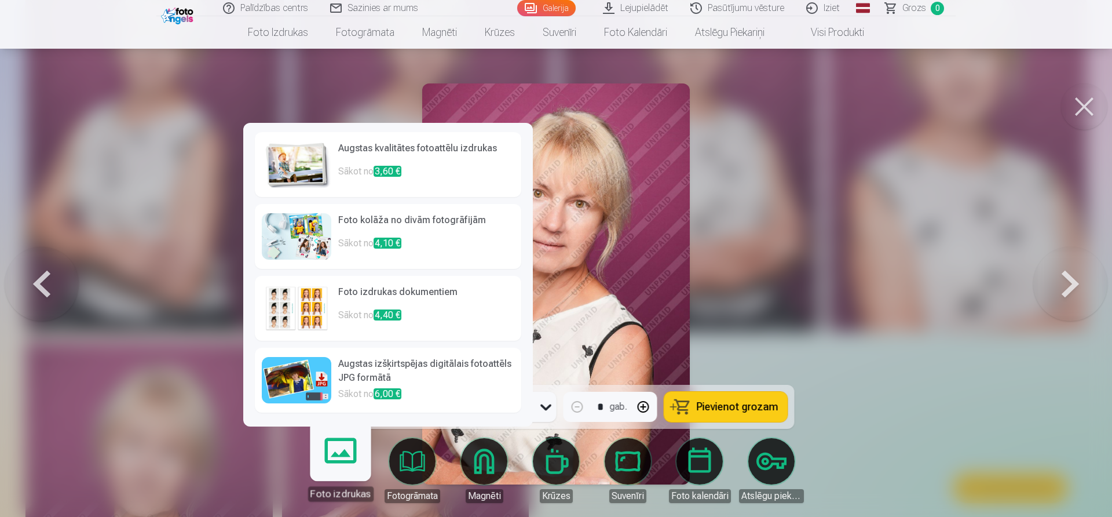
click at [334, 412] on link "Augstas izšķirtspējas digitālais fotoattēls JPG formātā Sākot no 6,00 €" at bounding box center [388, 380] width 266 height 65
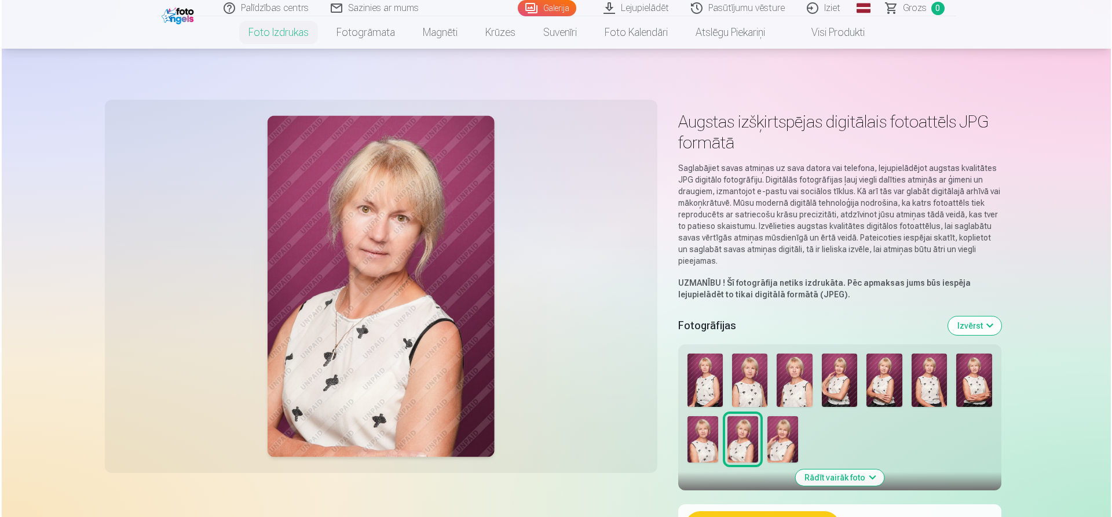
scroll to position [232, 0]
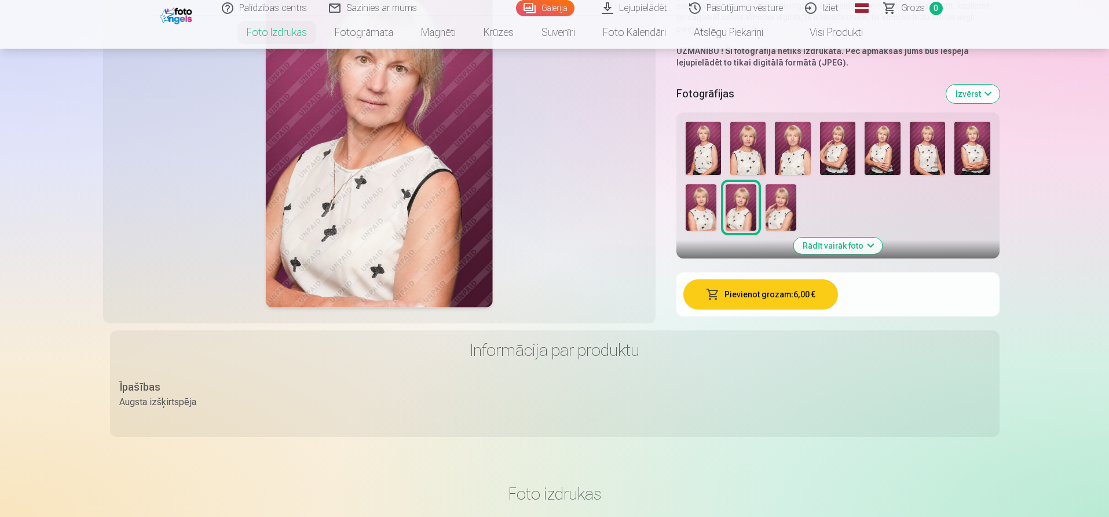
click at [865, 248] on button "Rādīt vairāk foto" at bounding box center [838, 245] width 89 height 16
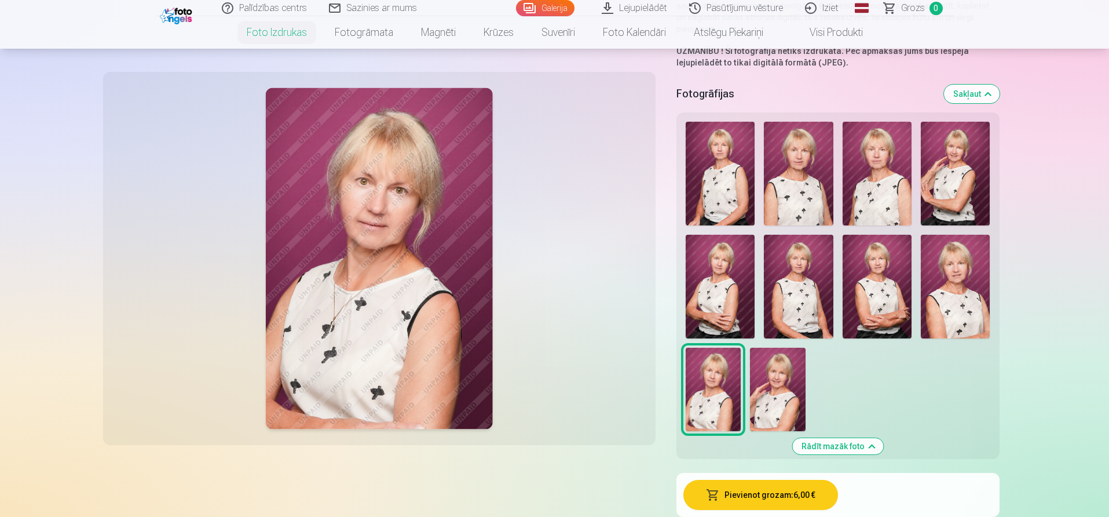
click at [729, 496] on button "Pievienot grozam : 6,00 €" at bounding box center [760, 495] width 155 height 30
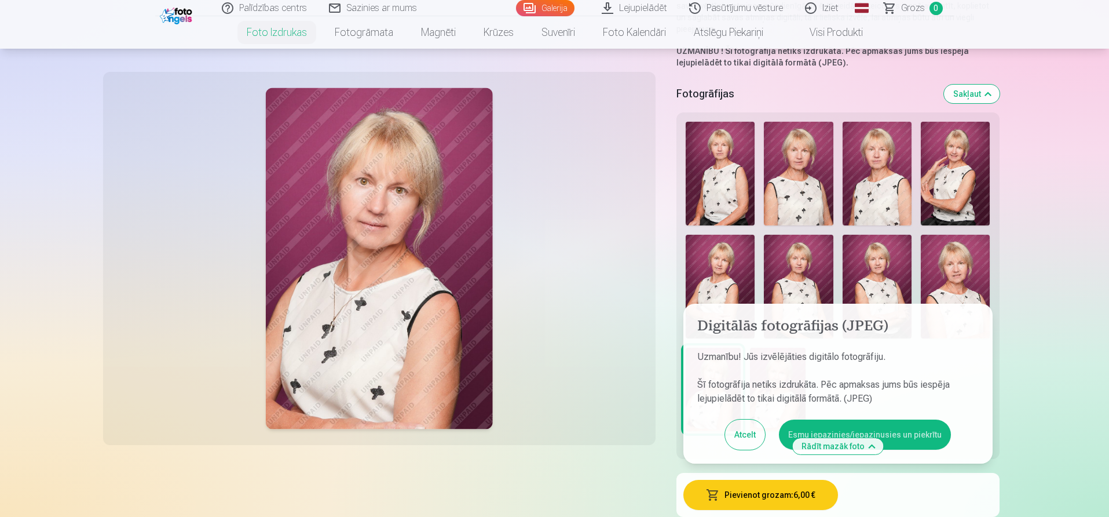
click at [751, 499] on button "Pievienot grozam : 6,00 €" at bounding box center [760, 495] width 155 height 30
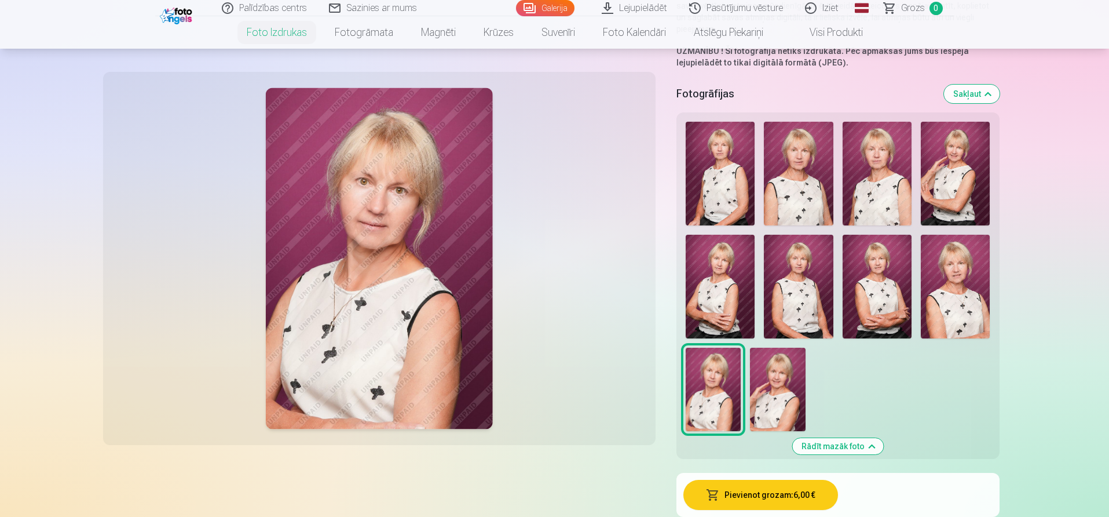
click at [783, 491] on button "Pievienot grozam : 6,00 €" at bounding box center [760, 495] width 155 height 30
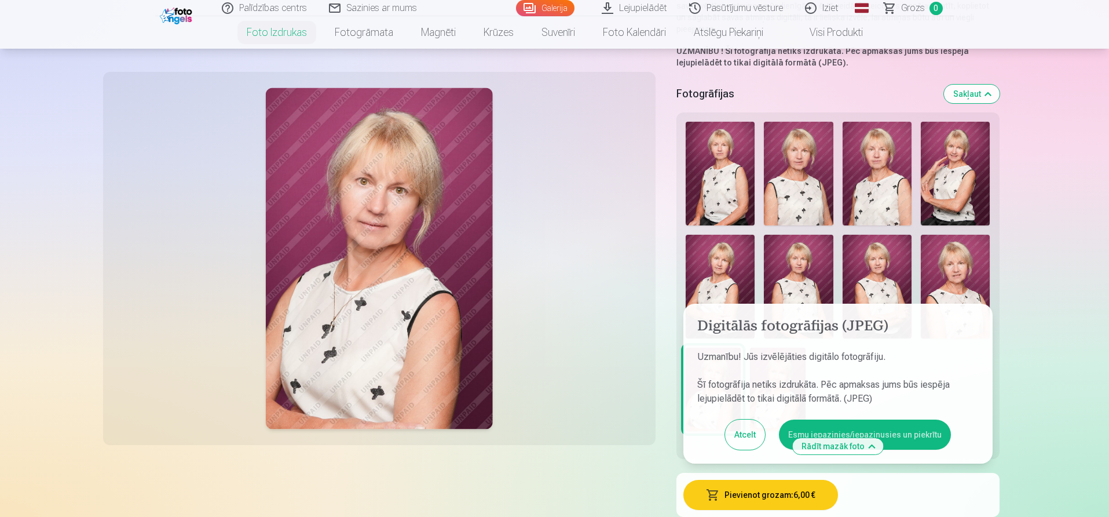
click at [814, 429] on button "Esmu iepazinies/iepazinusies un piekrītu" at bounding box center [865, 434] width 172 height 30
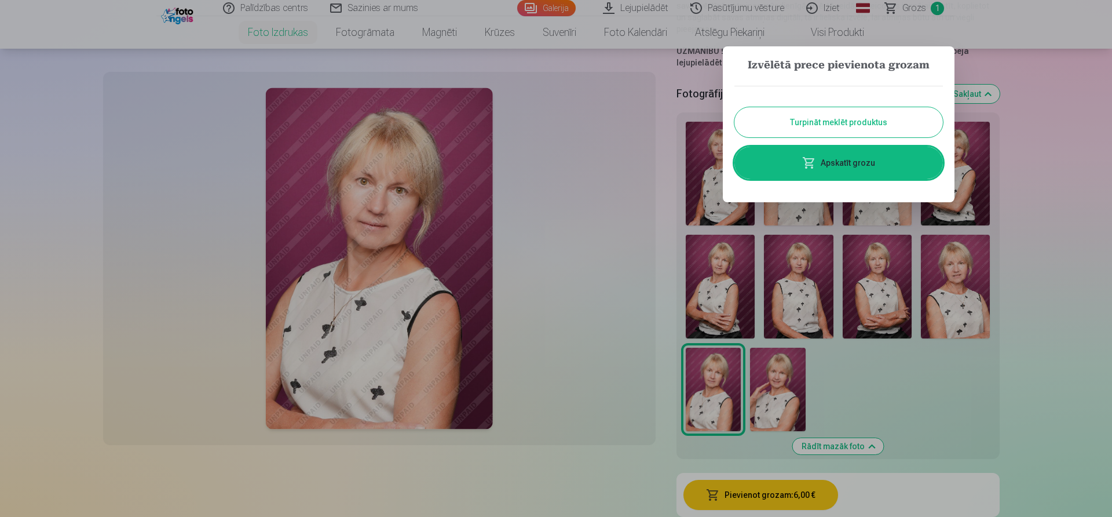
click at [862, 158] on link "Apskatīt grozu" at bounding box center [838, 163] width 209 height 32
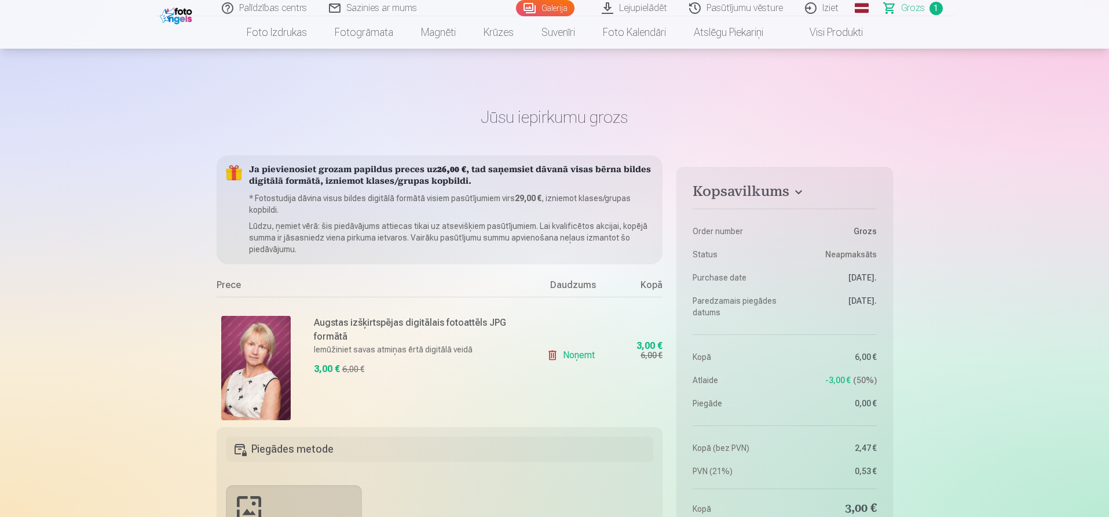
scroll to position [116, 0]
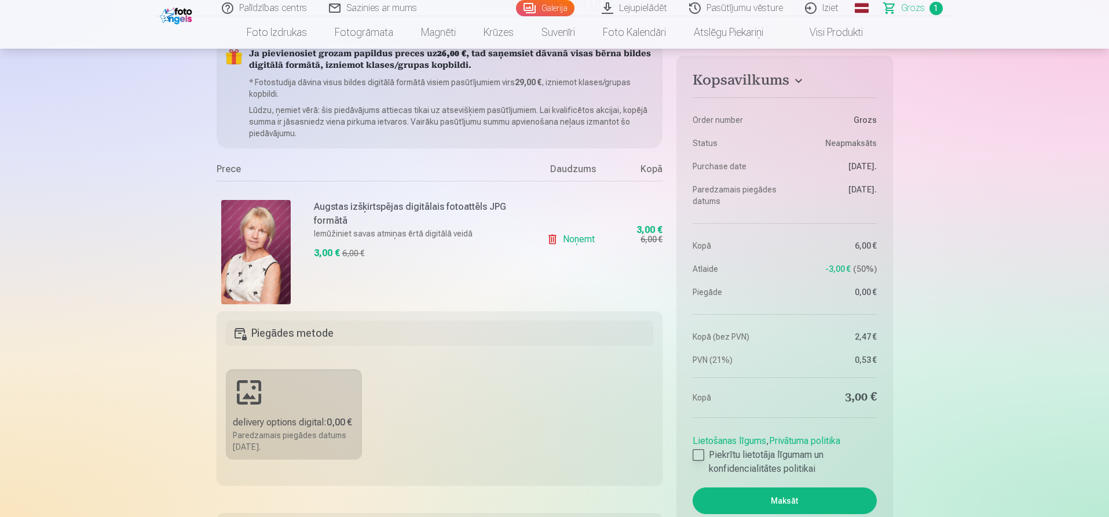
click at [699, 456] on div at bounding box center [699, 455] width 12 height 12
click at [755, 503] on button "Maksāt" at bounding box center [785, 500] width 184 height 27
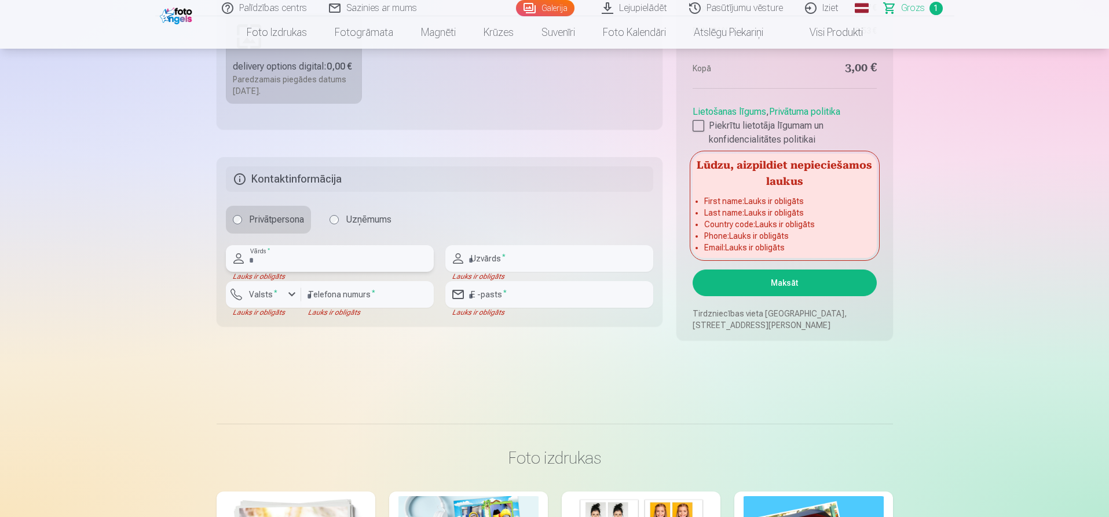
click at [254, 261] on input "text" at bounding box center [330, 258] width 208 height 27
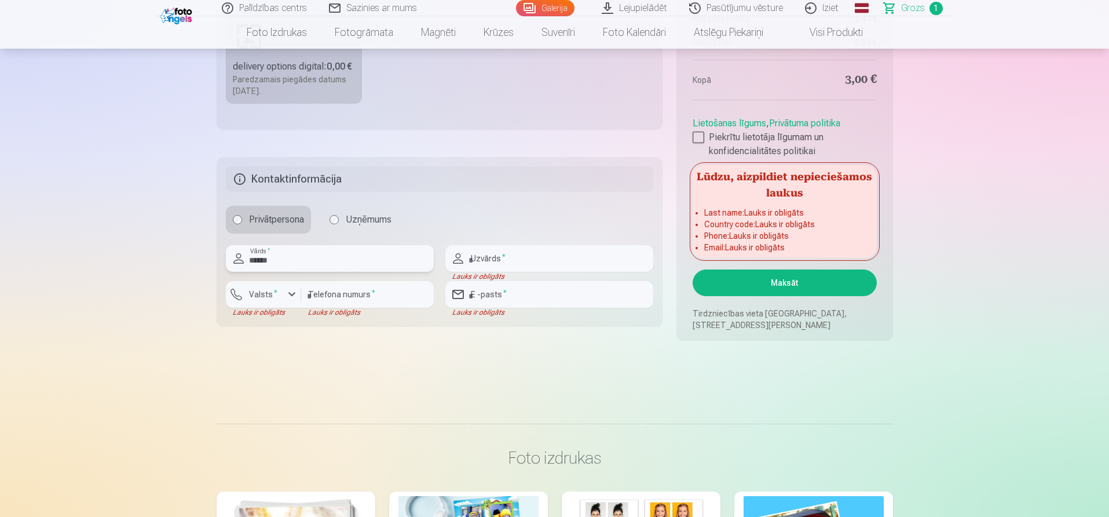
type input "******"
click at [514, 257] on input "text" at bounding box center [549, 258] width 208 height 27
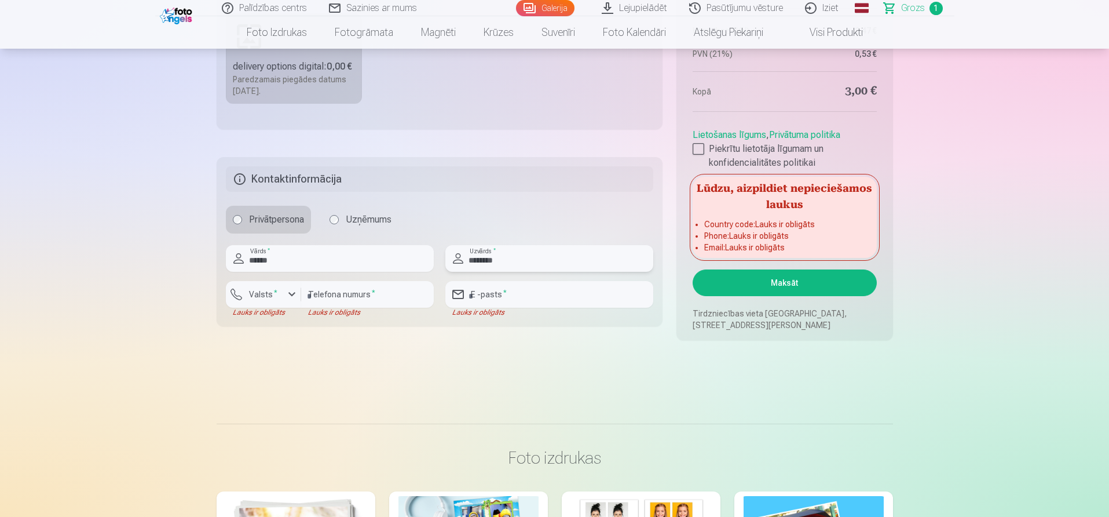
type input "********"
click at [290, 297] on div "button" at bounding box center [292, 294] width 14 height 14
click at [293, 321] on li "+371 Latvija" at bounding box center [276, 321] width 82 height 23
click at [331, 302] on input "number" at bounding box center [367, 294] width 133 height 27
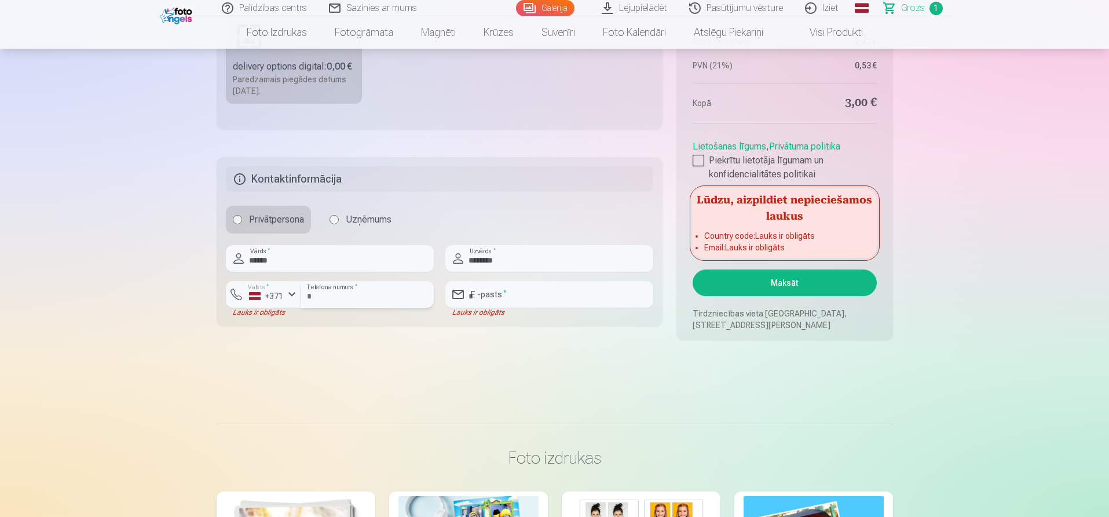
click at [315, 298] on input "********" at bounding box center [367, 294] width 133 height 27
type input "********"
click at [504, 299] on input "email" at bounding box center [549, 294] width 208 height 27
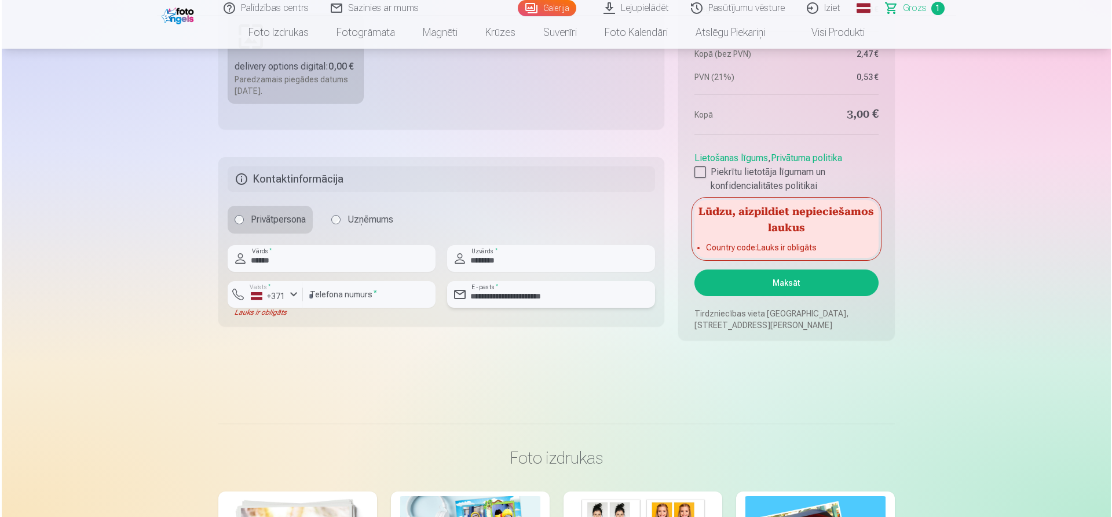
scroll to position [298, 0]
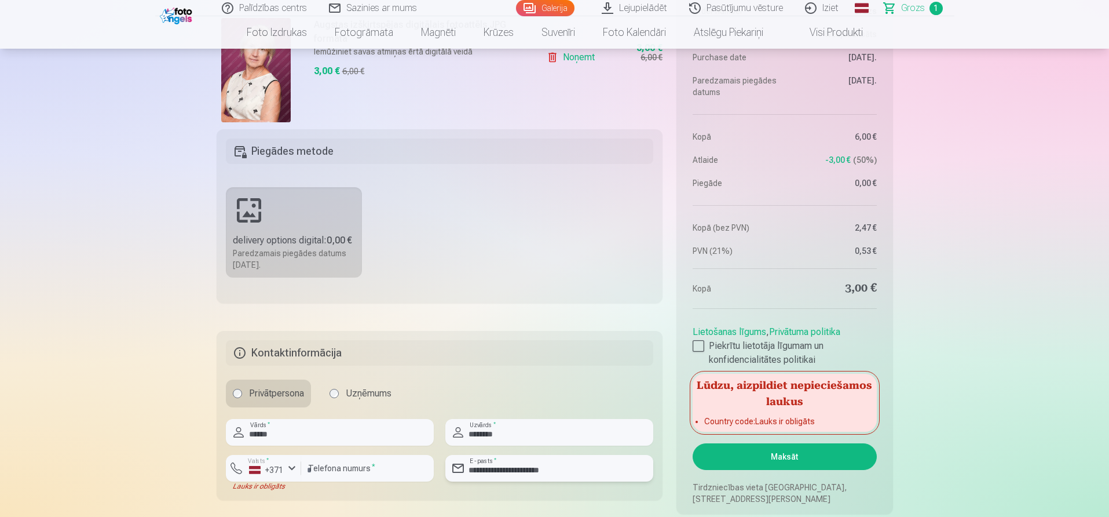
type input "**********"
click at [803, 463] on button "Maksāt" at bounding box center [785, 456] width 184 height 27
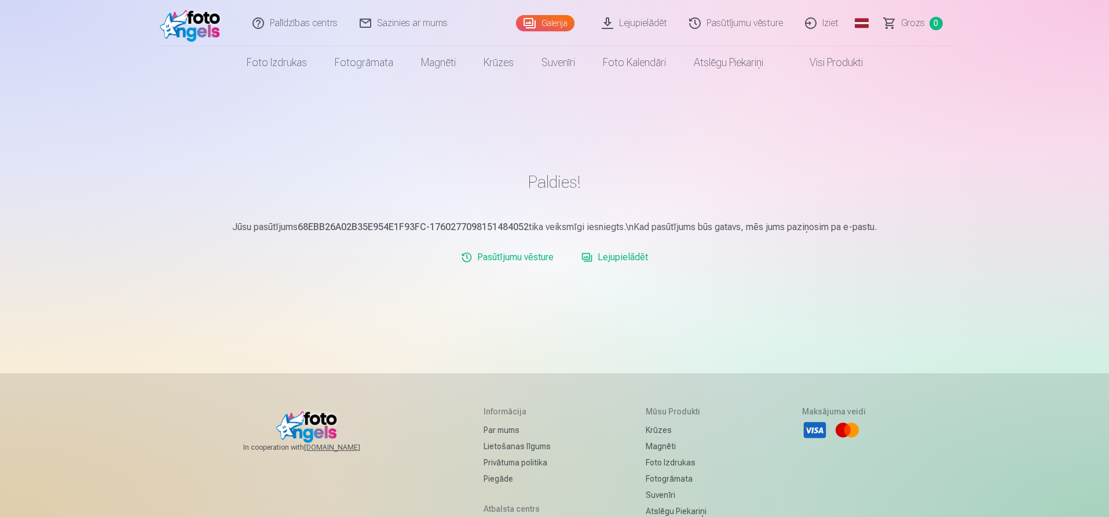
click at [612, 257] on link "Lejupielādēt" at bounding box center [615, 257] width 76 height 23
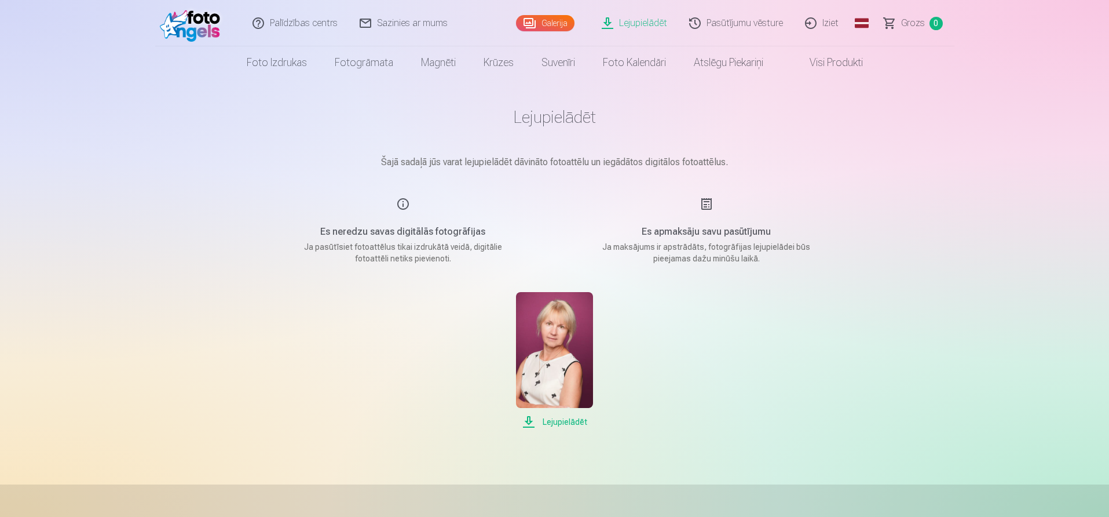
click at [567, 416] on span "Lejupielādēt" at bounding box center [554, 422] width 77 height 14
click at [575, 367] on img at bounding box center [554, 350] width 77 height 116
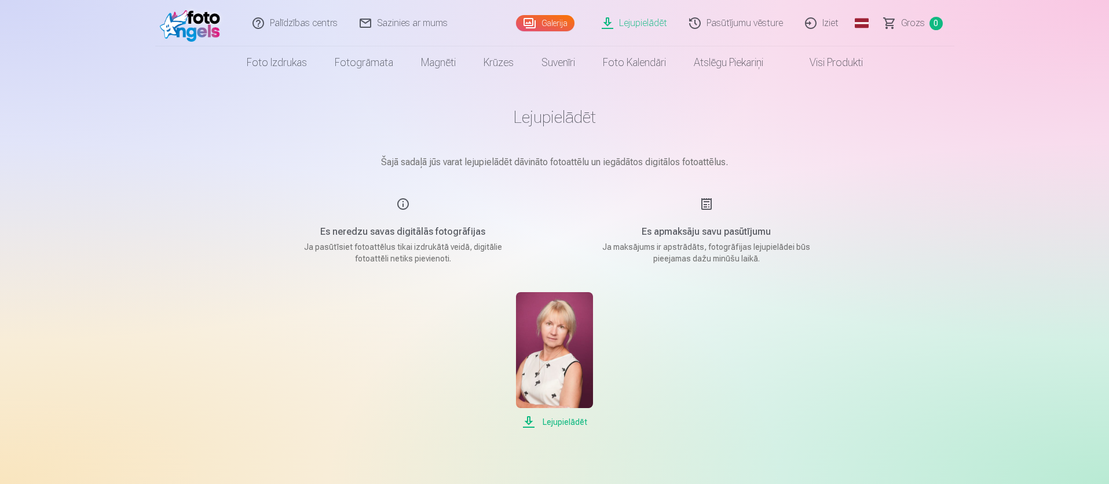
click at [829, 23] on link "Iziet" at bounding box center [823, 23] width 56 height 46
